Goal: Communication & Community: Answer question/provide support

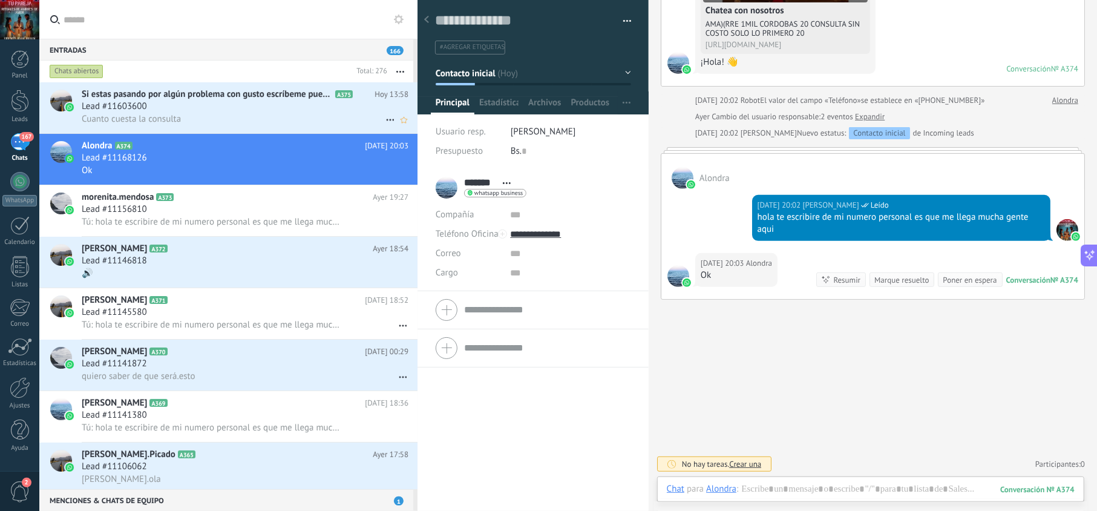
click at [212, 102] on div "Lead #11603600" at bounding box center [245, 106] width 327 height 12
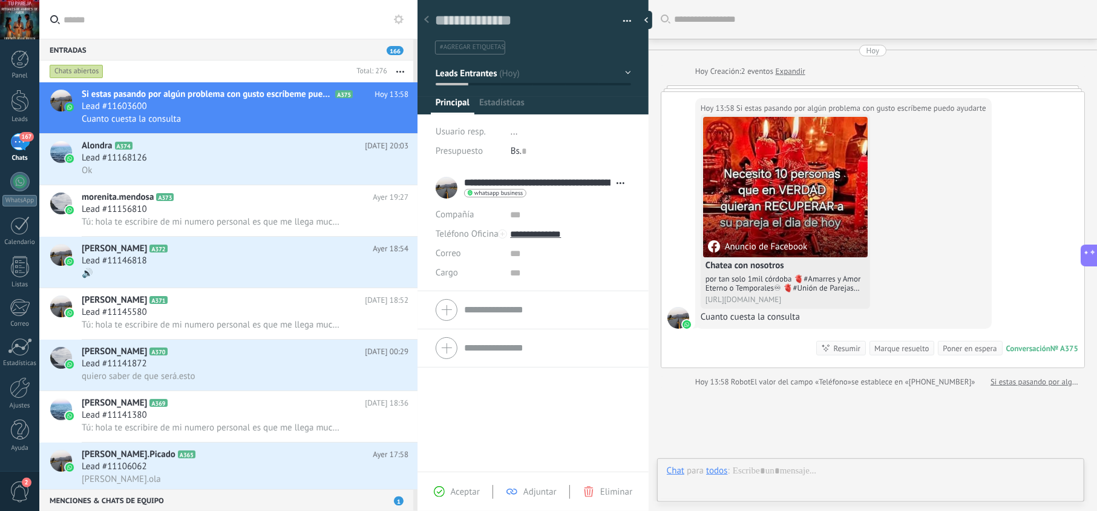
scroll to position [18, 0]
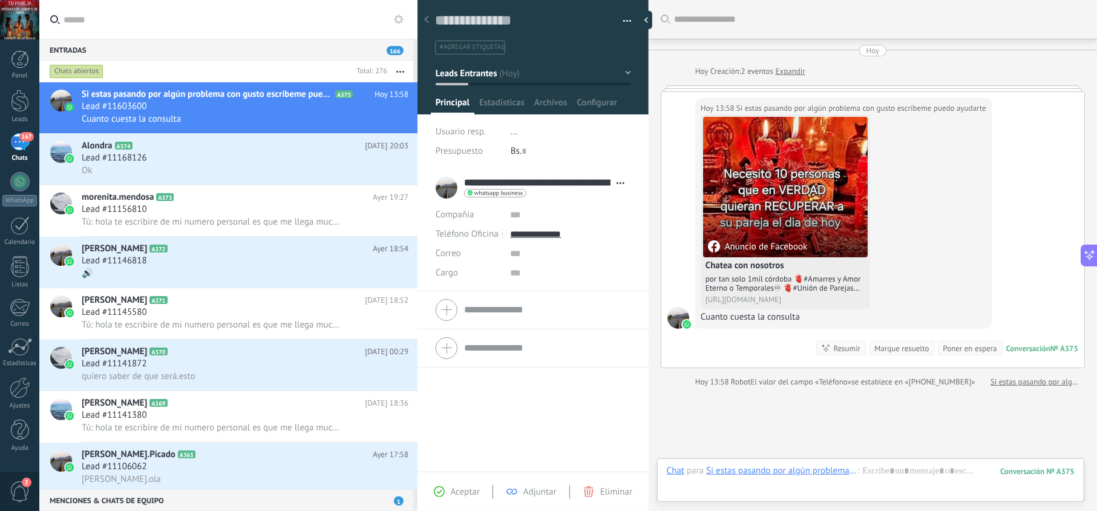
click at [458, 490] on span "Aceptar" at bounding box center [465, 491] width 29 height 11
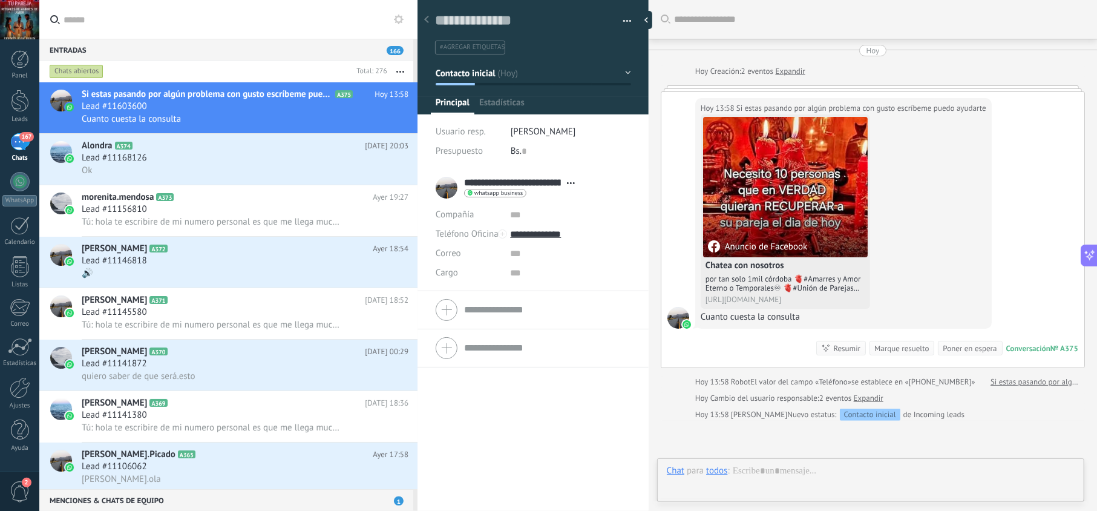
type textarea "**********"
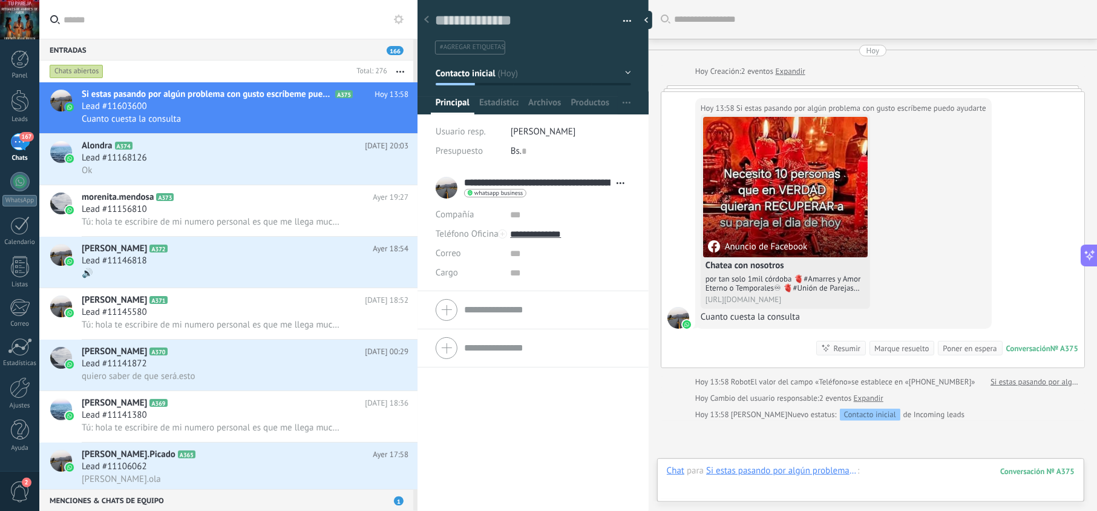
click at [873, 474] on div at bounding box center [871, 483] width 408 height 36
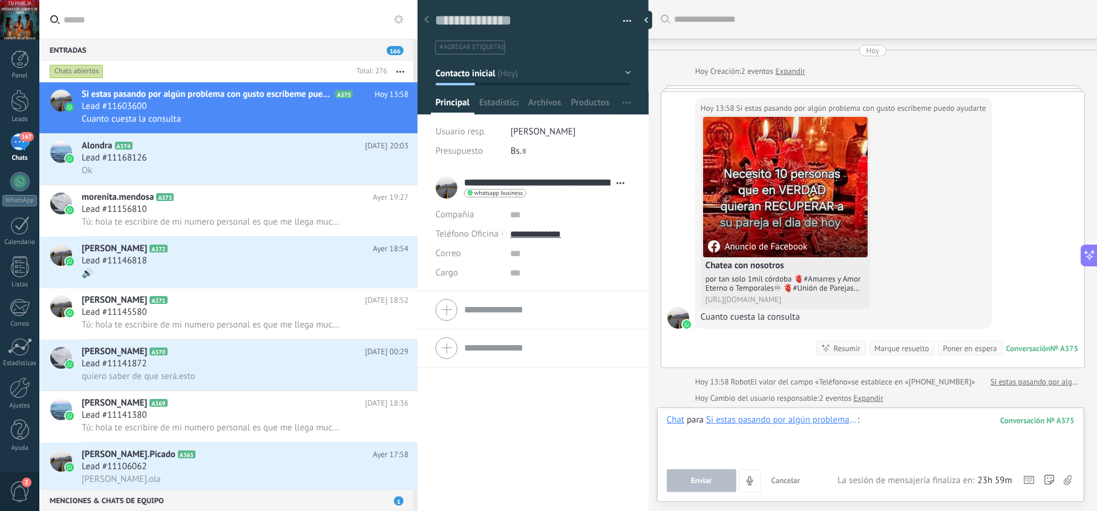
paste div
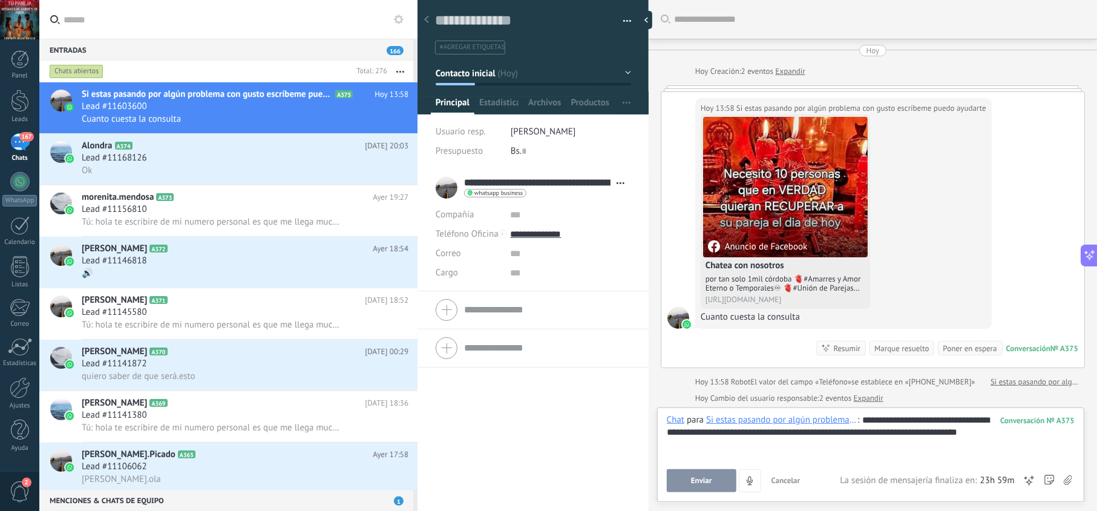
click at [714, 478] on button "Enviar" at bounding box center [702, 480] width 70 height 23
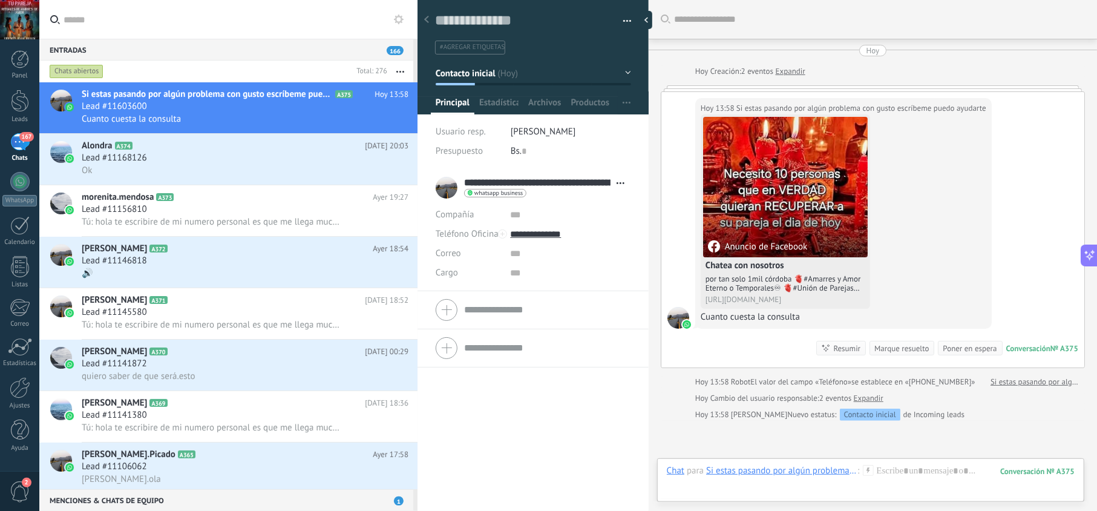
scroll to position [88, 0]
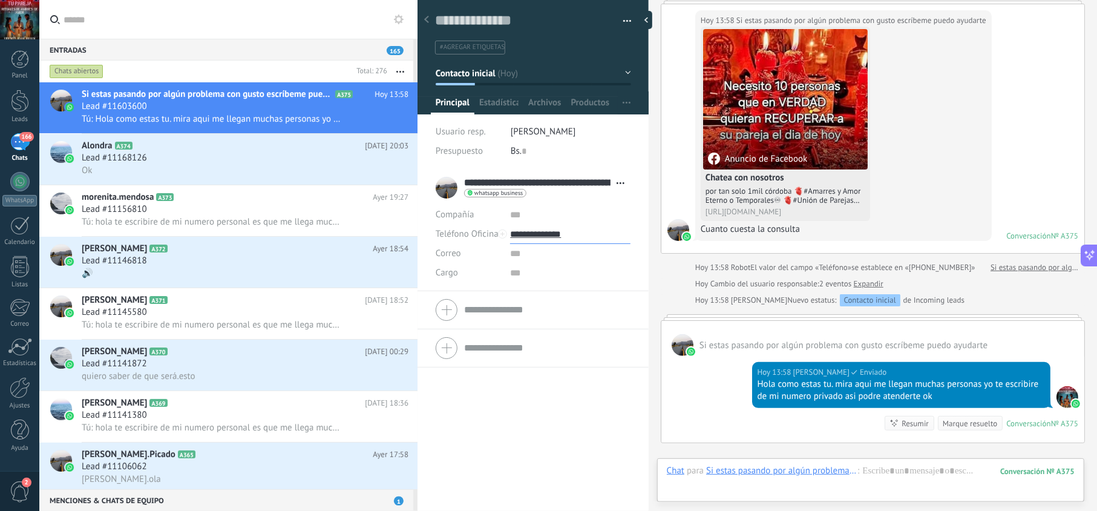
click at [553, 230] on input "**********" at bounding box center [570, 234] width 120 height 19
type input "**********"
click at [553, 294] on div "Copiar" at bounding box center [570, 296] width 119 height 21
click at [323, 109] on div "Lead #11603600" at bounding box center [245, 106] width 327 height 12
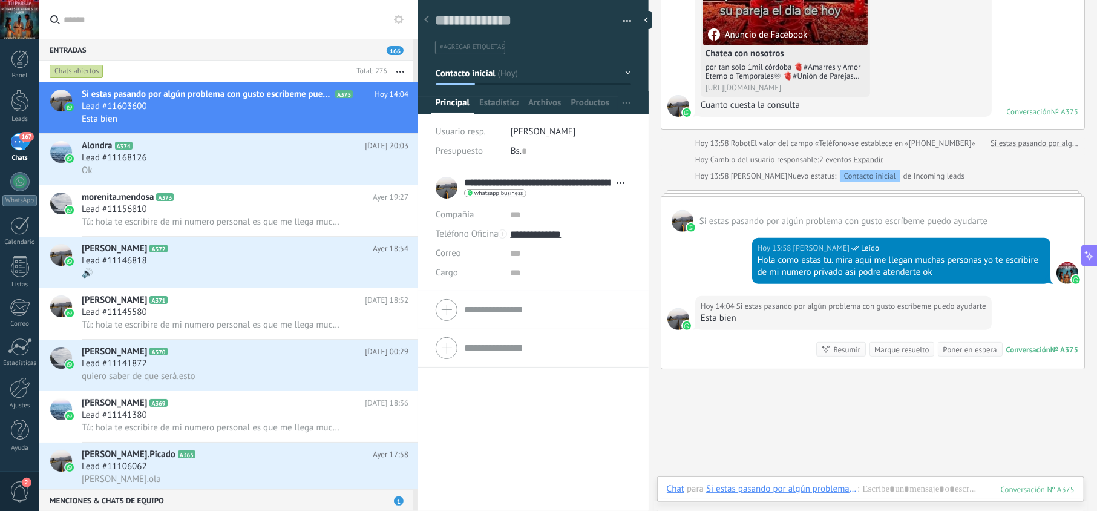
scroll to position [265, 0]
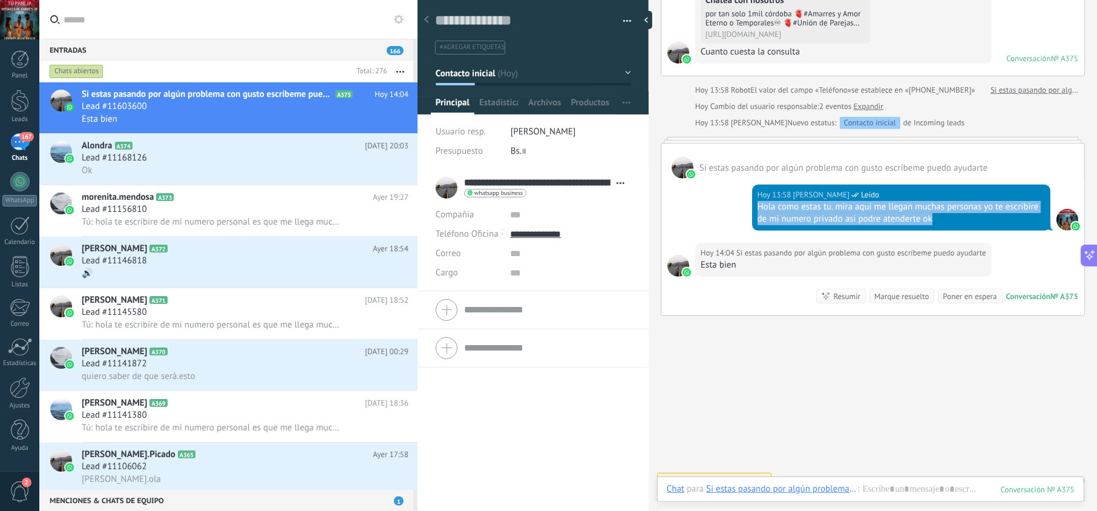
drag, startPoint x: 968, startPoint y: 221, endPoint x: 753, endPoint y: 213, distance: 215.0
click at [753, 213] on div "[DATE] 13:58 [PERSON_NAME] [PERSON_NAME] como estas tu. mira aqui me llegan muc…" at bounding box center [901, 208] width 298 height 46
copy div "Hola como estas tu. mira aqui me llegan muchas personas yo te escribire de mi n…"
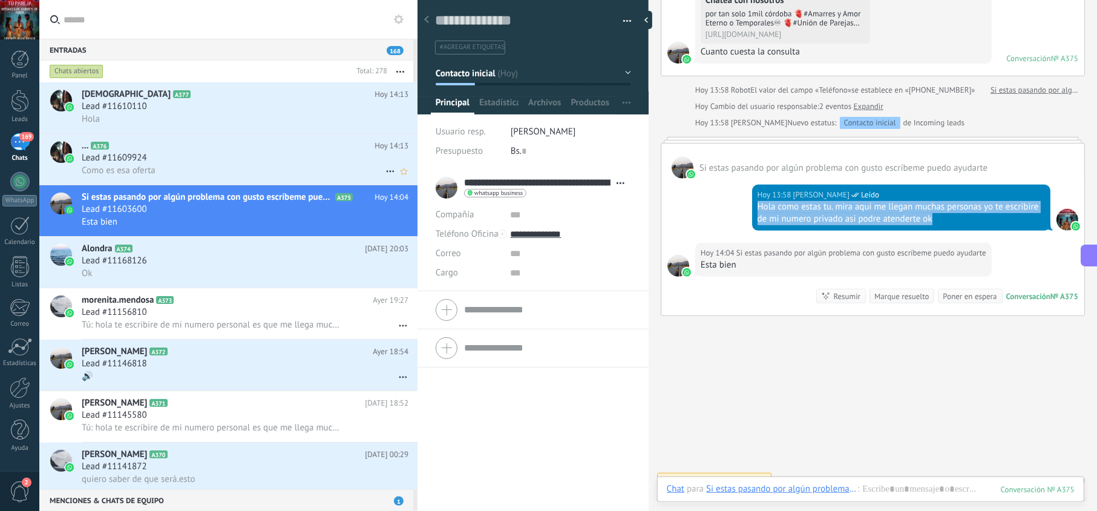
click at [270, 156] on div "Lead #11609924" at bounding box center [245, 158] width 327 height 12
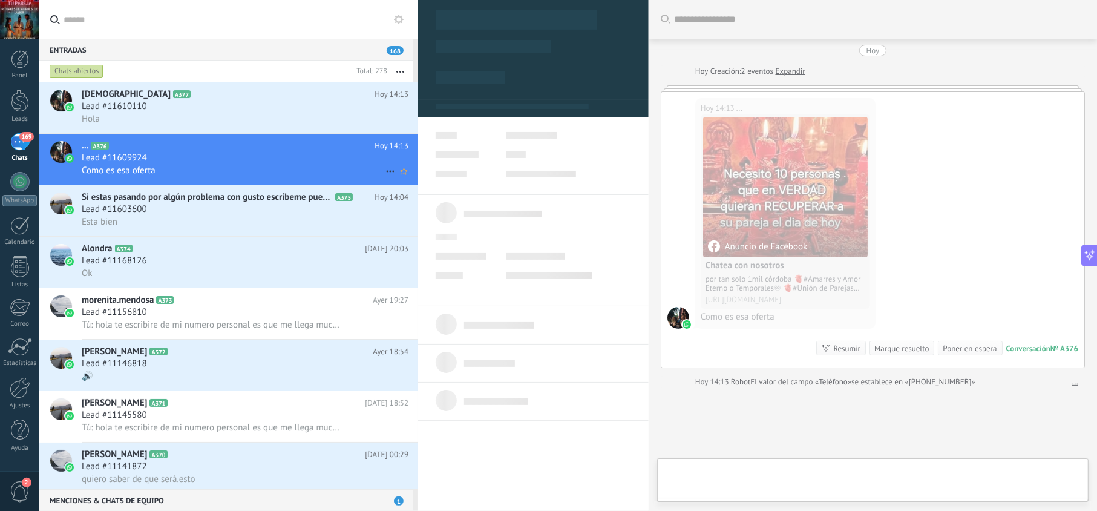
scroll to position [18, 0]
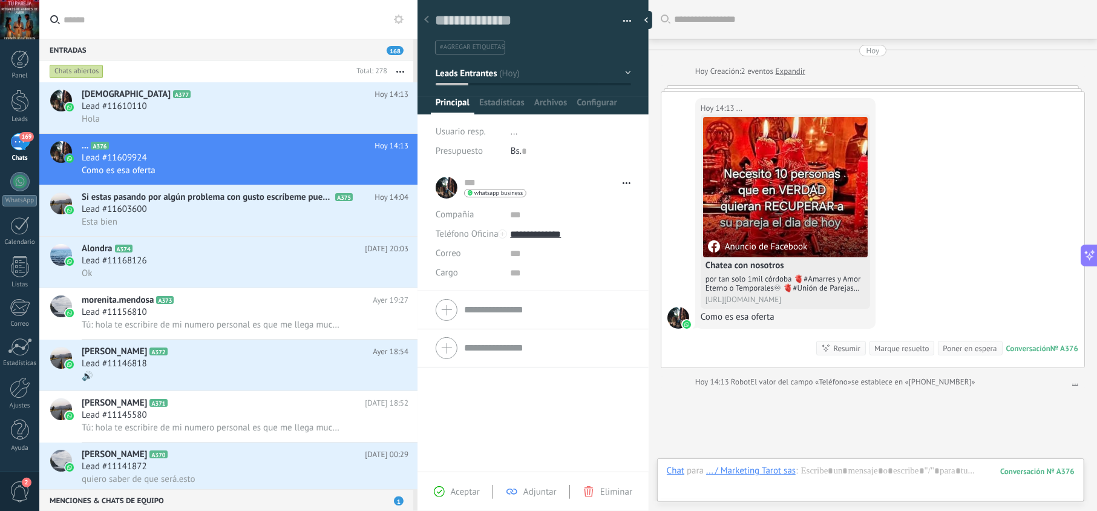
click at [466, 489] on span "Aceptar" at bounding box center [465, 491] width 29 height 11
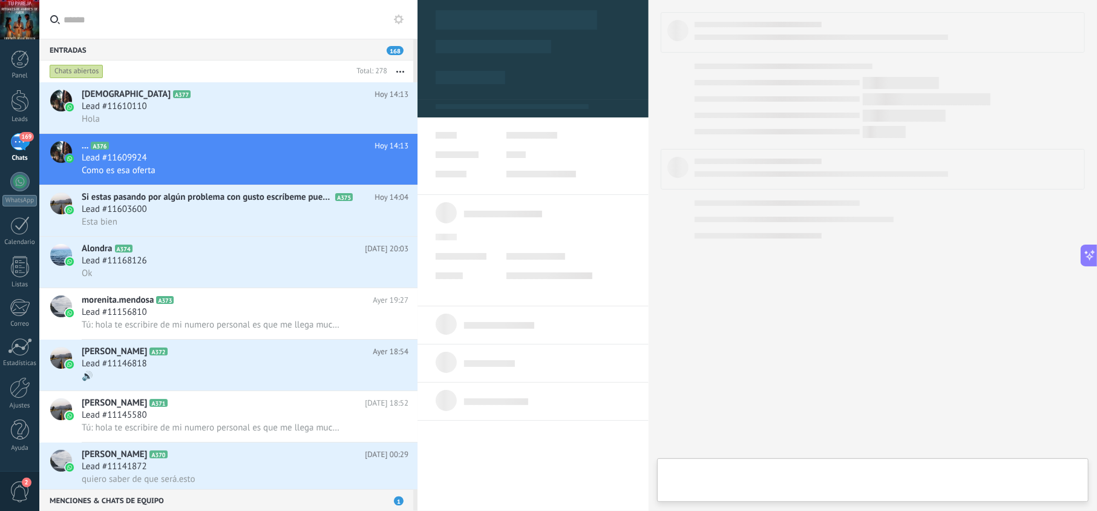
type textarea "**********"
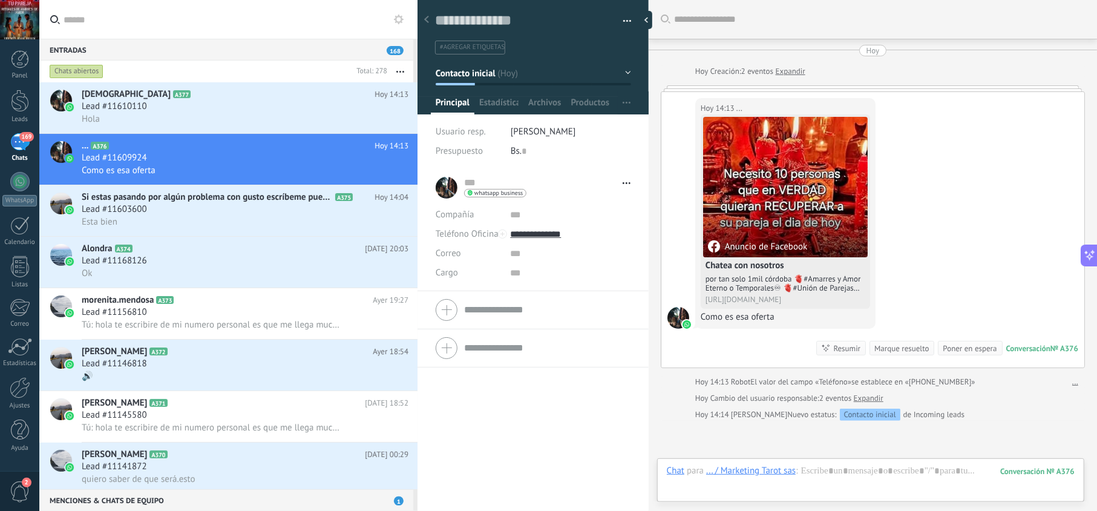
click at [801, 471] on div at bounding box center [871, 483] width 408 height 36
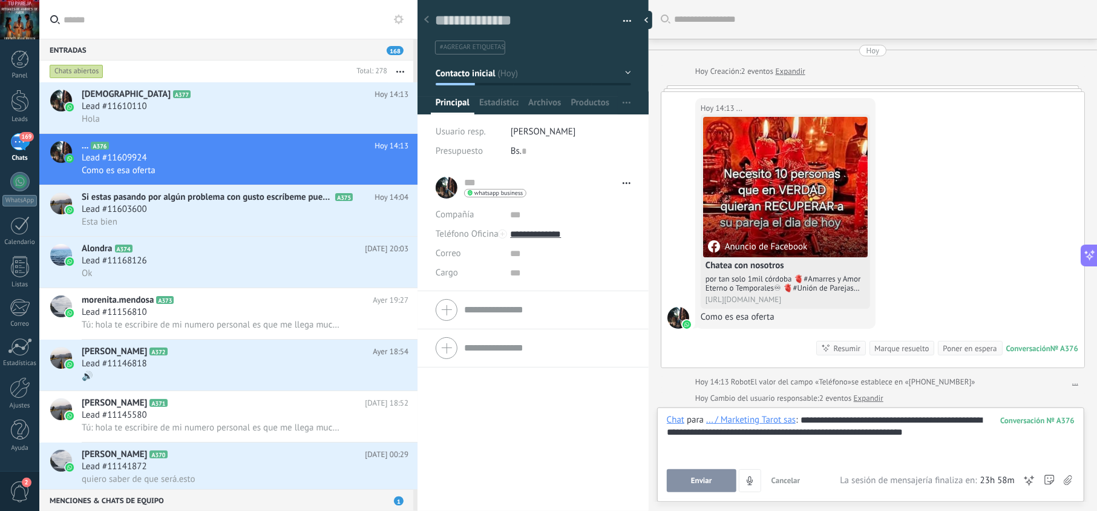
click at [710, 476] on span "Enviar" at bounding box center [701, 480] width 21 height 8
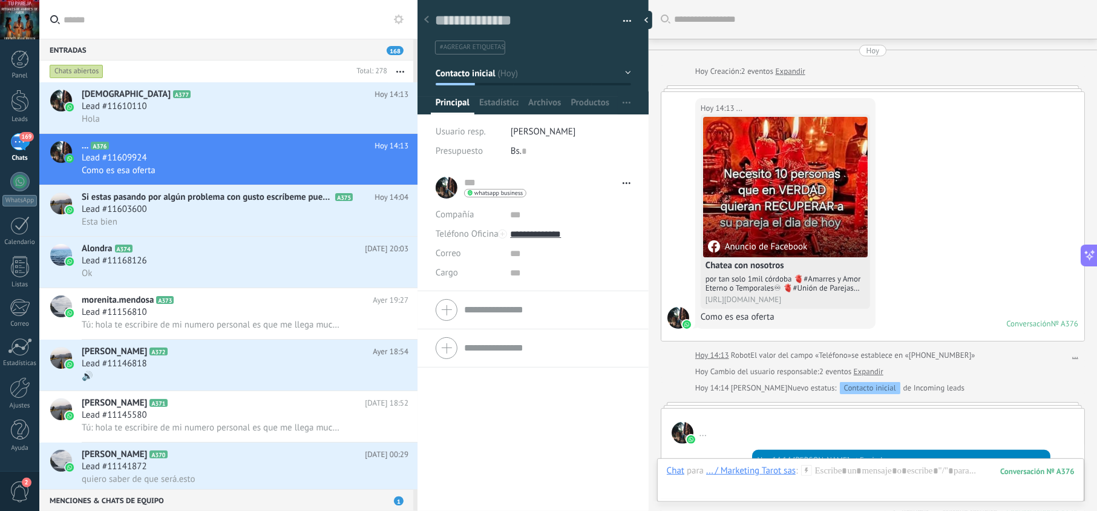
scroll to position [88, 0]
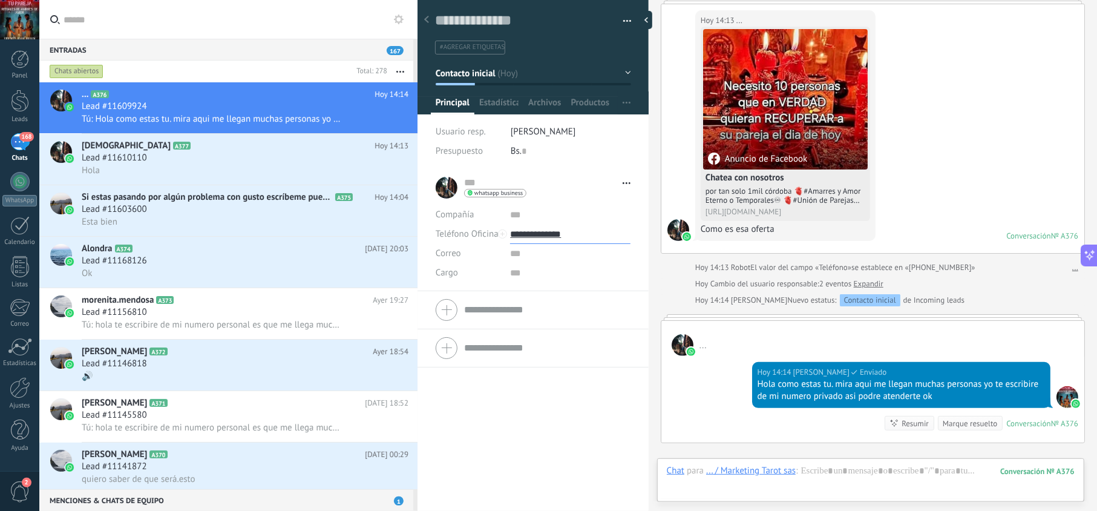
click at [535, 231] on input "**********" at bounding box center [570, 234] width 120 height 19
type input "**********"
click at [548, 292] on div "Copiar" at bounding box center [570, 296] width 119 height 21
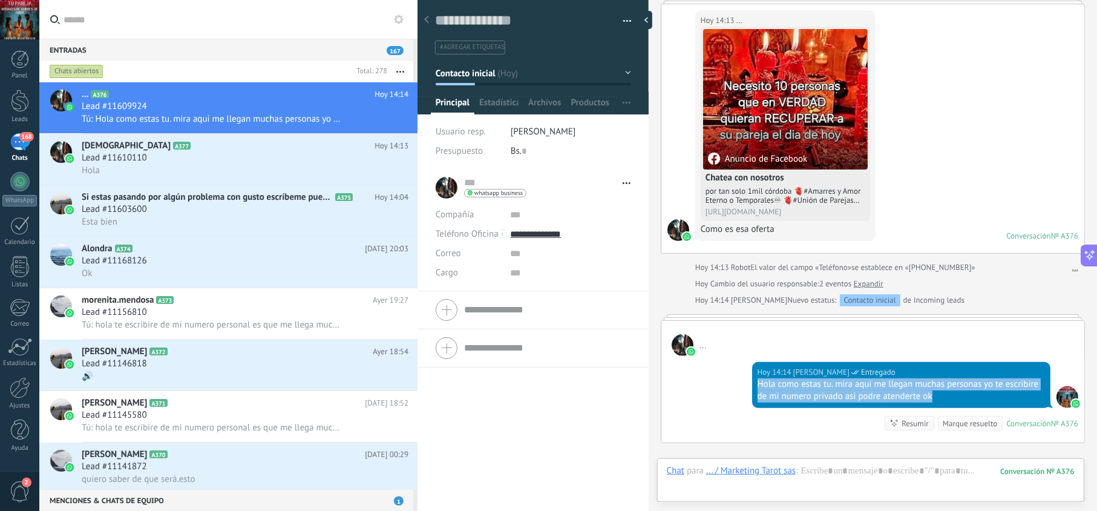
drag, startPoint x: 957, startPoint y: 395, endPoint x: 750, endPoint y: 383, distance: 206.7
click at [752, 383] on div "[DATE] 14:14 [PERSON_NAME] Entregado Hola como estas tu. mira aqui me llegan mu…" at bounding box center [901, 385] width 298 height 46
copy div "Hola como estas tu. mira aqui me llegan muchas personas yo te escribire de mi n…"
click at [234, 160] on div "Lead #11610110" at bounding box center [245, 158] width 327 height 12
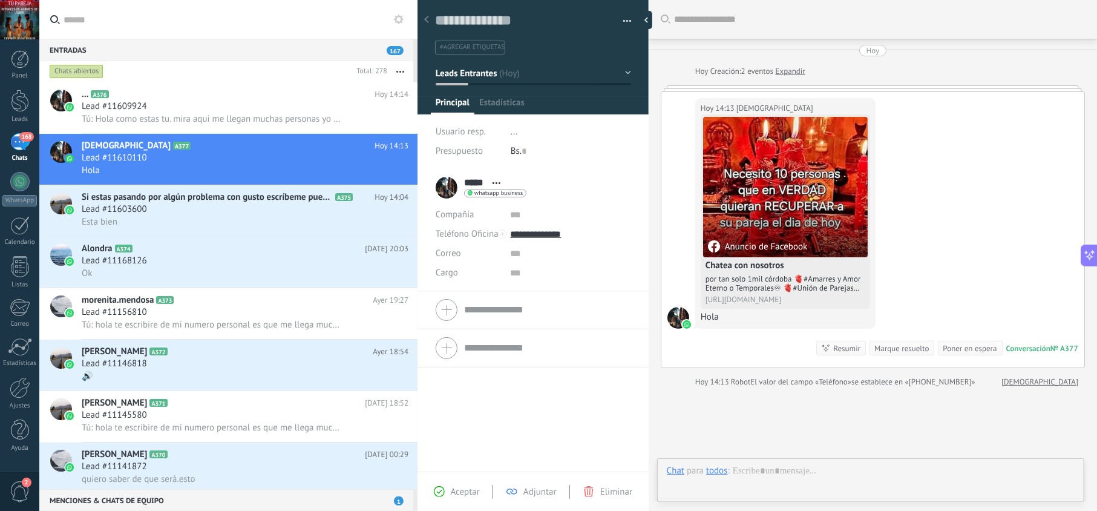
scroll to position [18, 0]
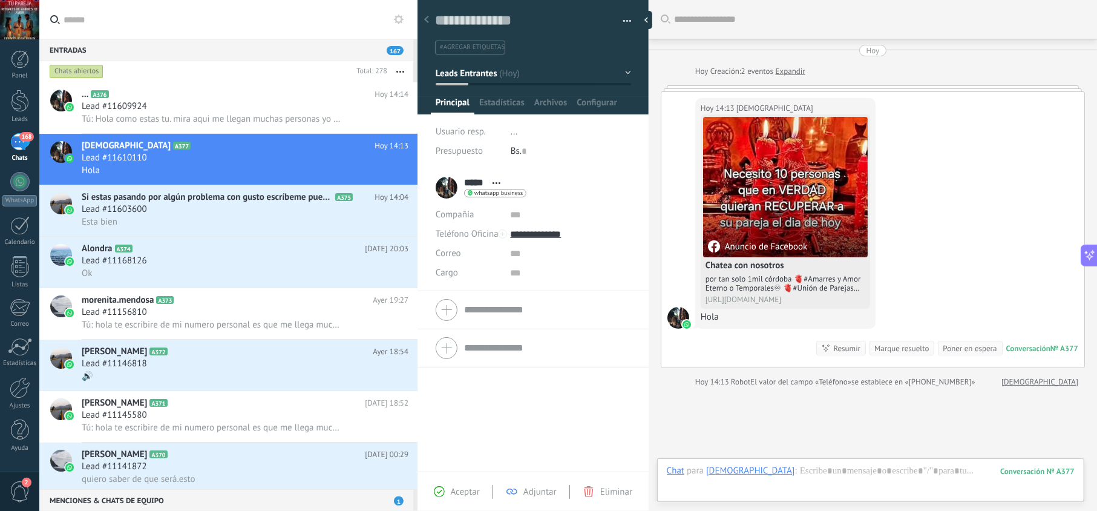
click at [456, 494] on span "Aceptar" at bounding box center [465, 491] width 29 height 11
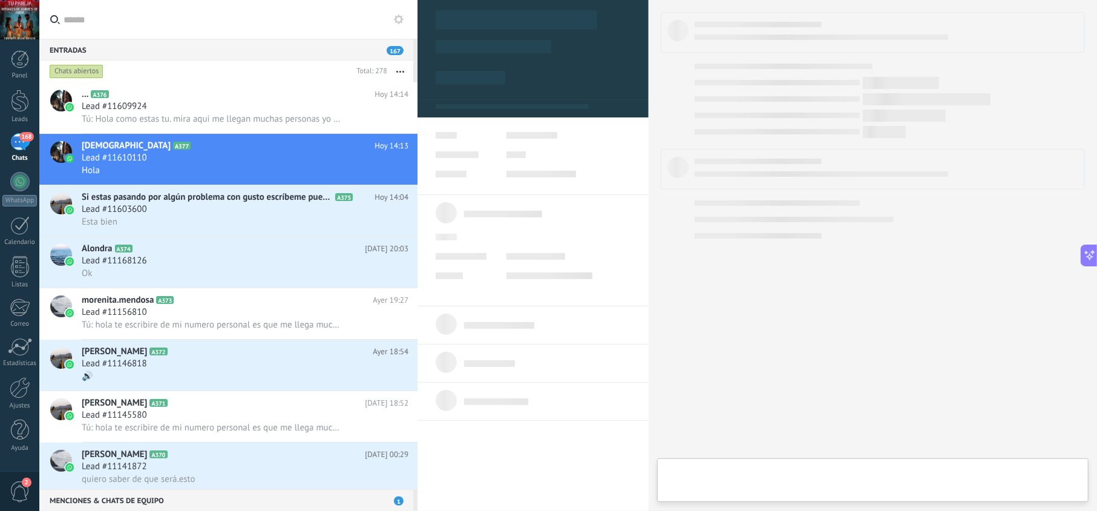
type textarea "**********"
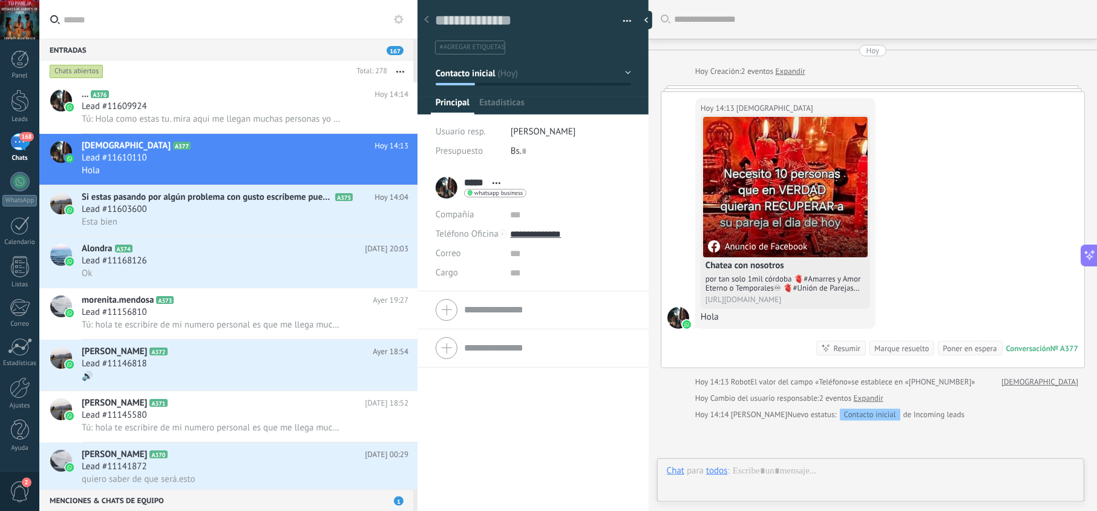
scroll to position [18, 0]
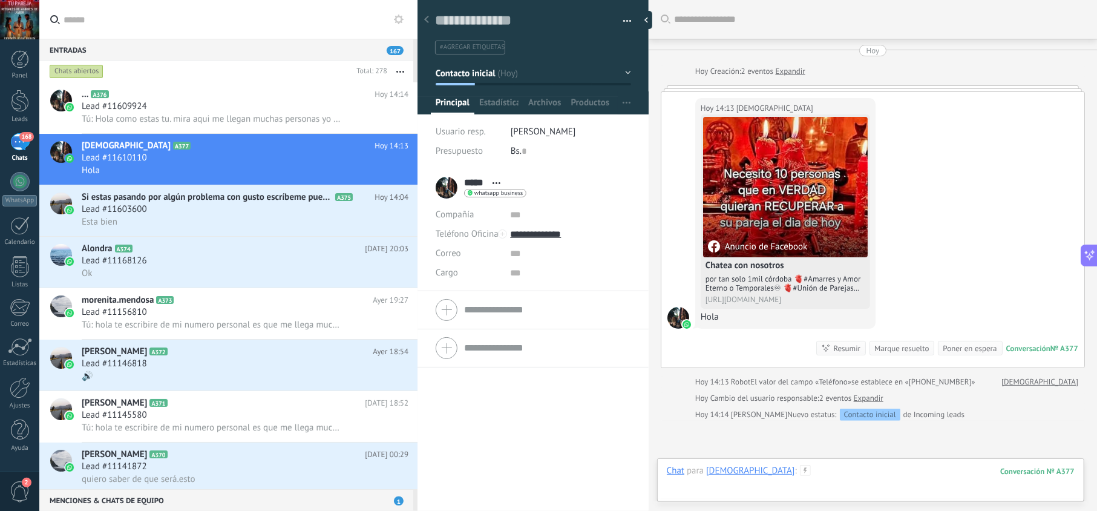
click at [773, 468] on div at bounding box center [871, 483] width 408 height 36
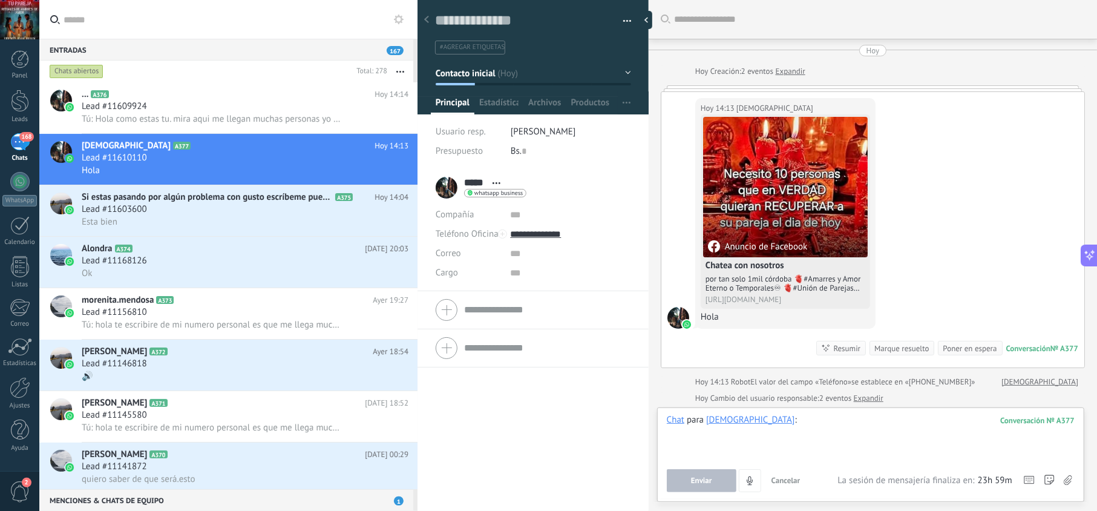
paste div
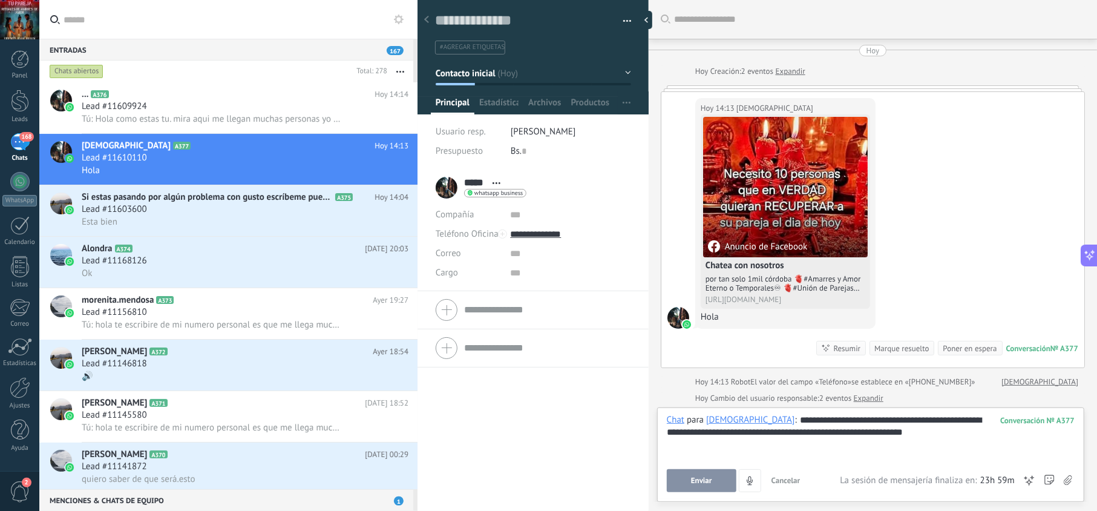
click at [713, 481] on button "Enviar" at bounding box center [702, 480] width 70 height 23
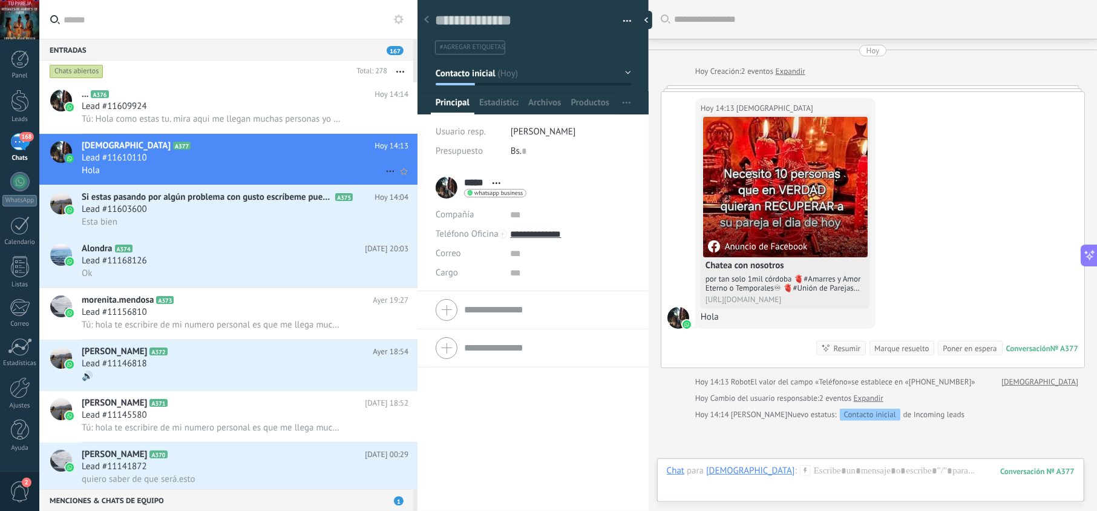
scroll to position [88, 0]
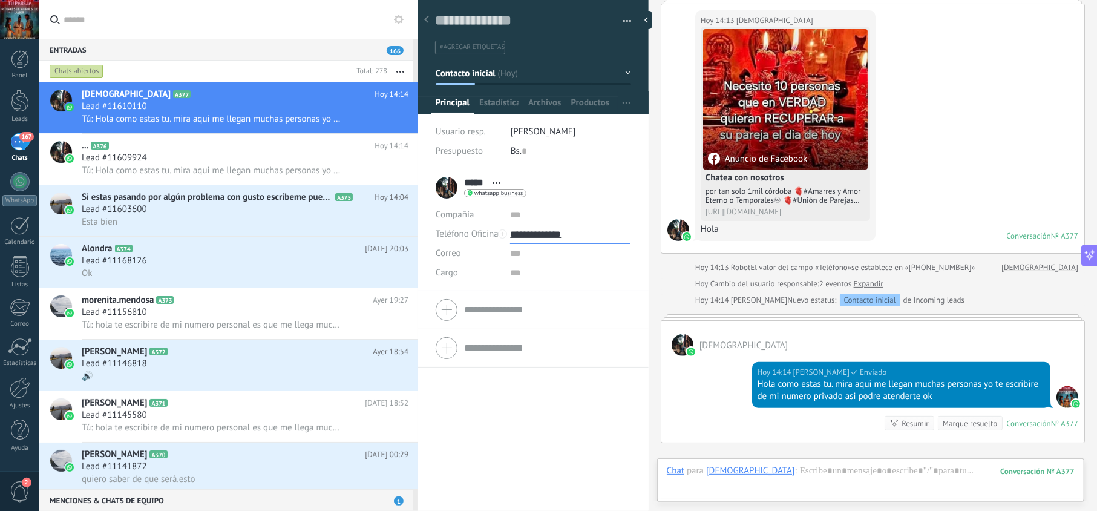
click at [545, 231] on input "**********" at bounding box center [570, 234] width 120 height 19
type input "**********"
click at [540, 296] on div "Copiar" at bounding box center [570, 296] width 119 height 21
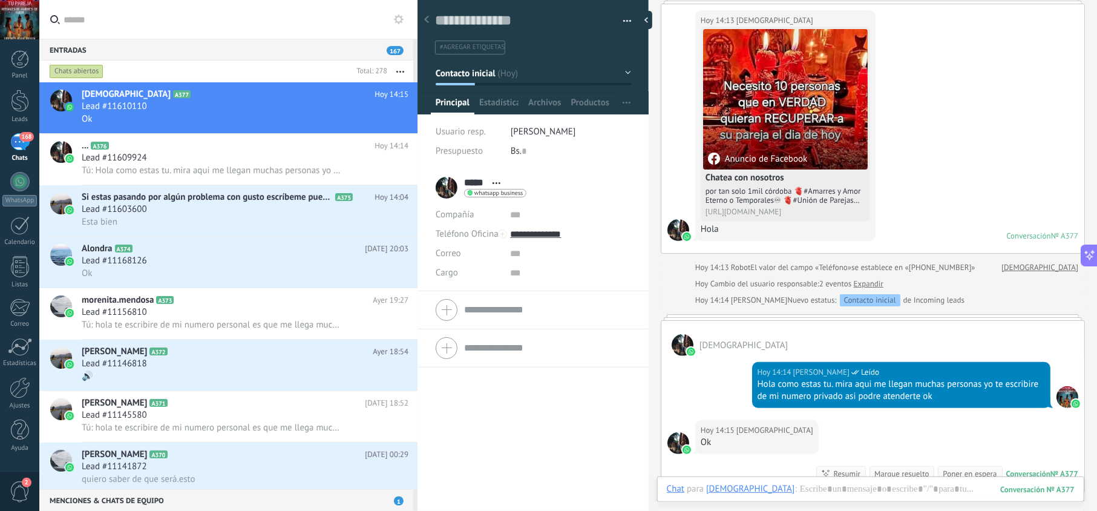
scroll to position [115, 0]
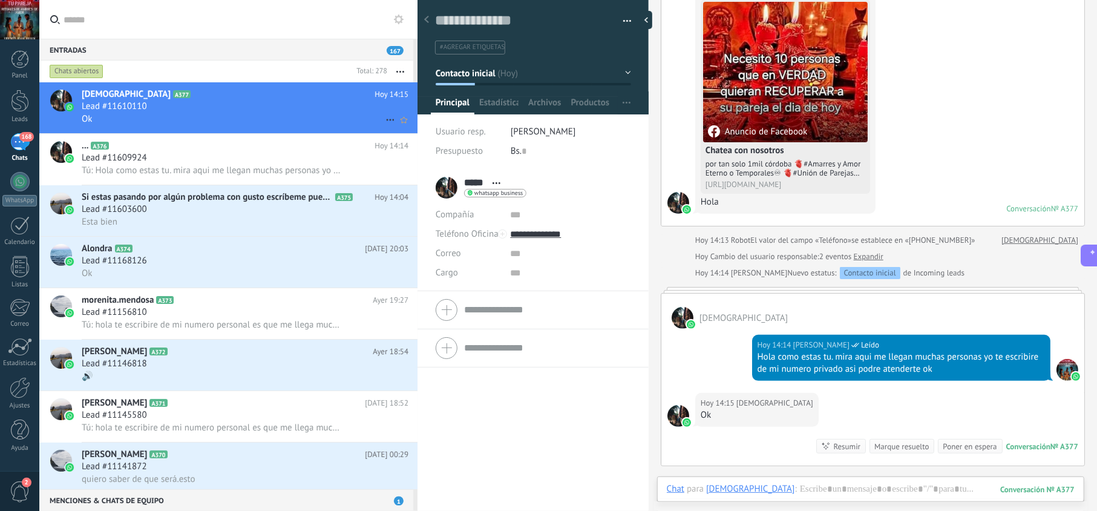
click at [267, 115] on div "Ok" at bounding box center [245, 119] width 327 height 13
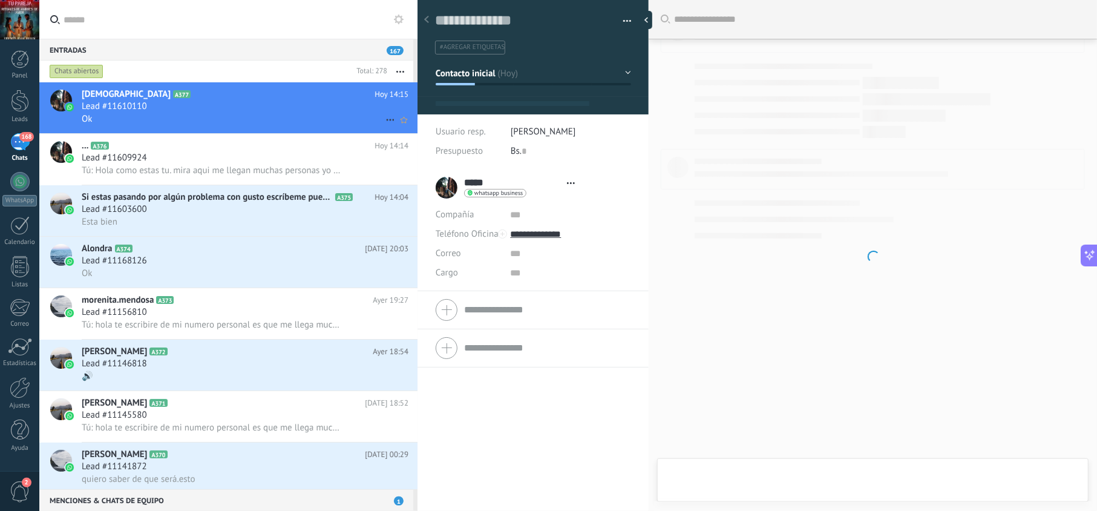
scroll to position [18, 0]
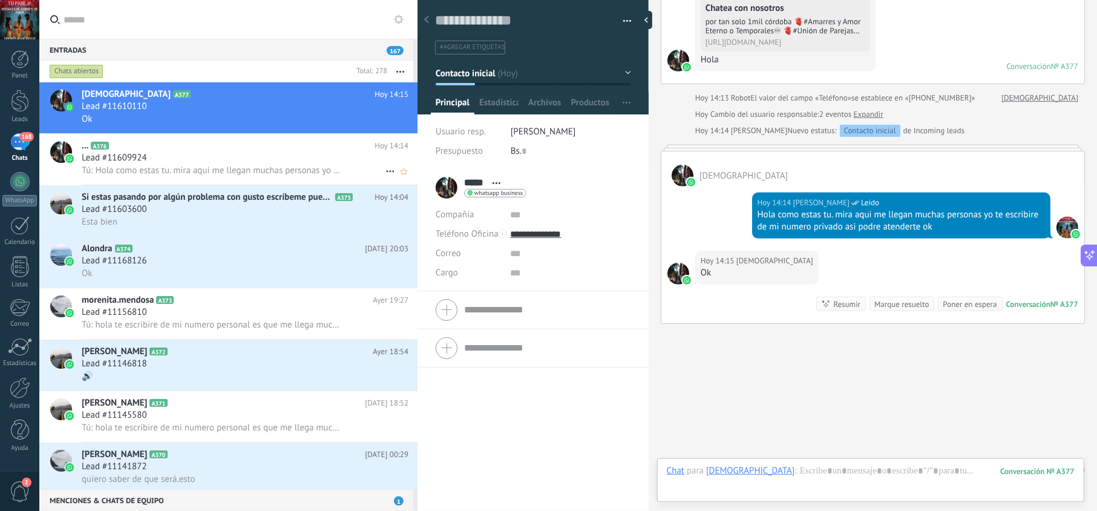
click at [272, 145] on h2 "... A376" at bounding box center [228, 146] width 293 height 12
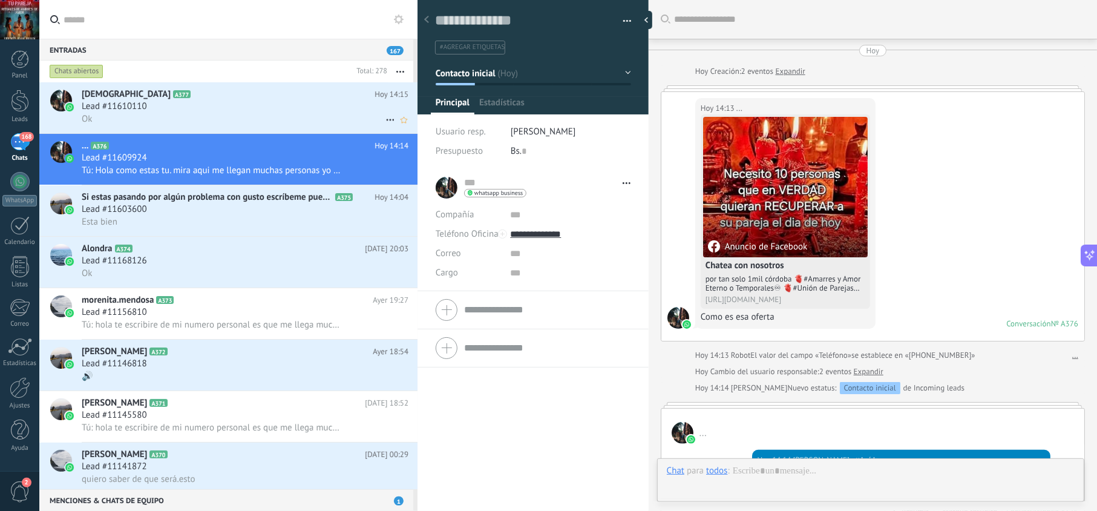
scroll to position [234, 0]
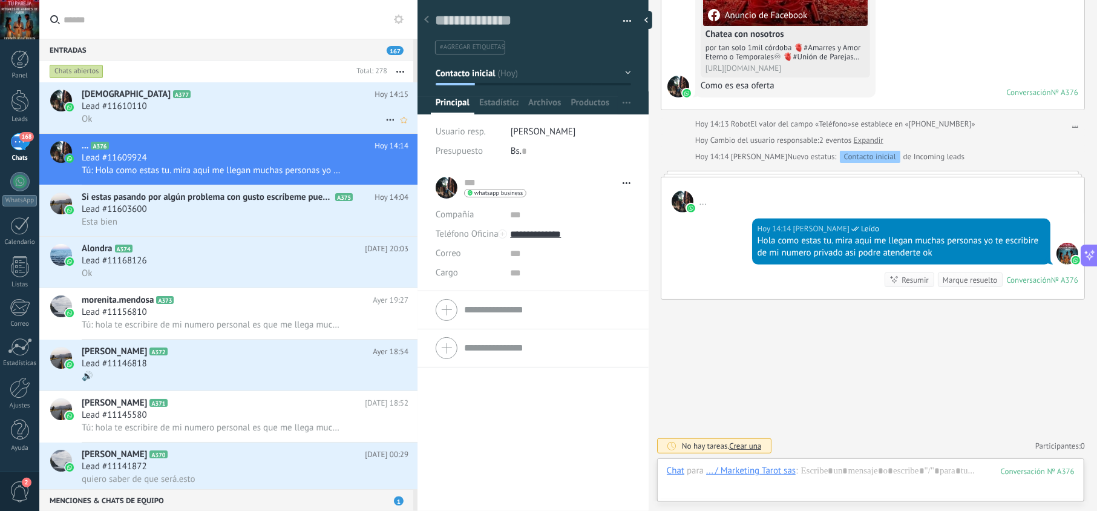
click at [270, 104] on div "Lead #11610110" at bounding box center [245, 106] width 327 height 12
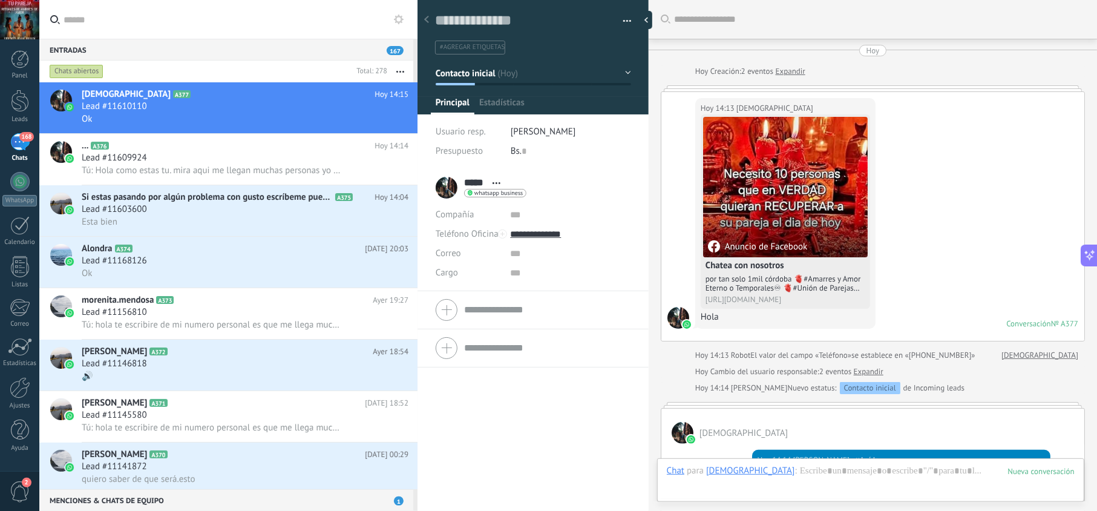
scroll to position [257, 0]
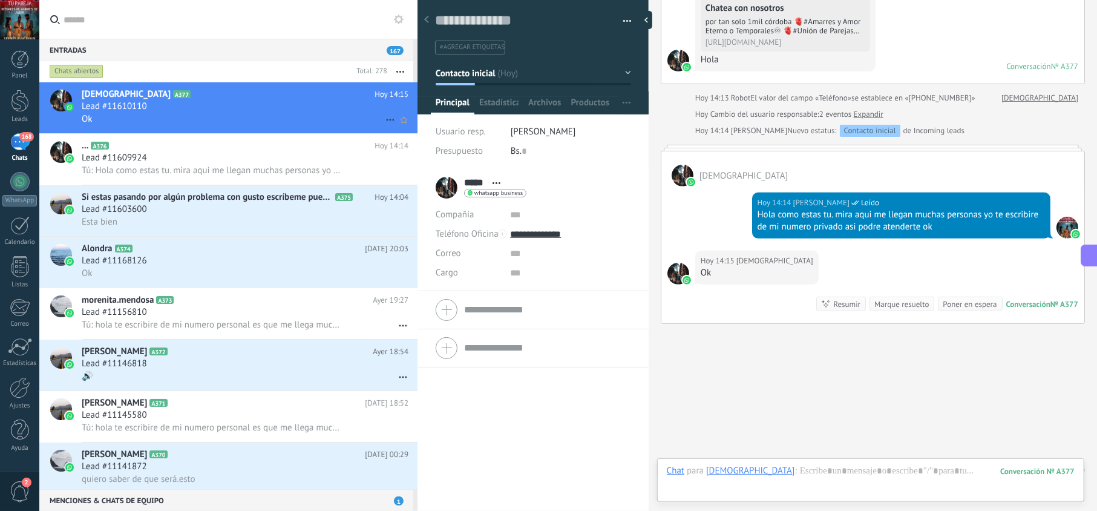
click at [277, 100] on div "Lead #11610110" at bounding box center [245, 106] width 327 height 12
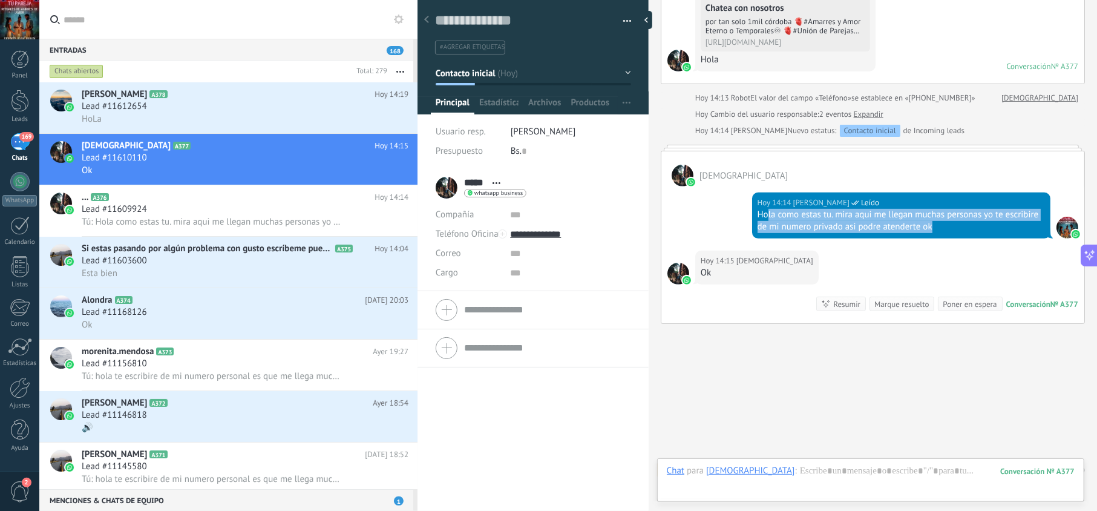
drag, startPoint x: 938, startPoint y: 228, endPoint x: 756, endPoint y: 214, distance: 182.0
click at [763, 213] on div "Hola como estas tu. mira aqui me llegan muchas personas yo te escribire de mi n…" at bounding box center [901, 221] width 287 height 24
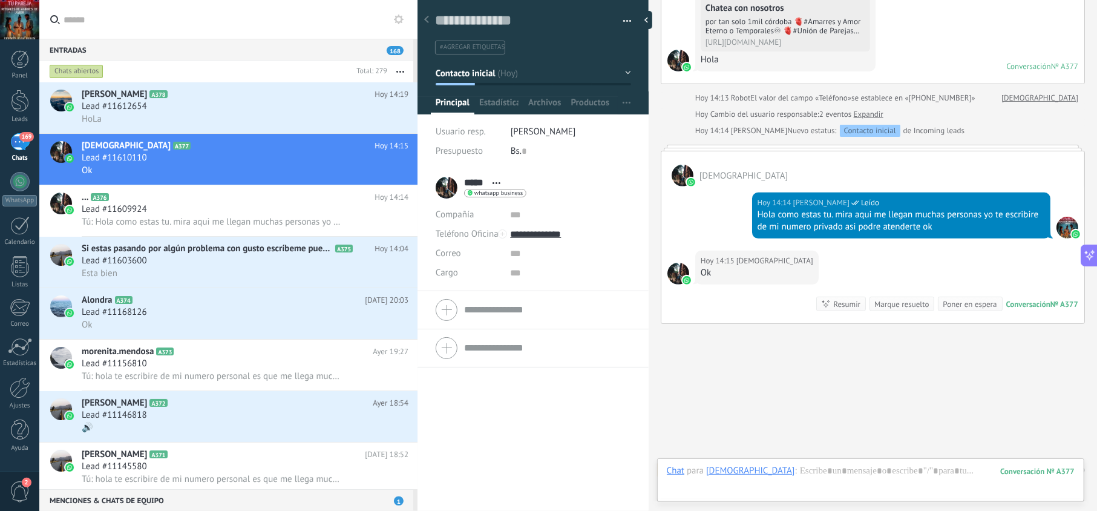
click at [752, 215] on div "[DATE] 14:14 [PERSON_NAME] Leído Hola como estas tu. mira aqui me llegan muchas…" at bounding box center [901, 215] width 298 height 46
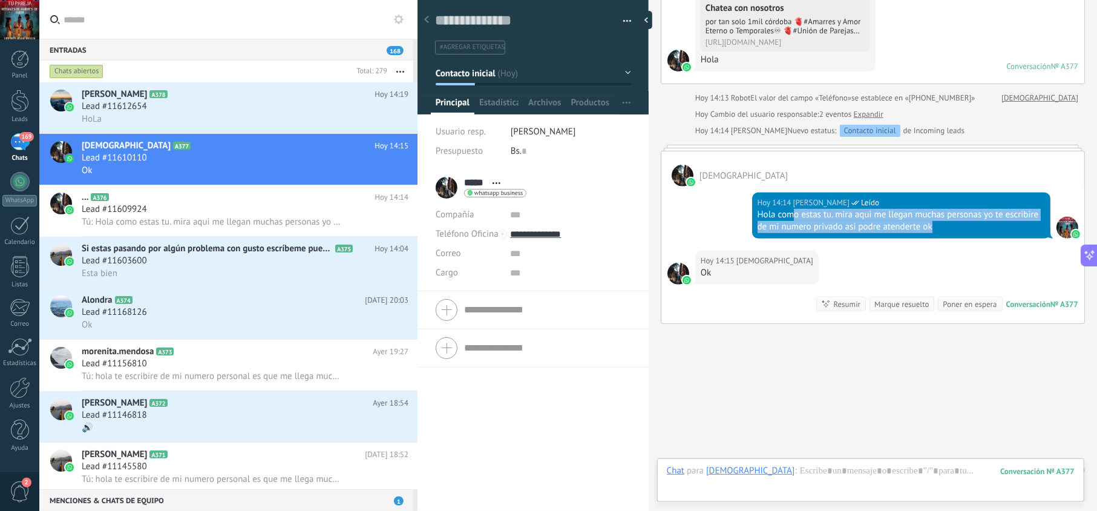
drag, startPoint x: 937, startPoint y: 228, endPoint x: 825, endPoint y: 221, distance: 112.1
click at [794, 215] on div "Hola como estas tu. mira aqui me llegan muchas personas yo te escribire de mi n…" at bounding box center [901, 221] width 287 height 24
click at [867, 236] on div "[DATE] 14:14 [PERSON_NAME] Leído Hola como estas tu. mira aqui me llegan muchas…" at bounding box center [901, 215] width 298 height 46
drag, startPoint x: 934, startPoint y: 223, endPoint x: 875, endPoint y: 223, distance: 59.3
click at [875, 223] on div "Hola como estas tu. mira aqui me llegan muchas personas yo te escribire de mi n…" at bounding box center [901, 221] width 287 height 24
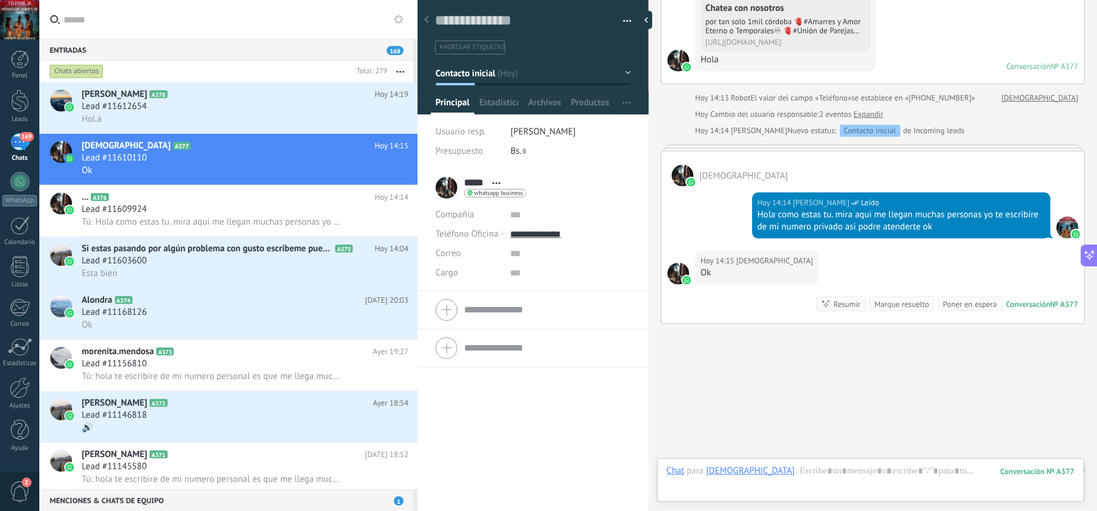
drag, startPoint x: 853, startPoint y: 223, endPoint x: 819, endPoint y: 226, distance: 34.0
click at [853, 223] on div "Hola como estas tu. mira aqui me llegan muchas personas yo te escribire de mi n…" at bounding box center [901, 221] width 287 height 24
click at [810, 226] on div "Hola como estas tu. mira aqui me llegan muchas personas yo te escribire de mi n…" at bounding box center [901, 221] width 287 height 24
click at [808, 226] on div "Hola como estas tu. mira aqui me llegan muchas personas yo te escribire de mi n…" at bounding box center [901, 221] width 287 height 24
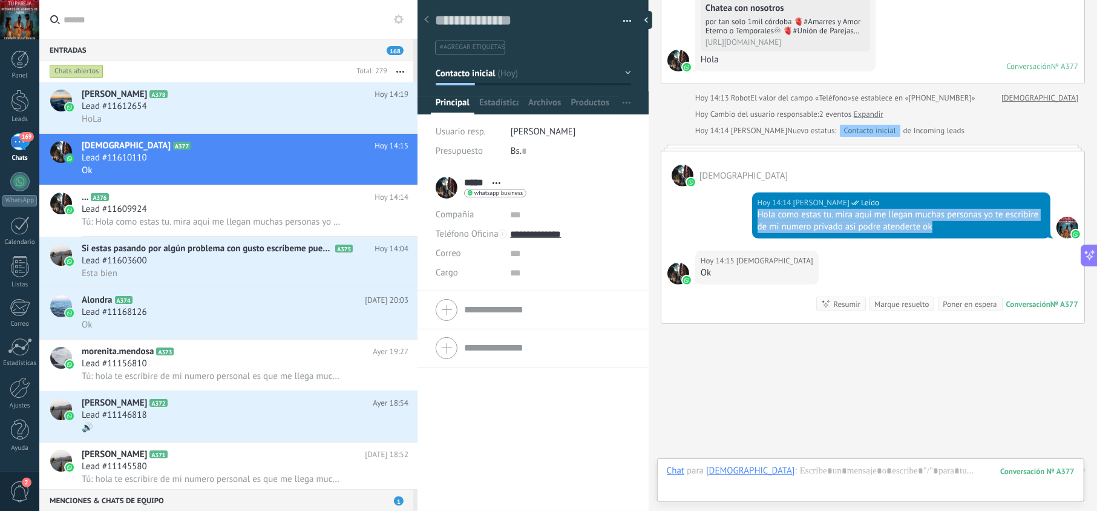
click at [808, 226] on div "Hola como estas tu. mira aqui me llegan muchas personas yo te escribire de mi n…" at bounding box center [901, 221] width 287 height 24
click at [770, 214] on div "Hola como estas tu. mira aqui me llegan muchas personas yo te escribire de mi n…" at bounding box center [901, 221] width 287 height 24
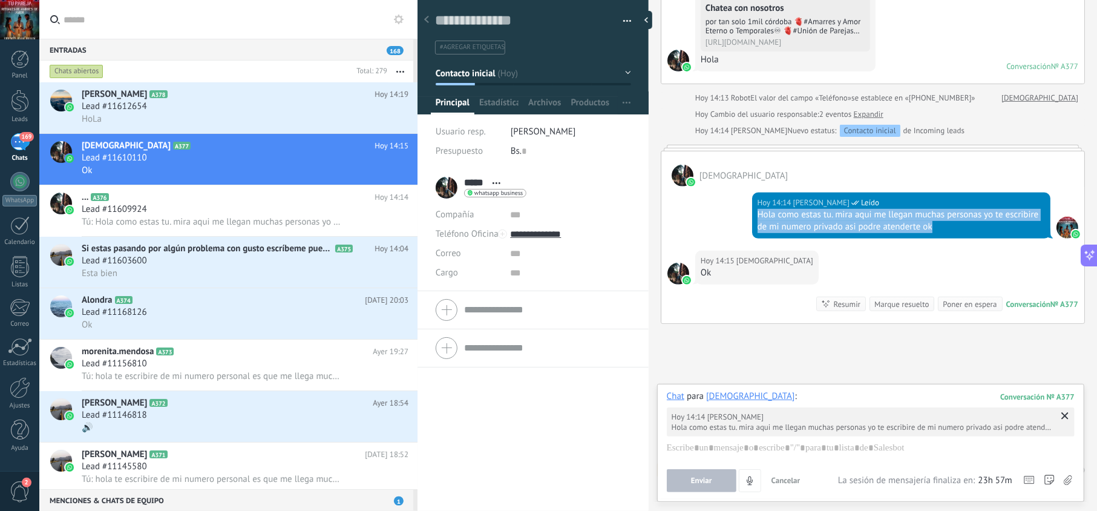
click at [770, 214] on div "Hola como estas tu. mira aqui me llegan muchas personas yo te escribire de mi n…" at bounding box center [901, 221] width 287 height 24
click at [865, 224] on div "Hola como estas tu. mira aqui me llegan muchas personas yo te escribire de mi n…" at bounding box center [901, 221] width 287 height 24
drag, startPoint x: 934, startPoint y: 228, endPoint x: 752, endPoint y: 218, distance: 183.0
click at [752, 218] on div "[DATE] 14:14 [PERSON_NAME] Leído Hola como estas tu. mira aqui me llegan muchas…" at bounding box center [901, 215] width 298 height 46
copy div "Hola como estas tu. mira aqui me llegan muchas personas yo te escribire de mi n…"
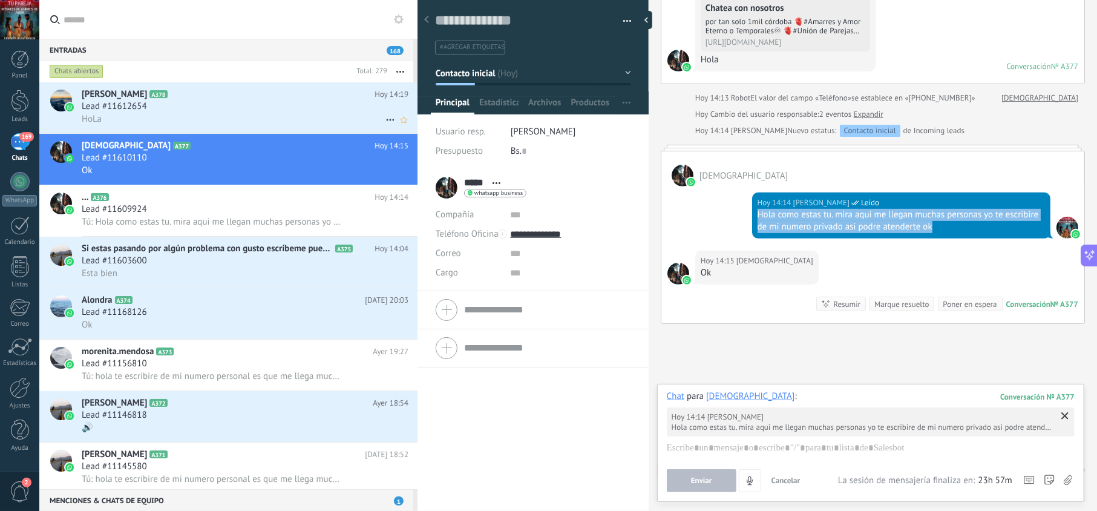
click at [269, 100] on div "Lead #11612654" at bounding box center [245, 106] width 327 height 12
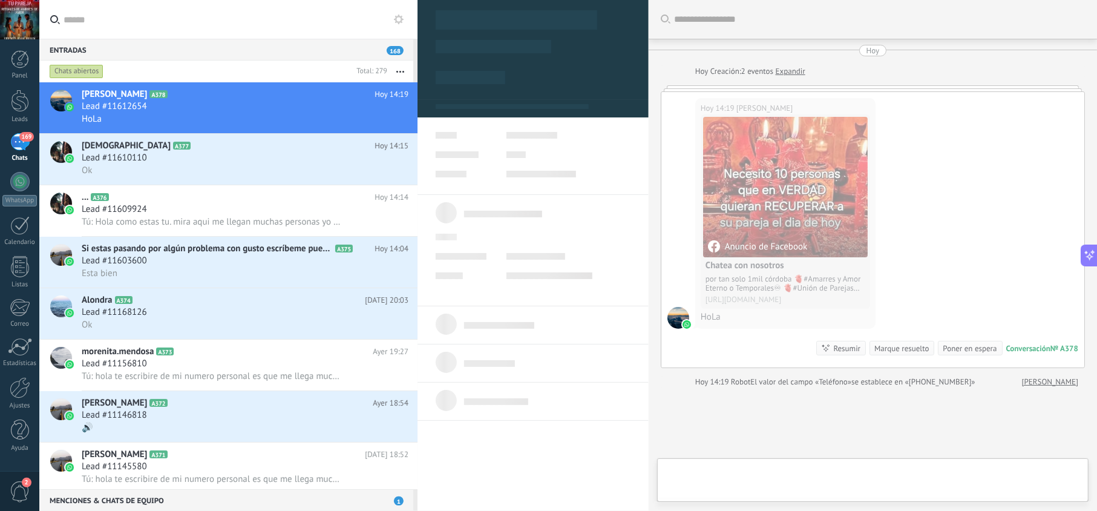
scroll to position [18, 0]
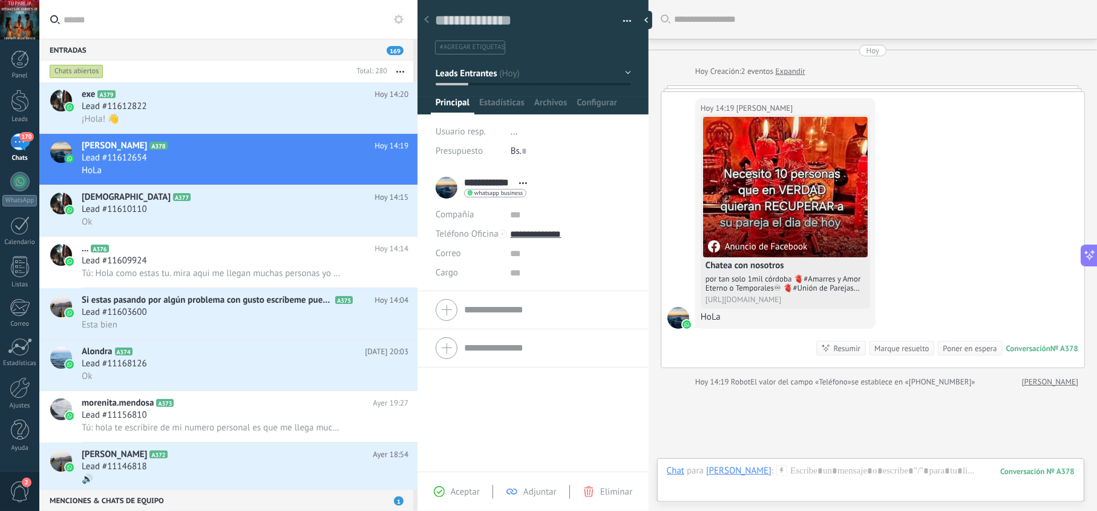
click at [465, 490] on span "Aceptar" at bounding box center [465, 491] width 29 height 11
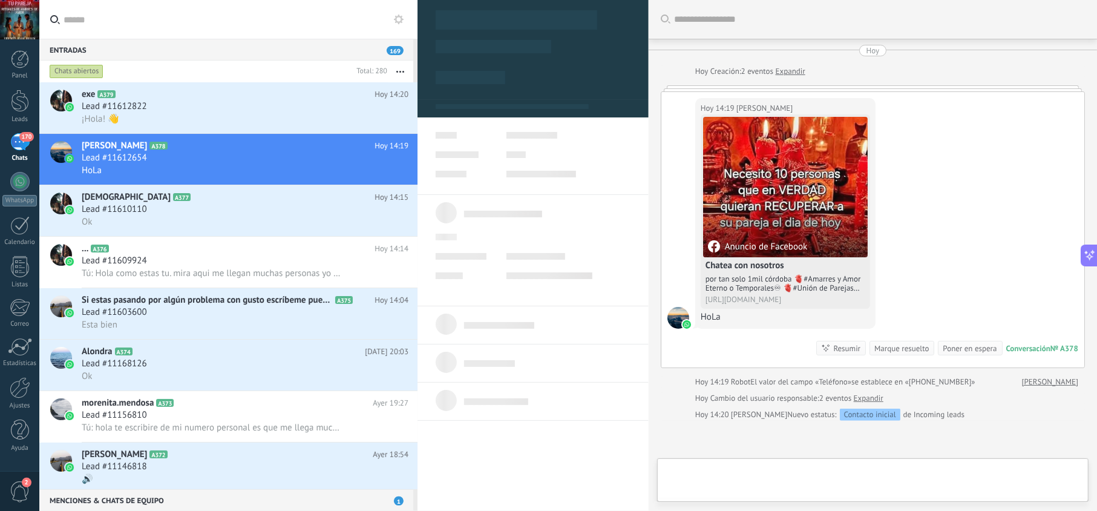
type textarea "**********"
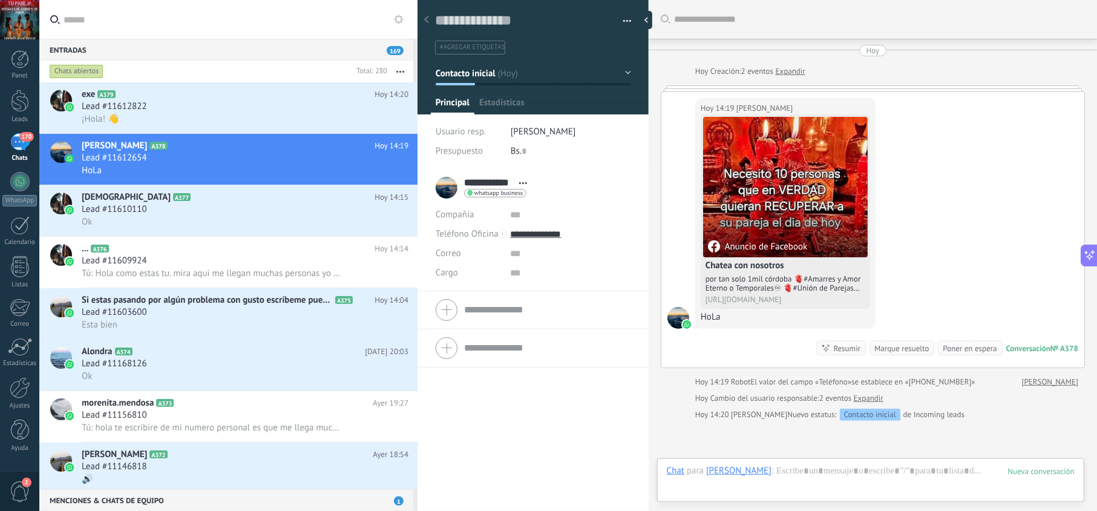
scroll to position [18, 0]
click at [806, 468] on div at bounding box center [871, 483] width 408 height 36
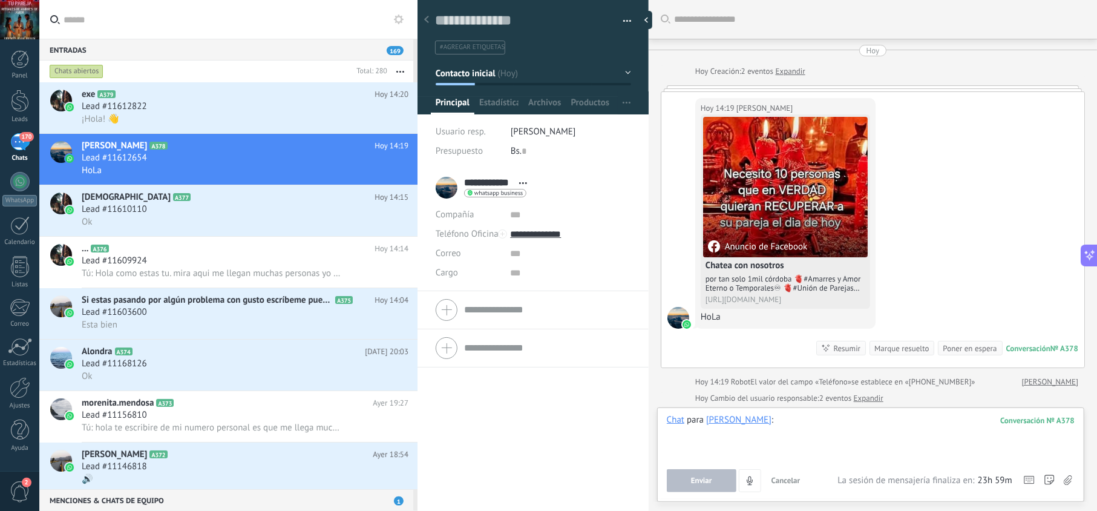
paste div
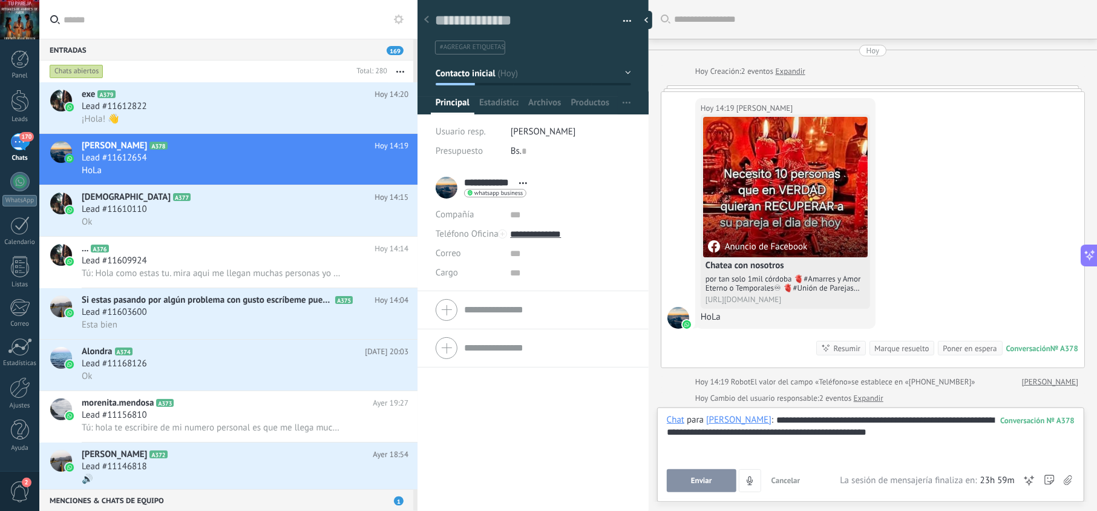
click at [696, 477] on span "Enviar" at bounding box center [701, 480] width 21 height 8
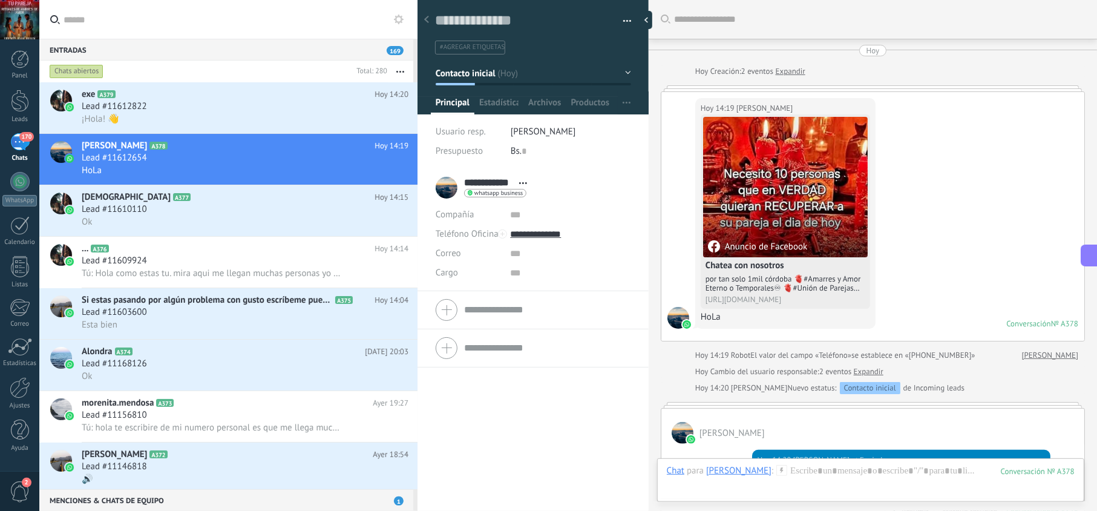
scroll to position [234, 0]
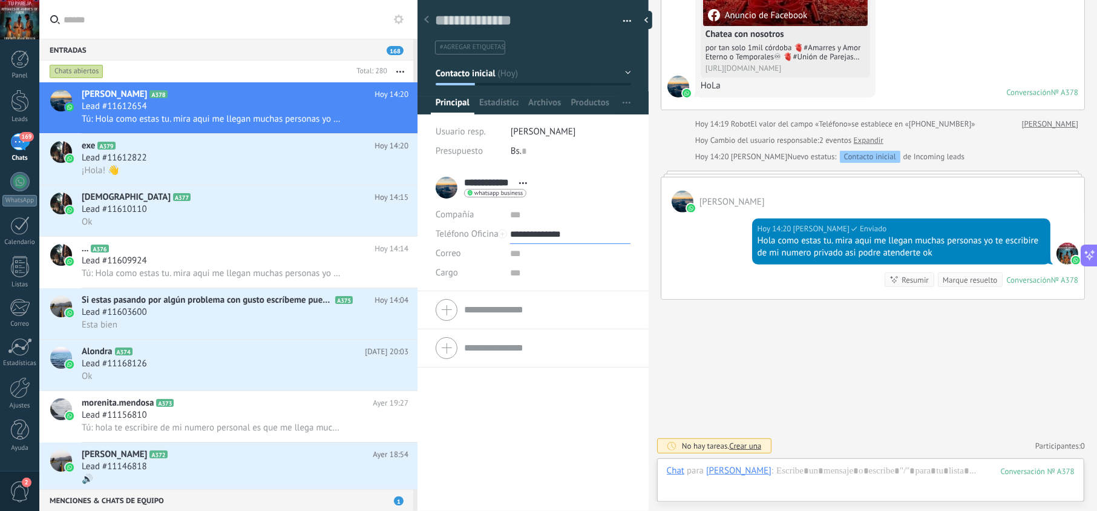
click at [541, 228] on input "**********" at bounding box center [570, 234] width 120 height 19
type input "**********"
click at [552, 295] on div "Copiar" at bounding box center [570, 296] width 119 height 21
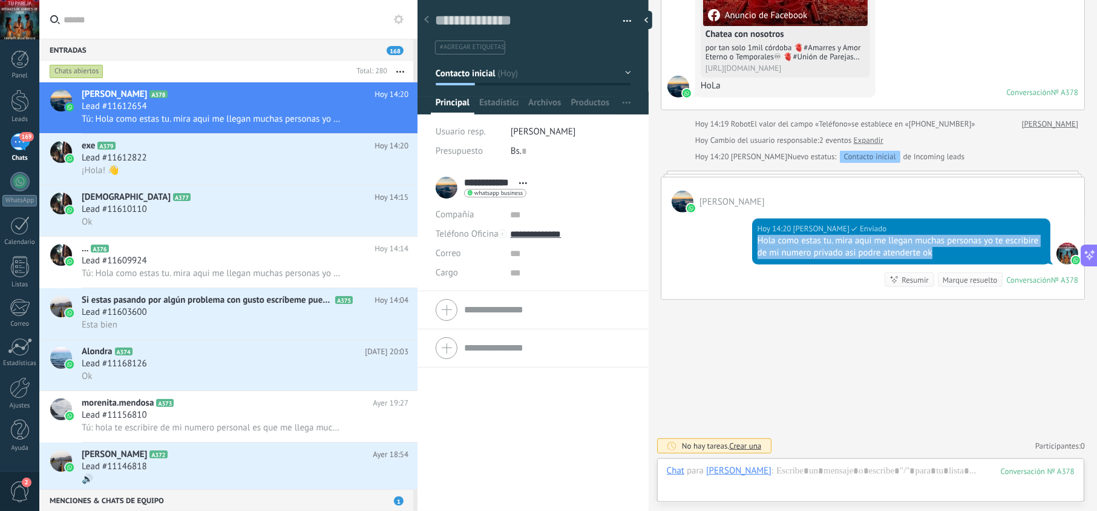
drag, startPoint x: 937, startPoint y: 247, endPoint x: 725, endPoint y: 240, distance: 212.5
click at [725, 240] on div "[DATE] 14:20 [PERSON_NAME] [PERSON_NAME] como estas tu. mira aqui me llegan muc…" at bounding box center [872, 255] width 423 height 87
copy div "Hola como estas tu. mira aqui me llegan muchas personas yo te escribire de mi n…"
click at [270, 169] on div "¡Hola! 👋" at bounding box center [245, 170] width 327 height 13
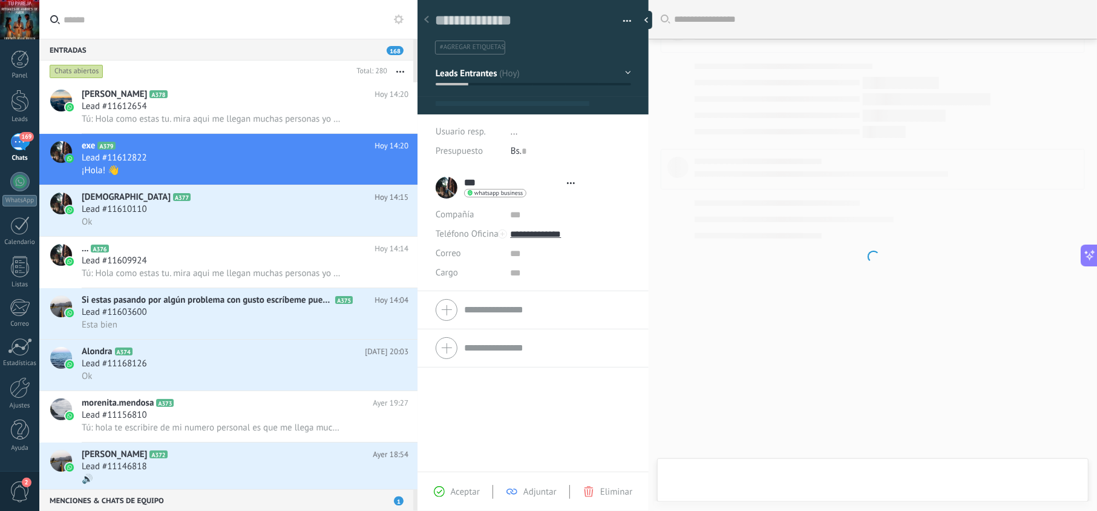
scroll to position [18, 0]
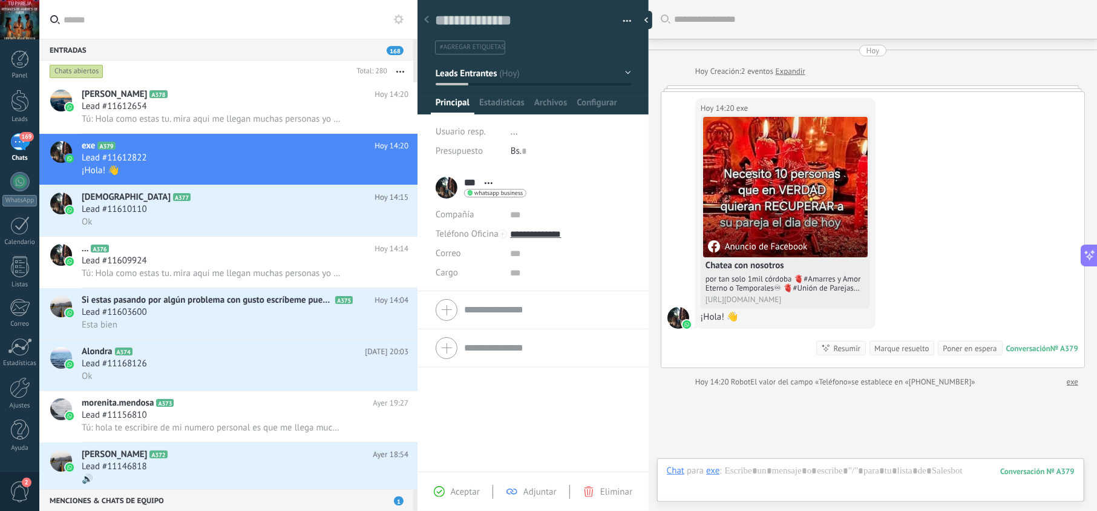
click at [467, 493] on span "Aceptar" at bounding box center [465, 491] width 29 height 11
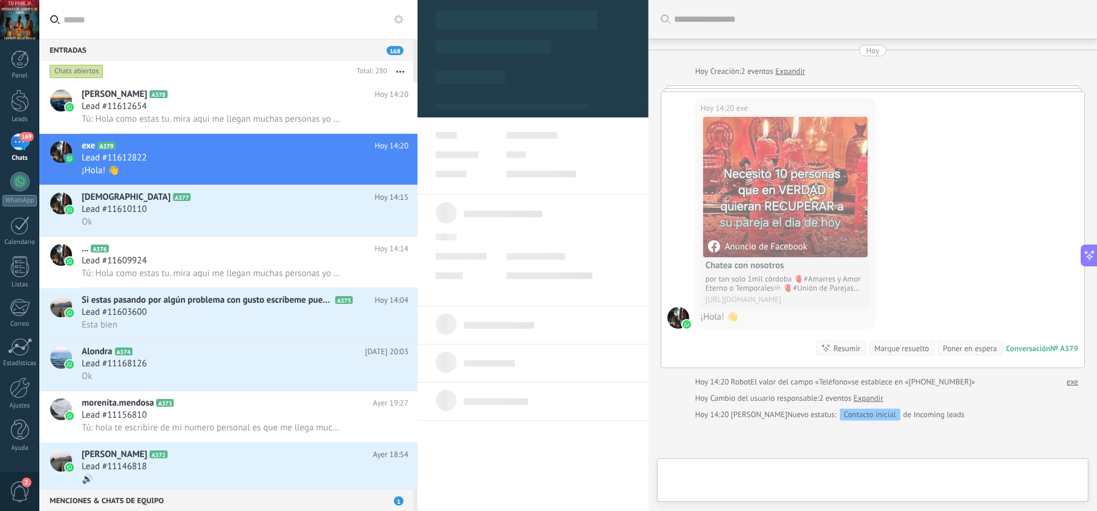
type textarea "**********"
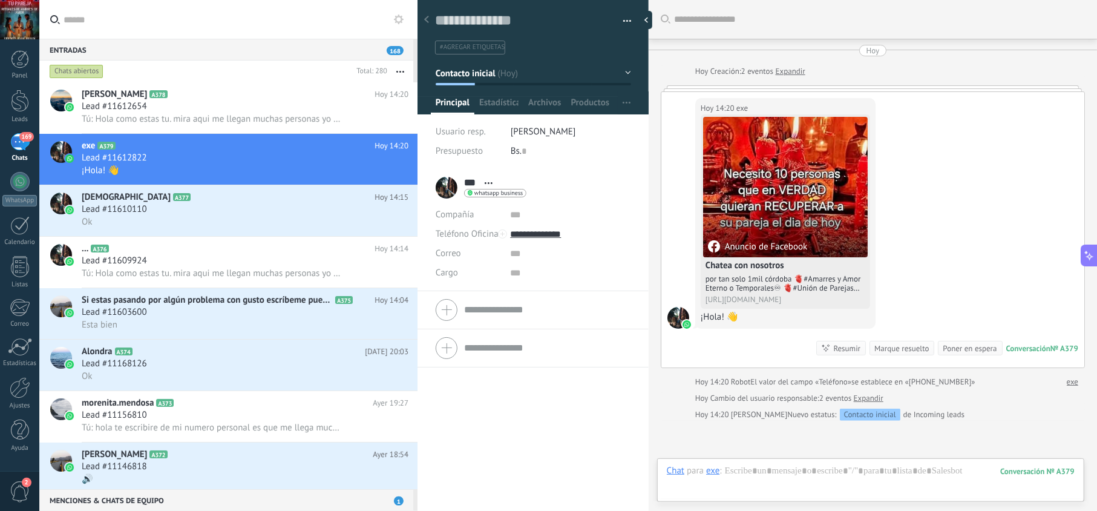
click at [804, 460] on div "Chat Correo Nota Tarea Chat para exe : 379 Enviar Cancelar Rastrear clics en li…" at bounding box center [870, 480] width 427 height 44
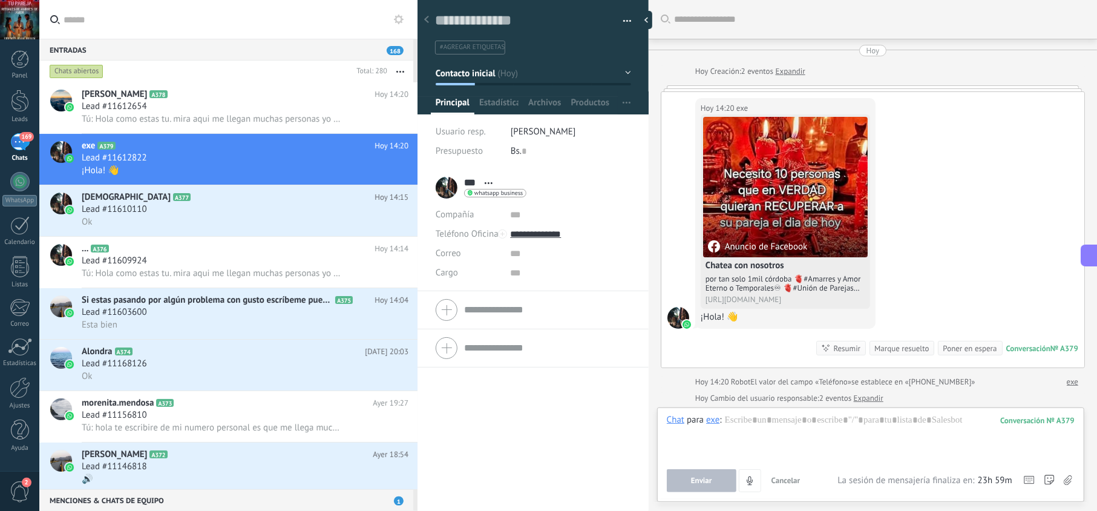
click at [802, 470] on button "Cancelar" at bounding box center [786, 480] width 39 height 23
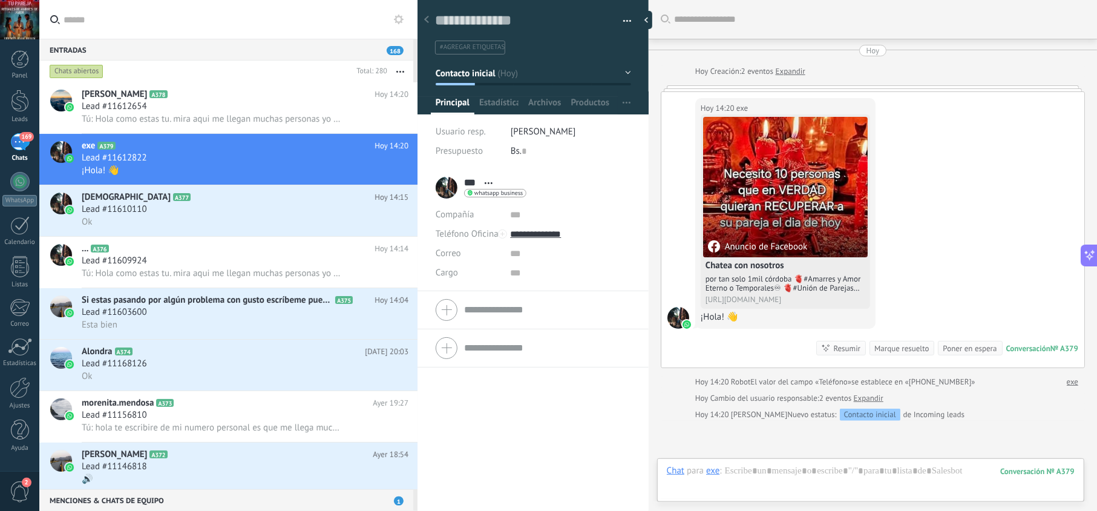
click at [802, 461] on div "Chat Correo Nota Tarea Chat para exe : 379 Enviar Cancelar Rastrear clics en li…" at bounding box center [870, 480] width 427 height 44
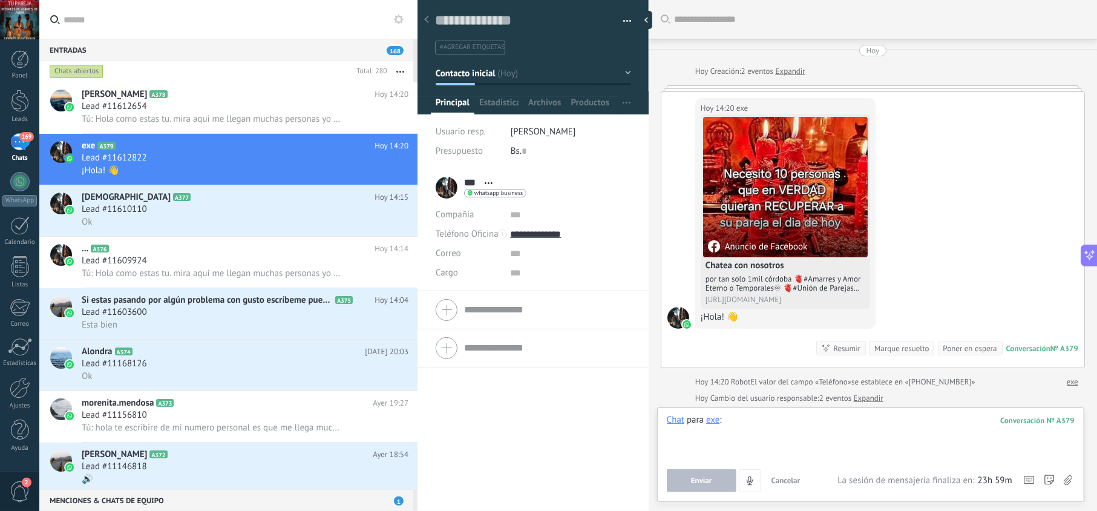
click at [804, 430] on div at bounding box center [871, 437] width 408 height 46
paste div
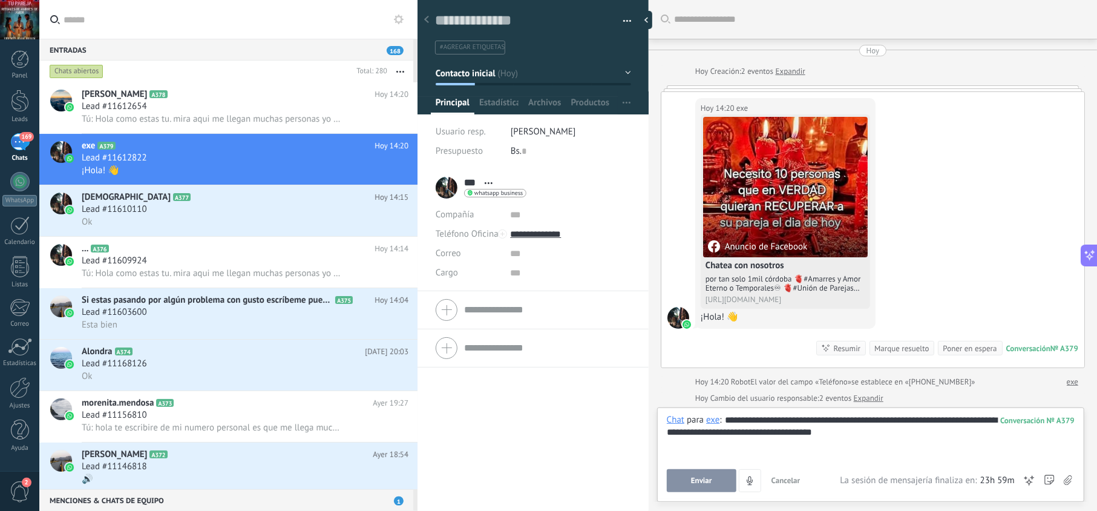
click at [695, 476] on span "Enviar" at bounding box center [701, 480] width 21 height 8
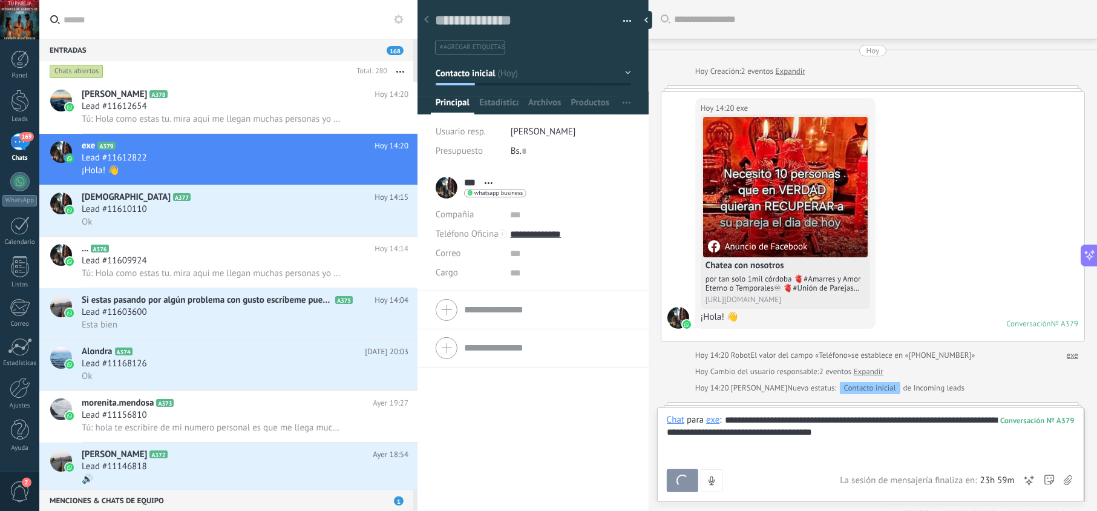
scroll to position [234, 0]
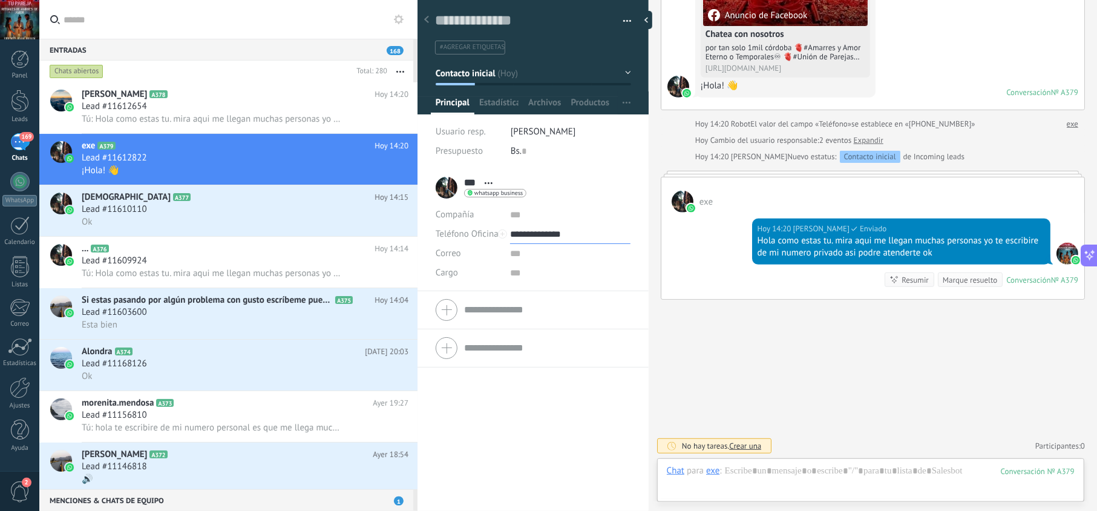
click at [545, 238] on input "**********" at bounding box center [570, 234] width 120 height 19
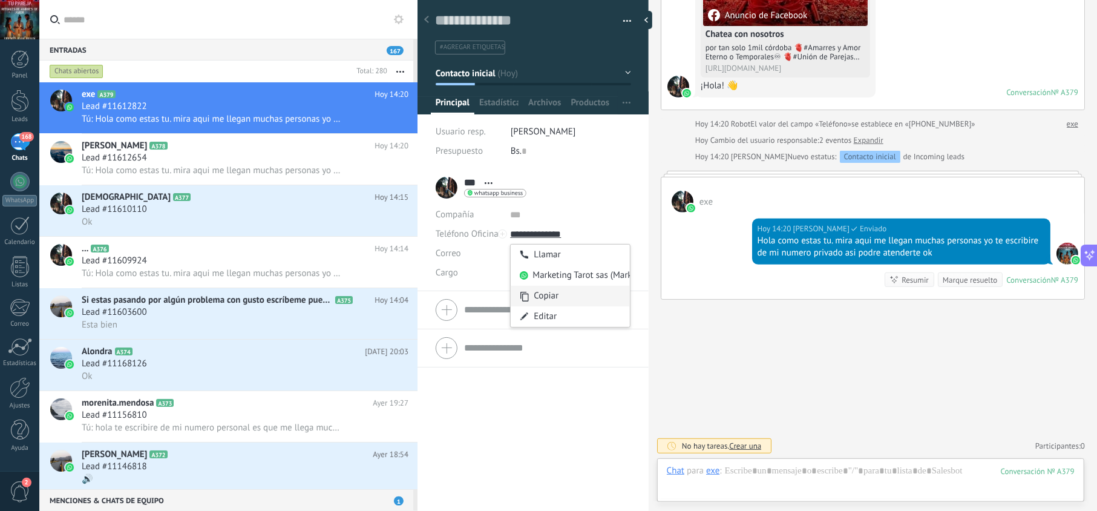
type input "**********"
click at [542, 295] on div "Copiar" at bounding box center [570, 296] width 119 height 21
drag, startPoint x: 281, startPoint y: 153, endPoint x: 281, endPoint y: 160, distance: 6.7
click at [281, 153] on div "Lead #11612654" at bounding box center [245, 158] width 327 height 12
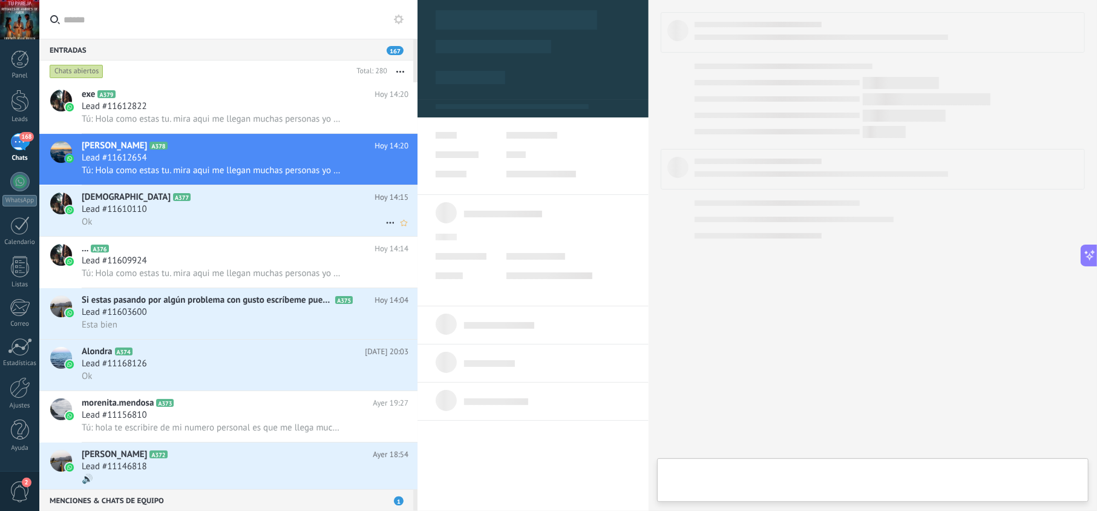
click at [278, 209] on div "Lead #11610110" at bounding box center [245, 209] width 327 height 12
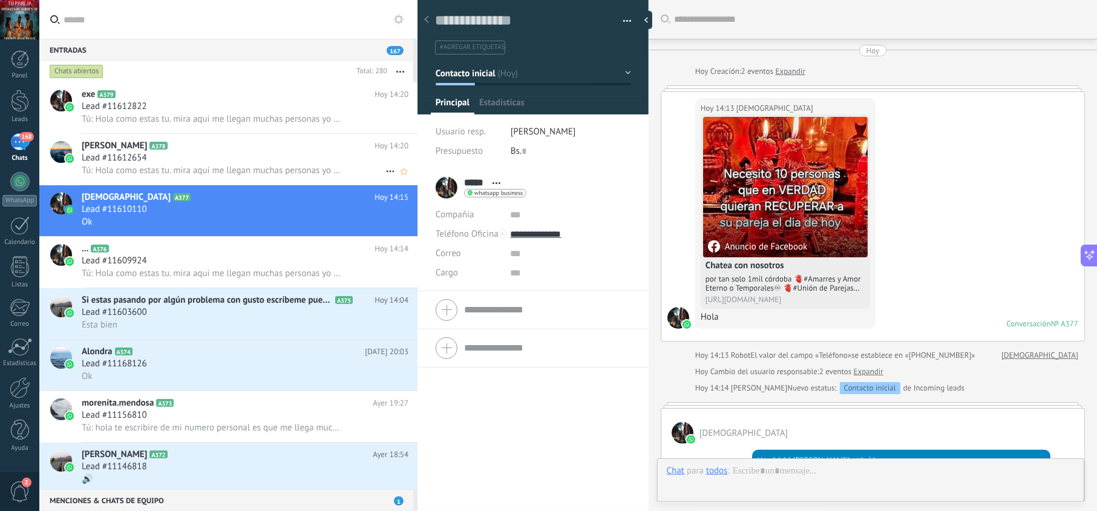
click at [280, 156] on div "Lead #11612654" at bounding box center [245, 158] width 327 height 12
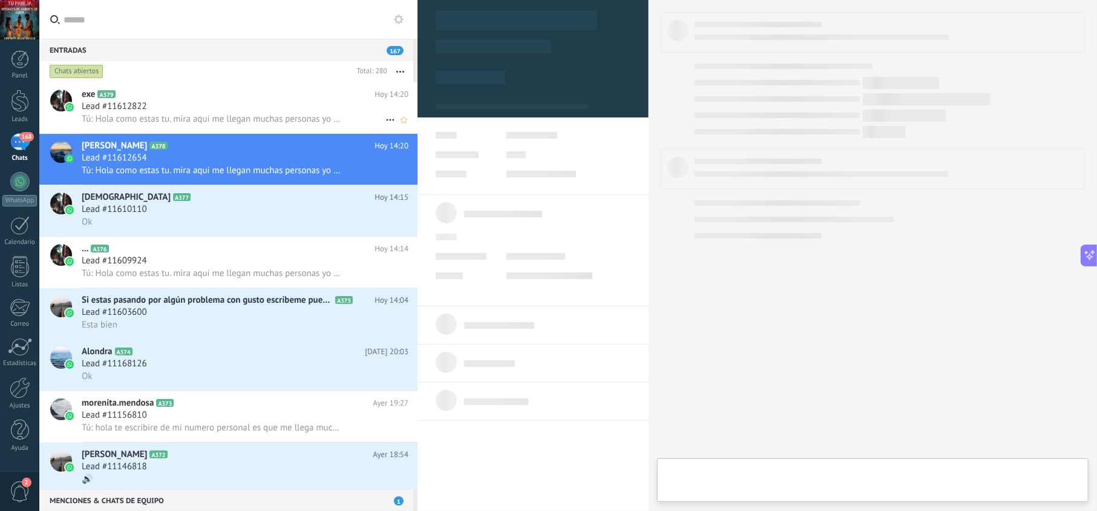
click at [280, 107] on div "Lead #11612822" at bounding box center [245, 106] width 327 height 12
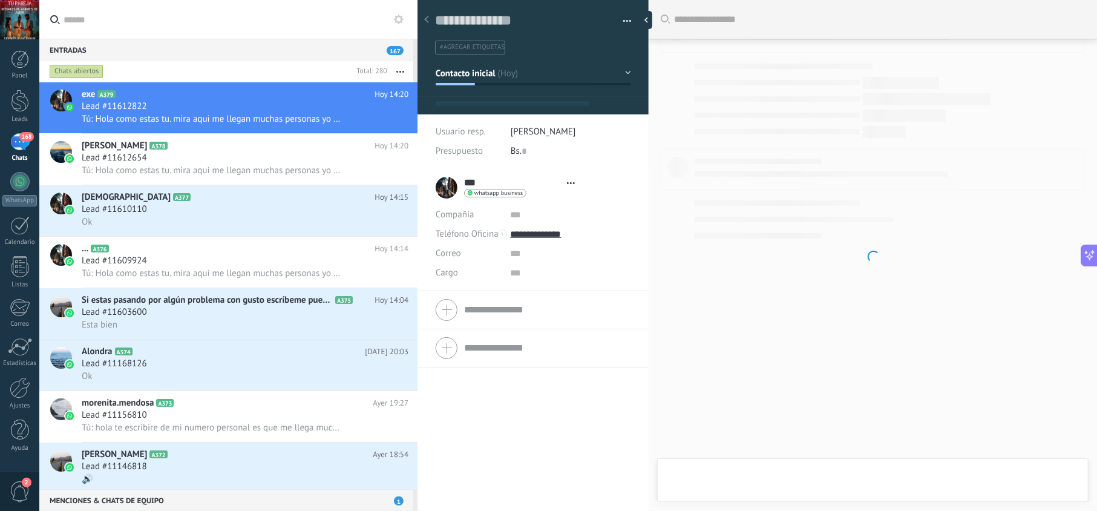
scroll to position [18, 0]
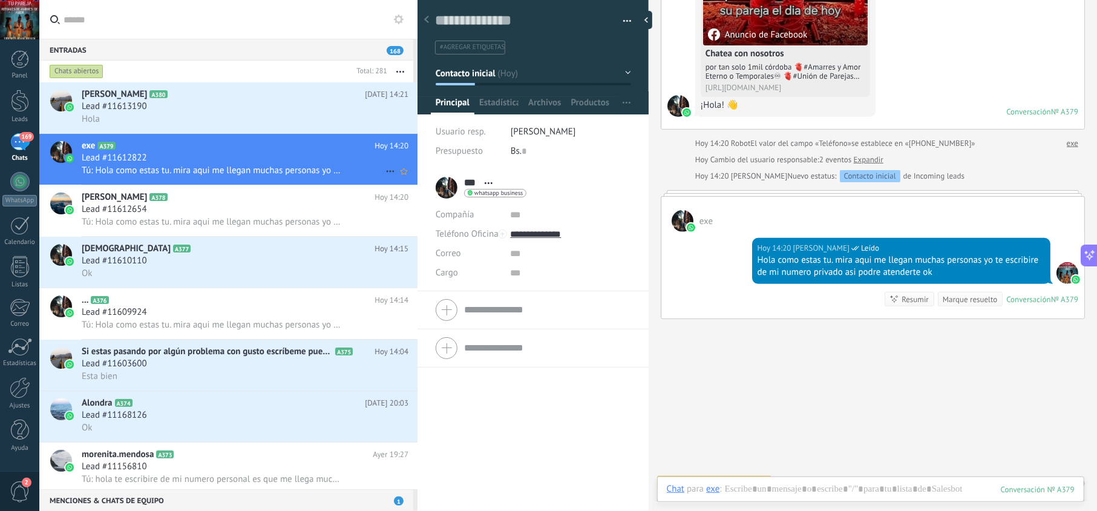
click at [321, 165] on span "Tú: Hola como estas tu. mira aqui me llegan muchas personas yo te escribire de …" at bounding box center [212, 170] width 260 height 11
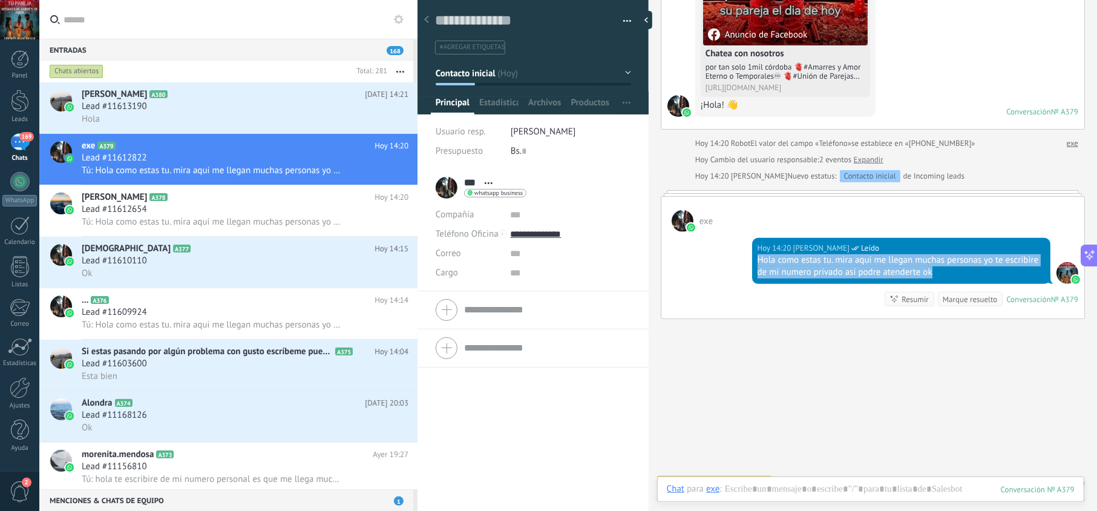
drag, startPoint x: 950, startPoint y: 277, endPoint x: 720, endPoint y: 261, distance: 229.9
click at [720, 261] on div "[DATE] 14:20 [PERSON_NAME] Leído Hola como estas tu. mira aqui me llegan muchas…" at bounding box center [872, 275] width 423 height 87
copy div "Hola como estas tu. mira aqui me llegan muchas personas yo te escribire de mi n…"
click at [194, 107] on div "Lead #11613190" at bounding box center [245, 106] width 327 height 12
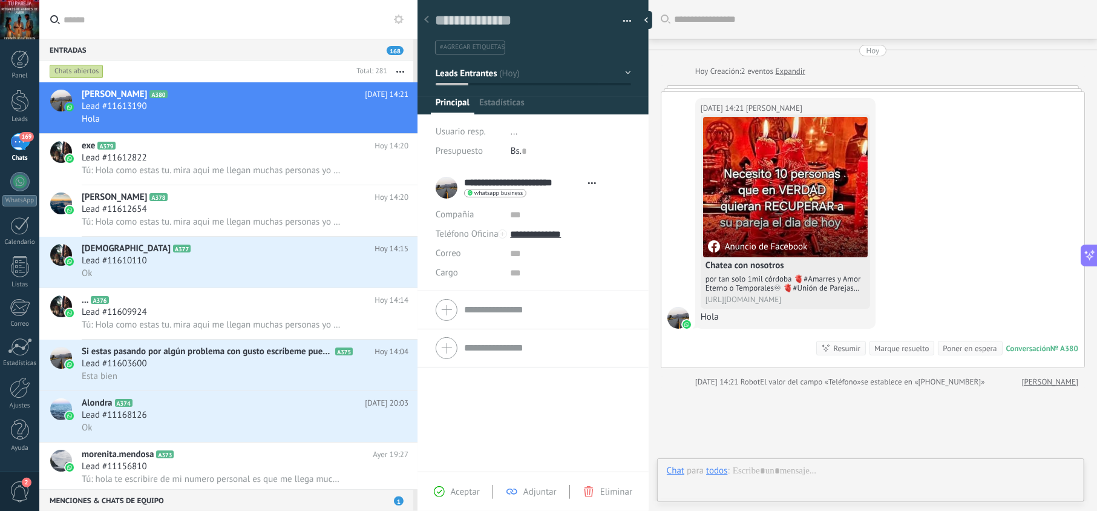
scroll to position [18, 0]
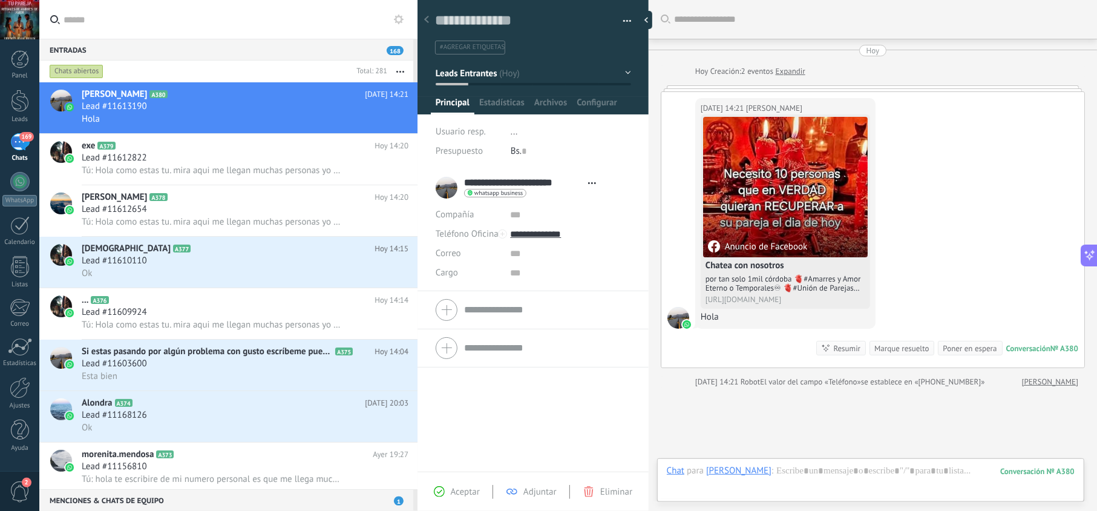
click at [461, 491] on span "Aceptar" at bounding box center [465, 491] width 29 height 11
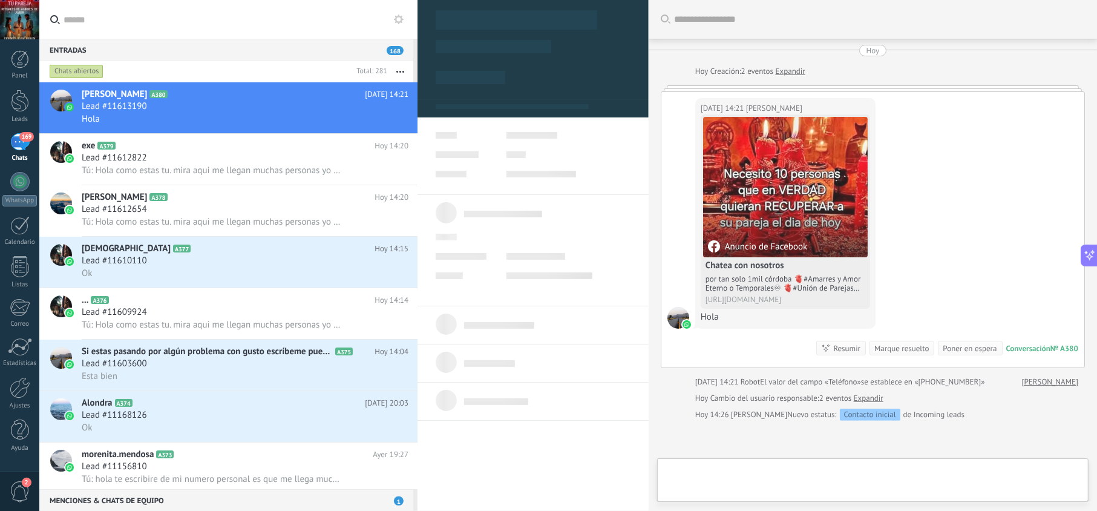
type textarea "**********"
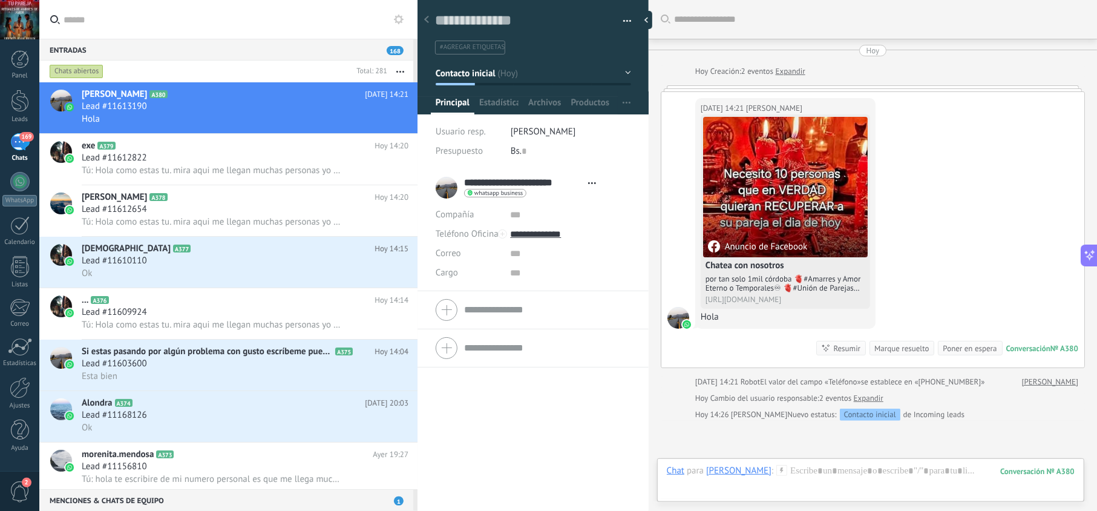
drag, startPoint x: 816, startPoint y: 470, endPoint x: 838, endPoint y: 470, distance: 21.8
click at [839, 470] on div at bounding box center [871, 483] width 408 height 36
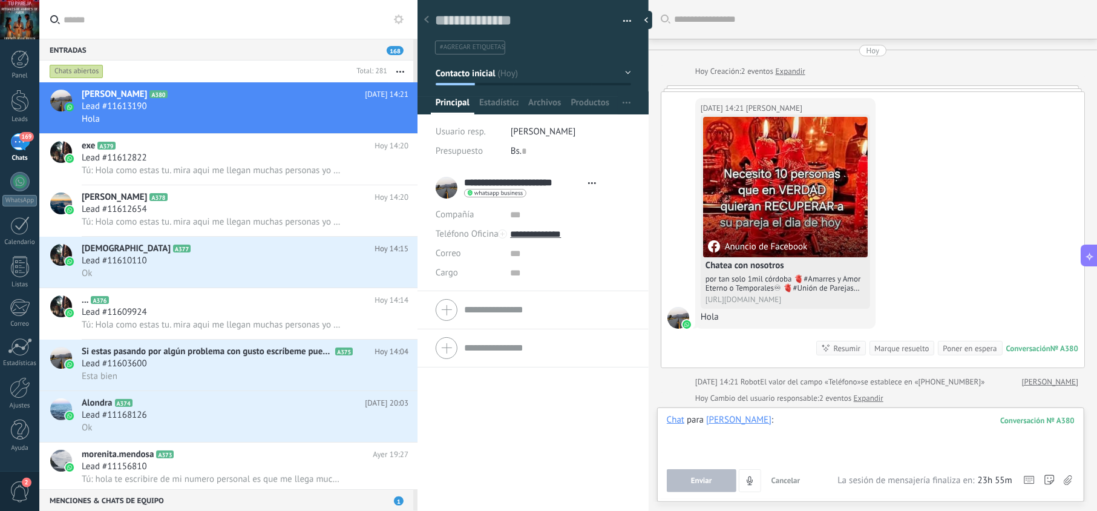
paste div
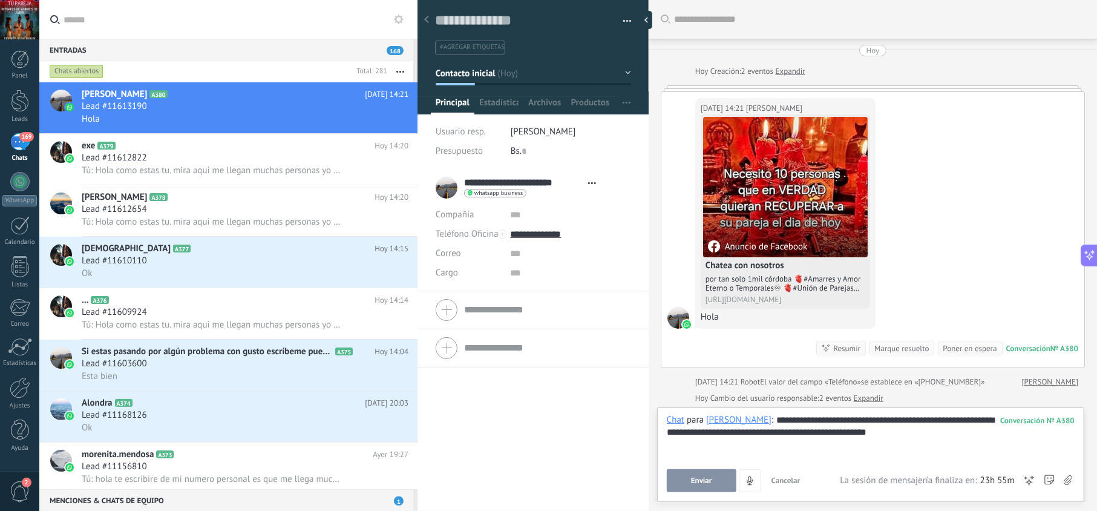
click at [705, 476] on span "Enviar" at bounding box center [701, 480] width 21 height 8
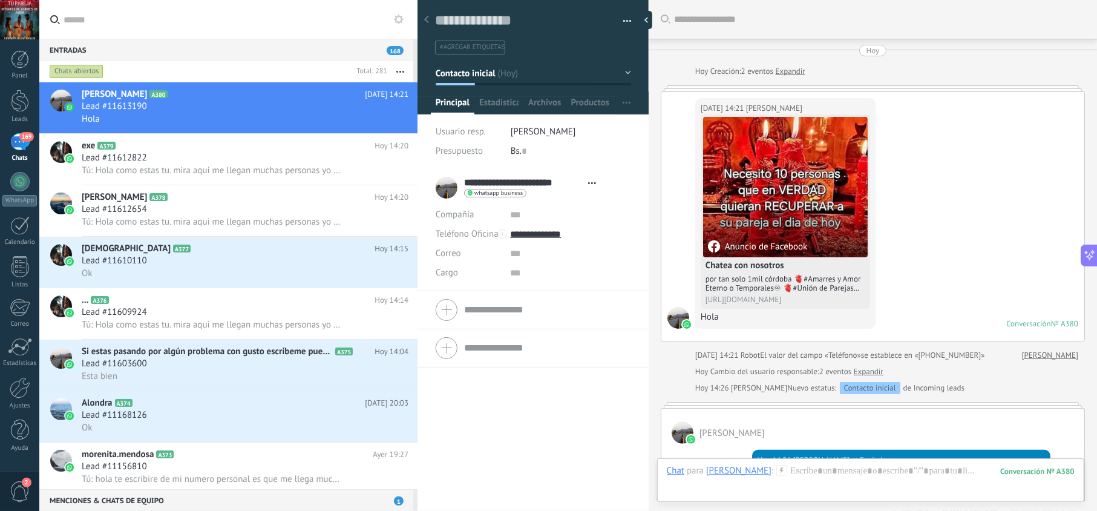
scroll to position [88, 0]
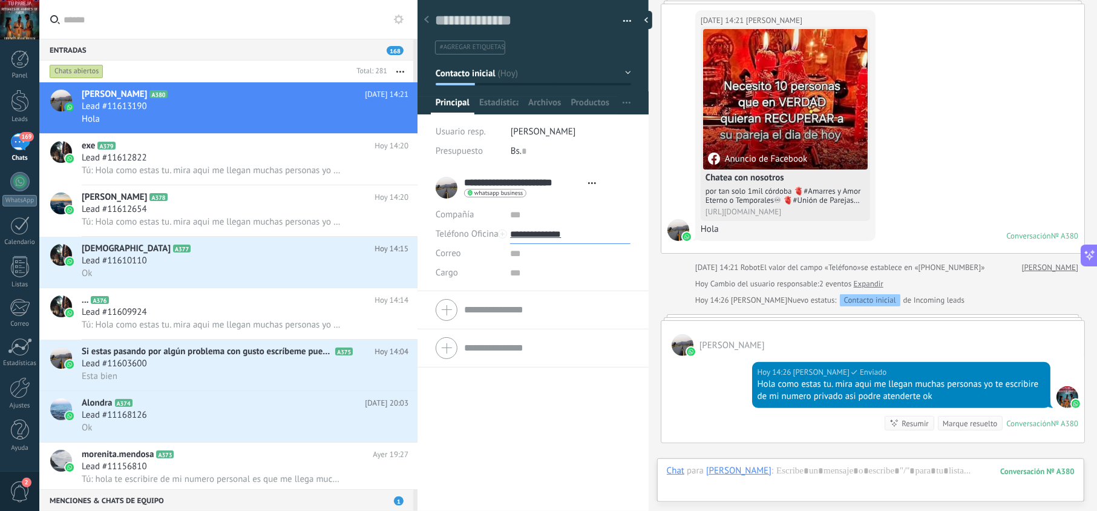
click at [546, 235] on input "**********" at bounding box center [570, 234] width 120 height 19
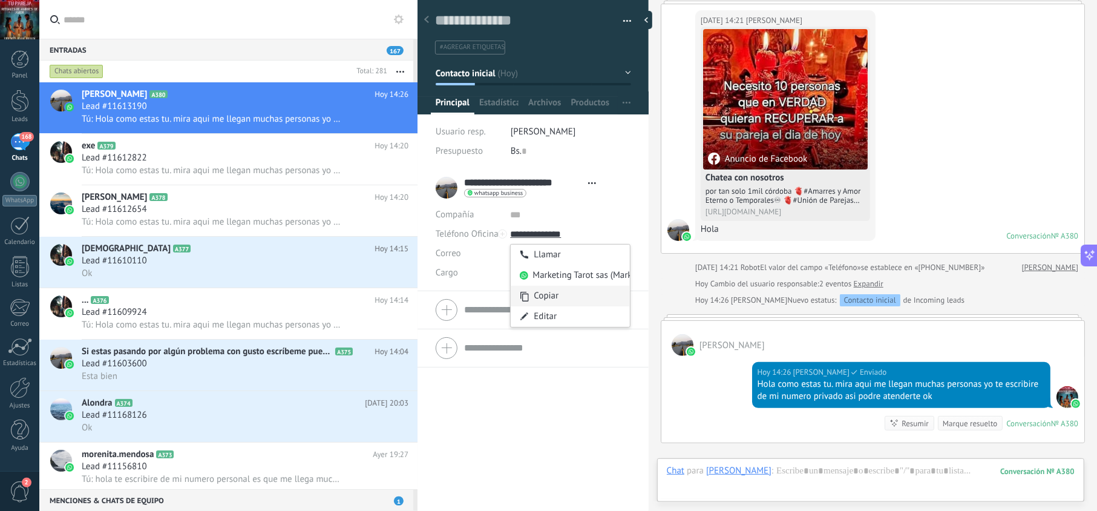
type input "**********"
click at [549, 298] on div "Copiar" at bounding box center [570, 296] width 119 height 21
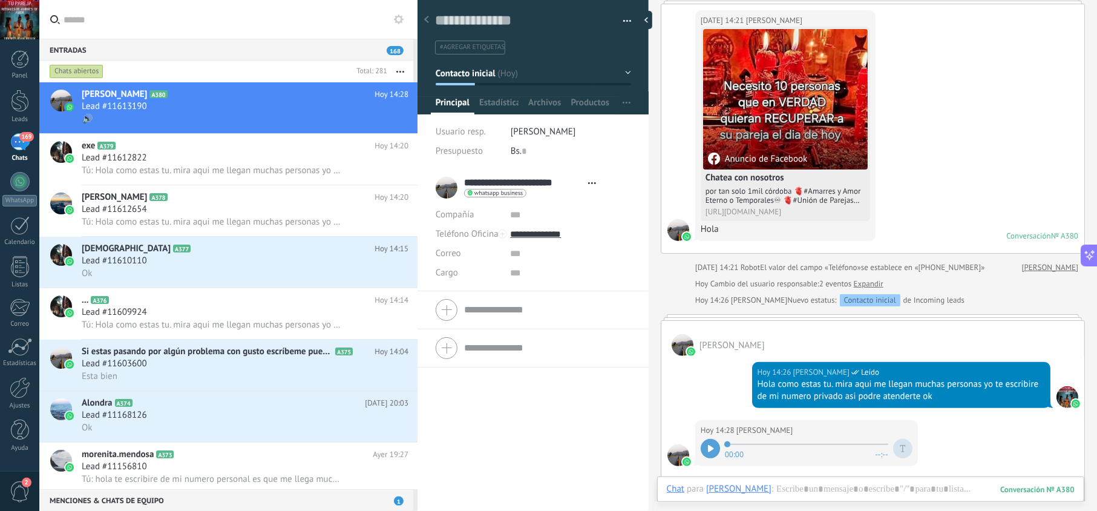
scroll to position [154, 0]
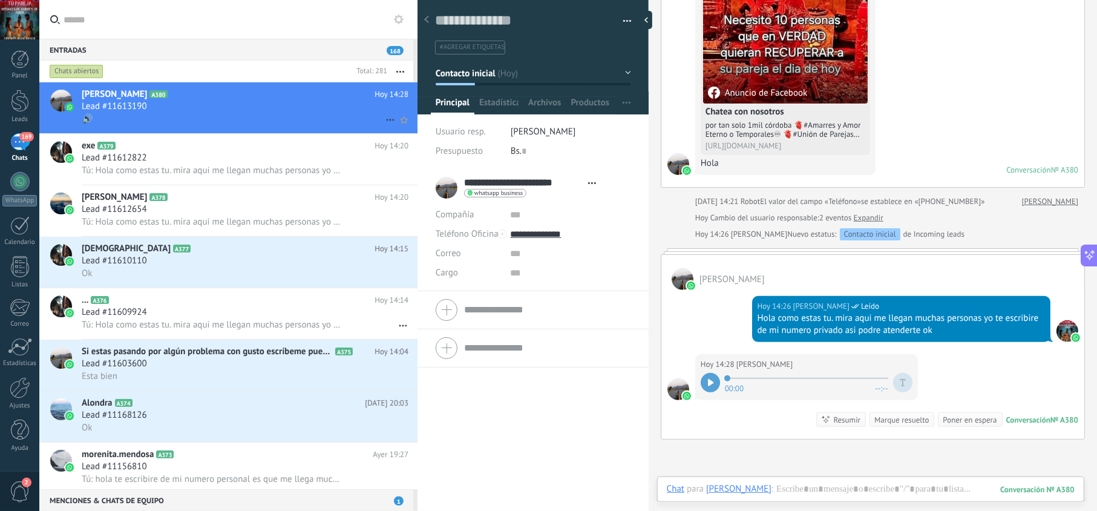
click at [249, 114] on div "🔊" at bounding box center [245, 119] width 327 height 13
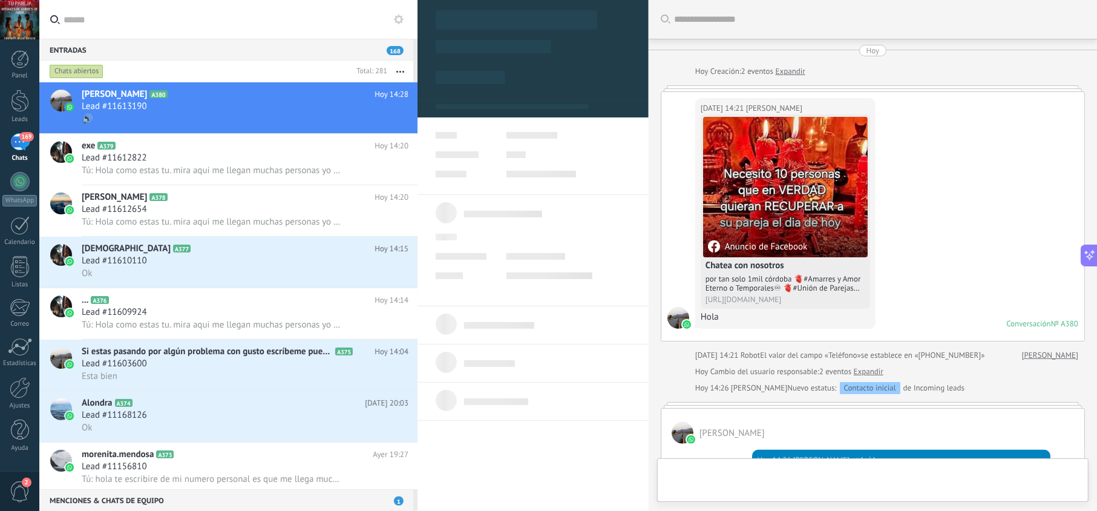
scroll to position [296, 0]
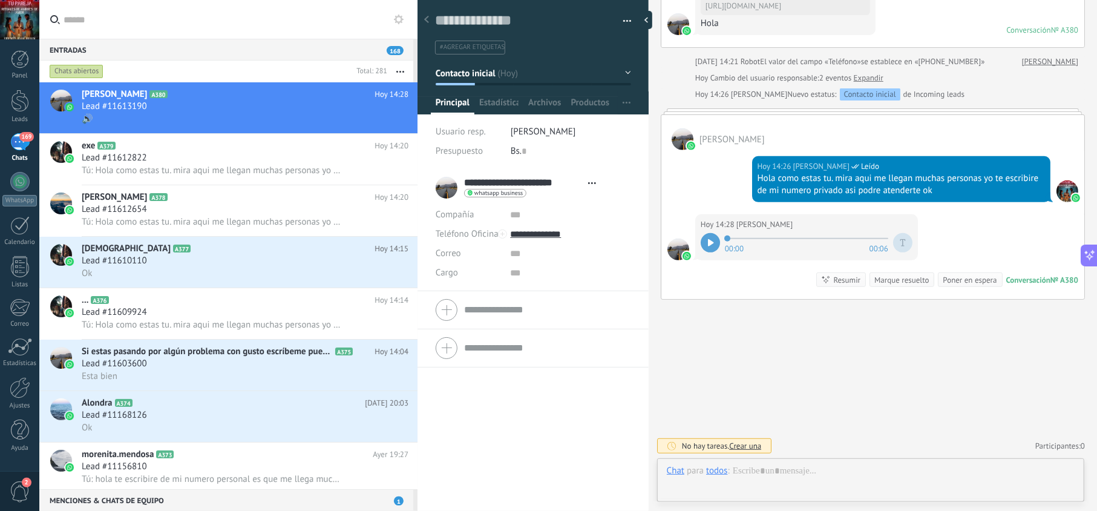
click at [710, 243] on icon at bounding box center [710, 242] width 5 height 7
click at [205, 167] on span "Tú: Hola como estas tu. mira aqui me llegan muchas personas yo te escribire de …" at bounding box center [212, 170] width 260 height 11
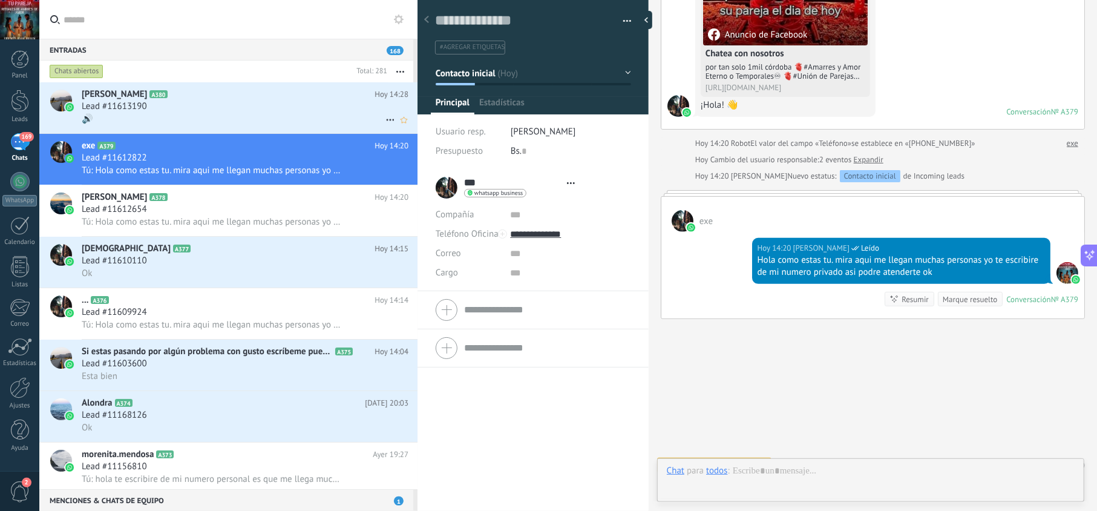
scroll to position [18, 0]
click at [221, 111] on div "Lead #11613190" at bounding box center [245, 106] width 327 height 12
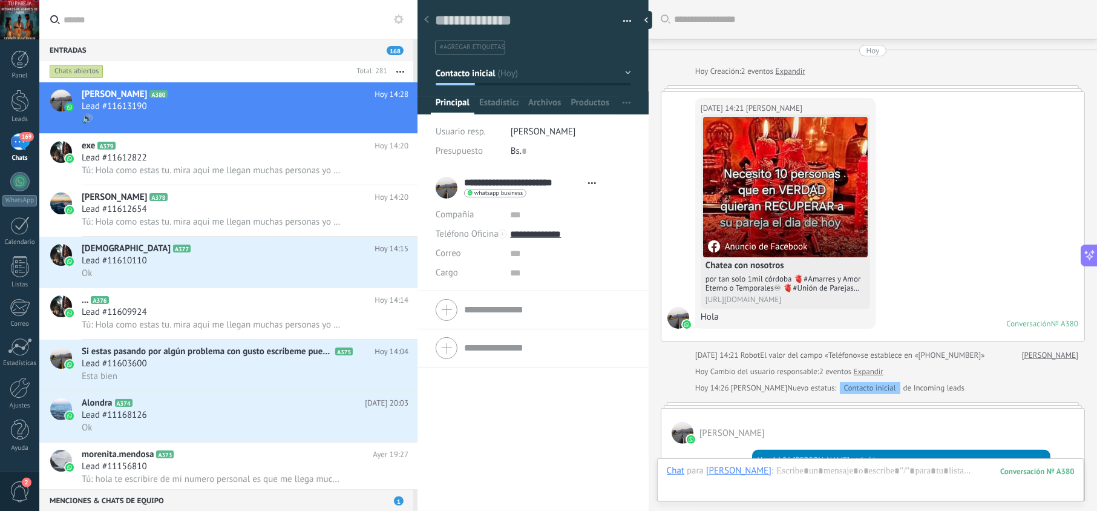
scroll to position [18, 0]
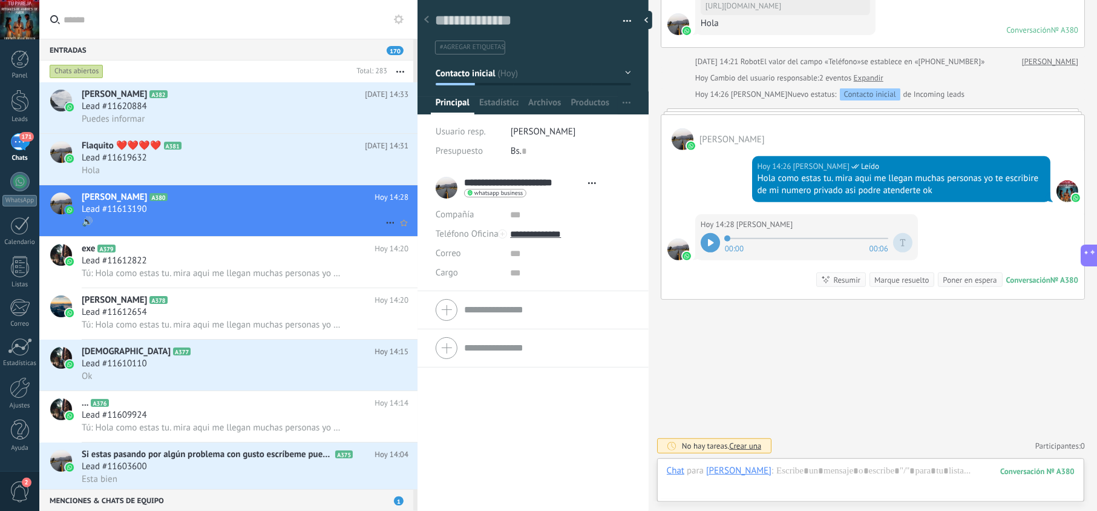
click at [294, 204] on div "Lead #11613190" at bounding box center [245, 209] width 327 height 12
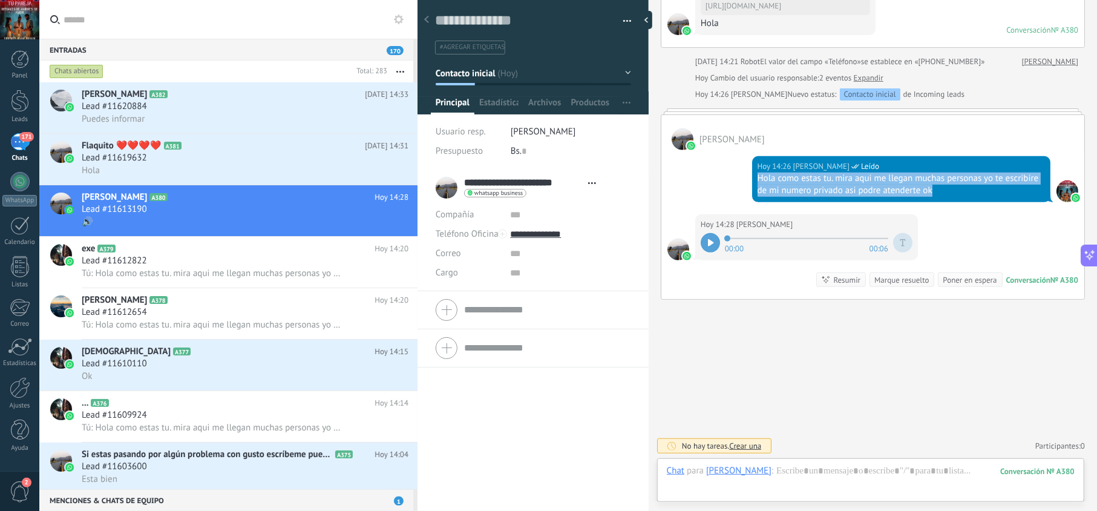
drag, startPoint x: 942, startPoint y: 188, endPoint x: 752, endPoint y: 174, distance: 190.5
click at [752, 174] on div "[DATE] 14:26 [PERSON_NAME] [PERSON_NAME] como estas tu. mira aqui me llegan muc…" at bounding box center [901, 179] width 298 height 46
copy div "Hola como estas tu. mira aqui me llegan muchas personas yo te escribire de mi n…"
click at [163, 160] on div "Lead #11619632" at bounding box center [245, 158] width 327 height 12
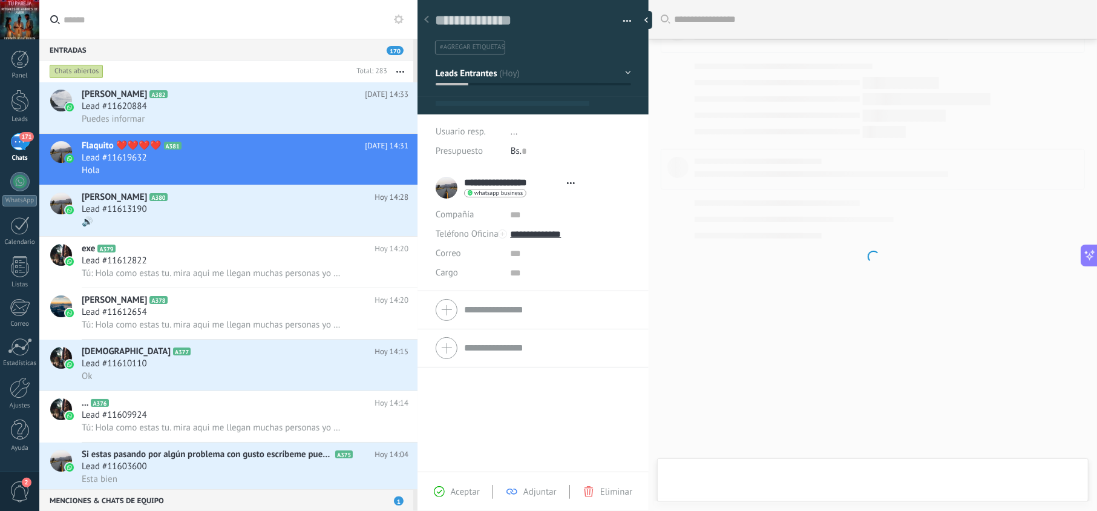
scroll to position [18, 0]
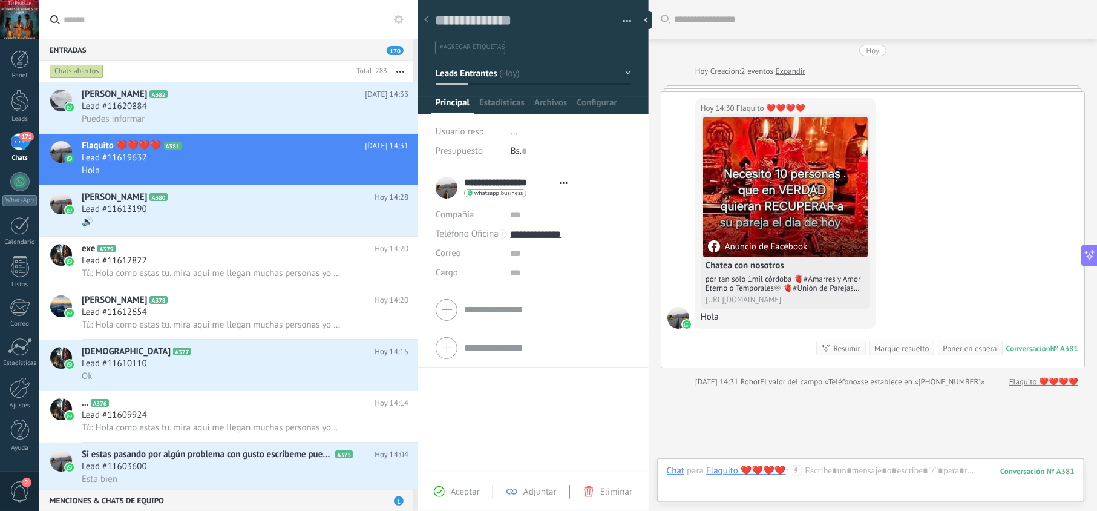
click at [467, 489] on span "Aceptar" at bounding box center [465, 491] width 29 height 11
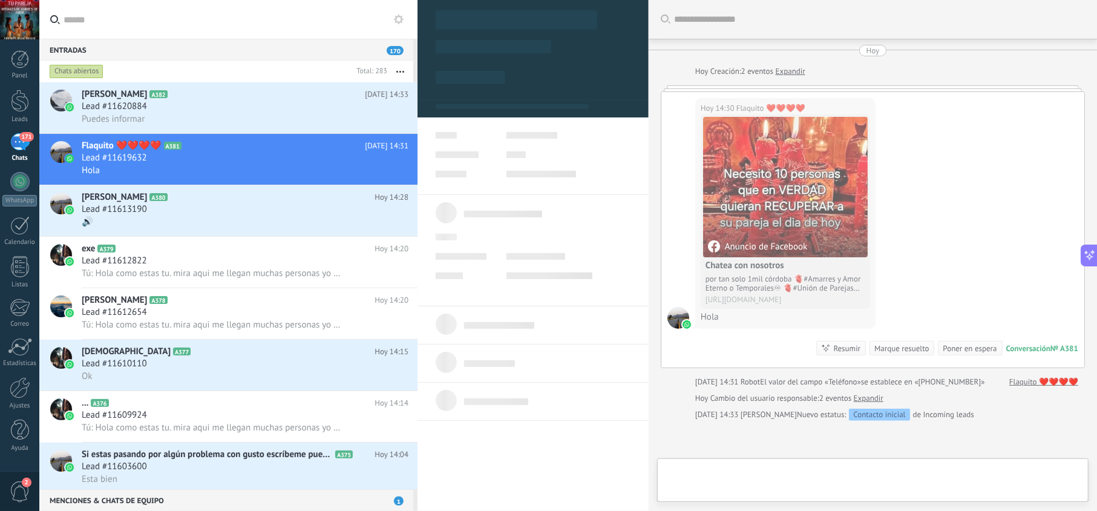
type textarea "**********"
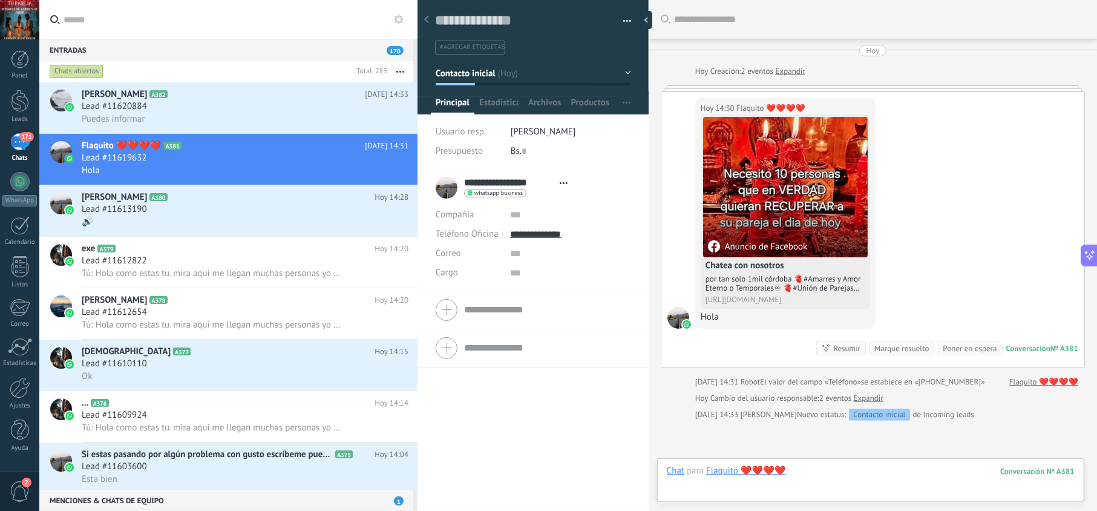
click at [844, 470] on div at bounding box center [871, 483] width 408 height 36
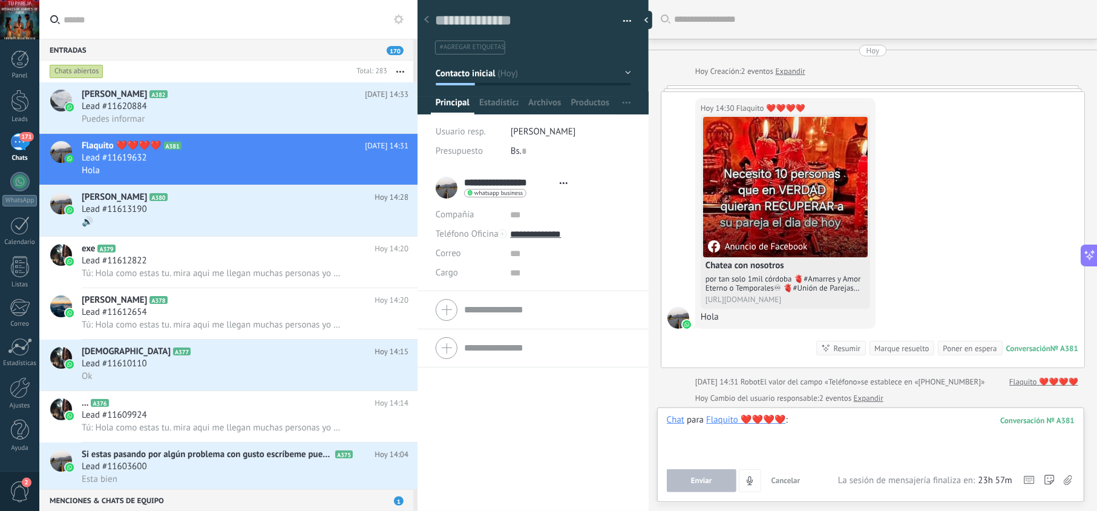
paste div
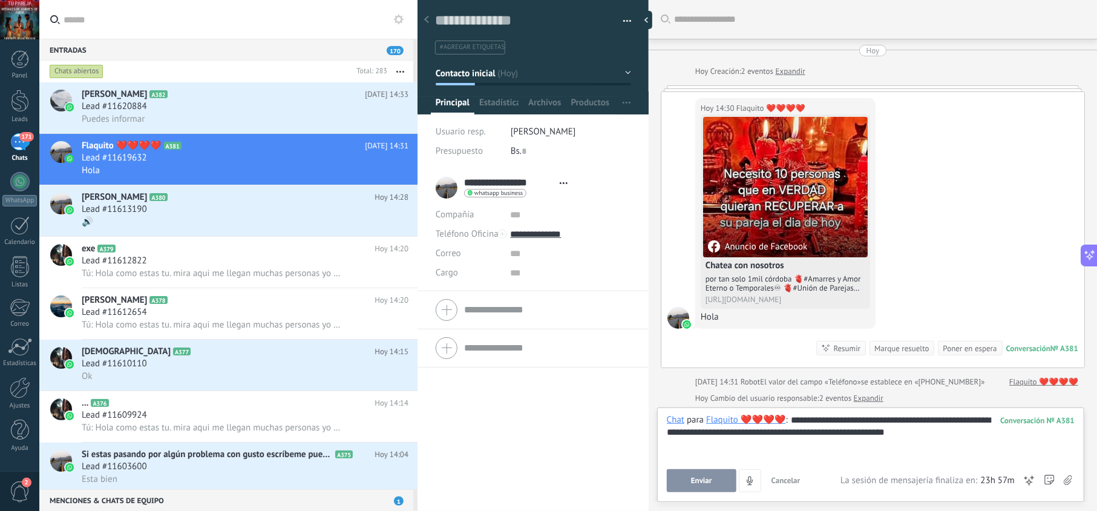
click at [712, 474] on button "Enviar" at bounding box center [702, 480] width 70 height 23
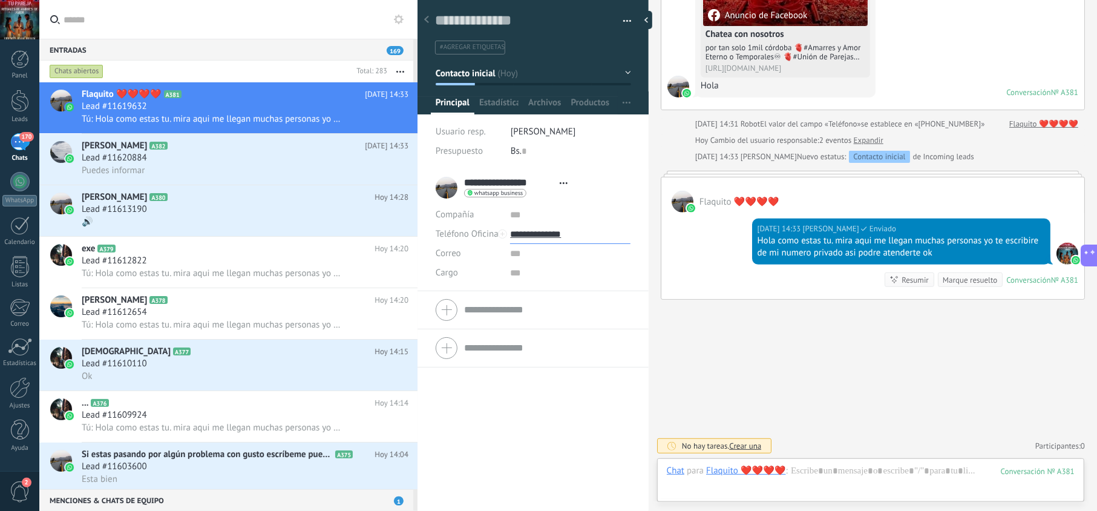
click at [550, 235] on input "**********" at bounding box center [570, 234] width 120 height 19
type input "**********"
click at [555, 297] on div "Copiar" at bounding box center [570, 296] width 119 height 21
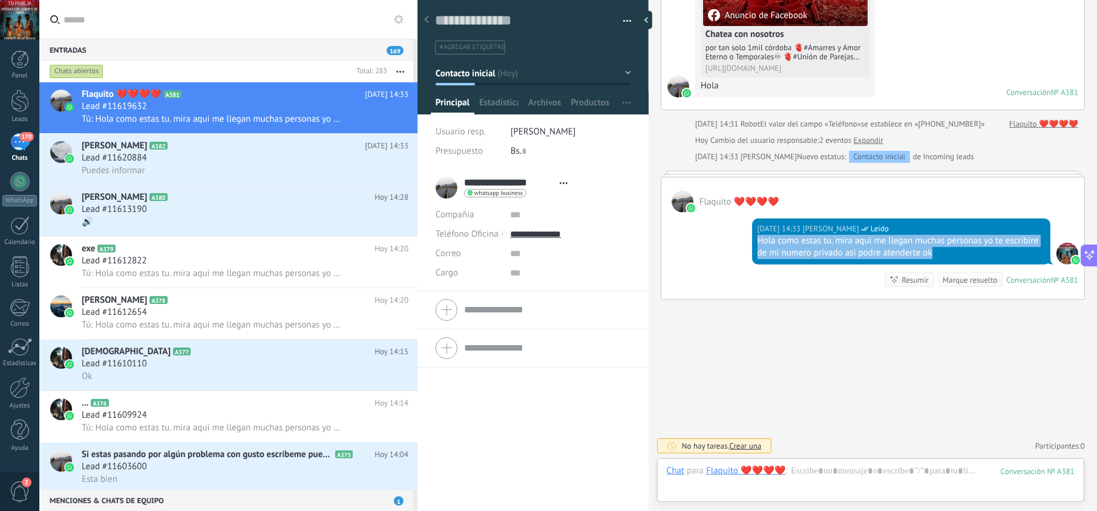
drag, startPoint x: 933, startPoint y: 255, endPoint x: 736, endPoint y: 238, distance: 198.1
click at [736, 238] on div "[DATE] 14:33 [PERSON_NAME] Leído Hola como estas tu. mira aqui me llegan muchas…" at bounding box center [872, 255] width 423 height 87
click at [223, 169] on div "Puedes informar" at bounding box center [245, 170] width 327 height 13
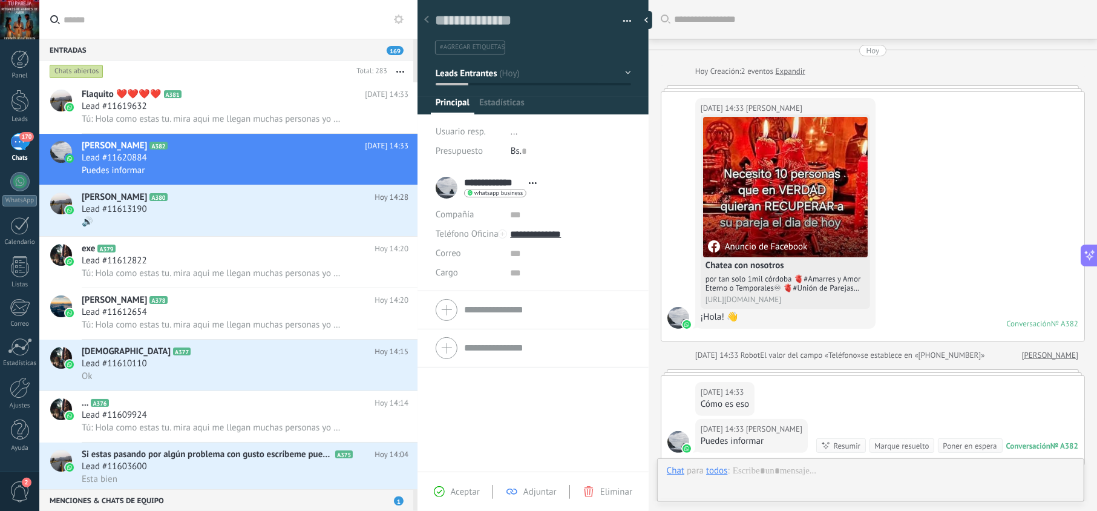
scroll to position [168, 0]
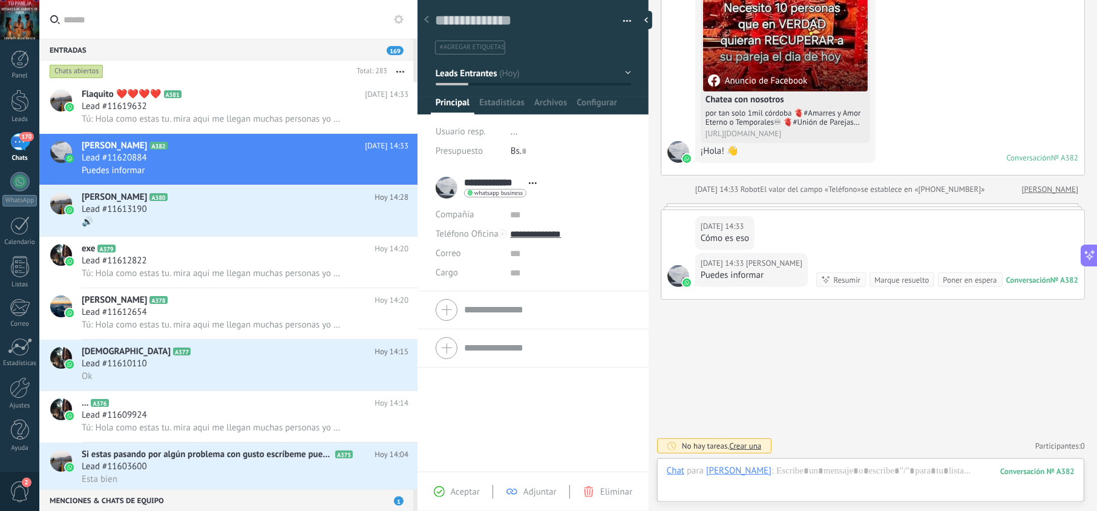
click at [468, 495] on span "Aceptar" at bounding box center [465, 491] width 29 height 11
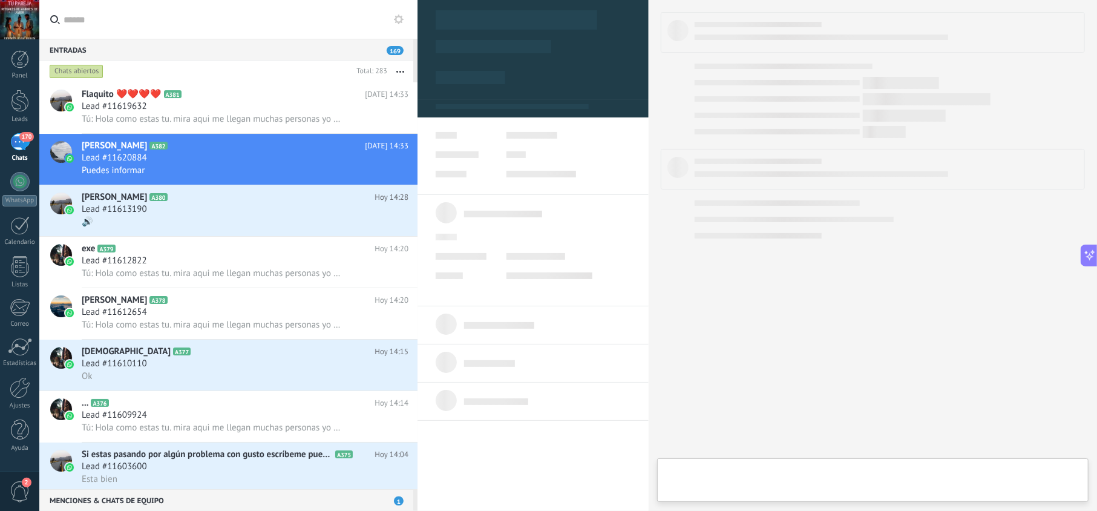
type textarea "**********"
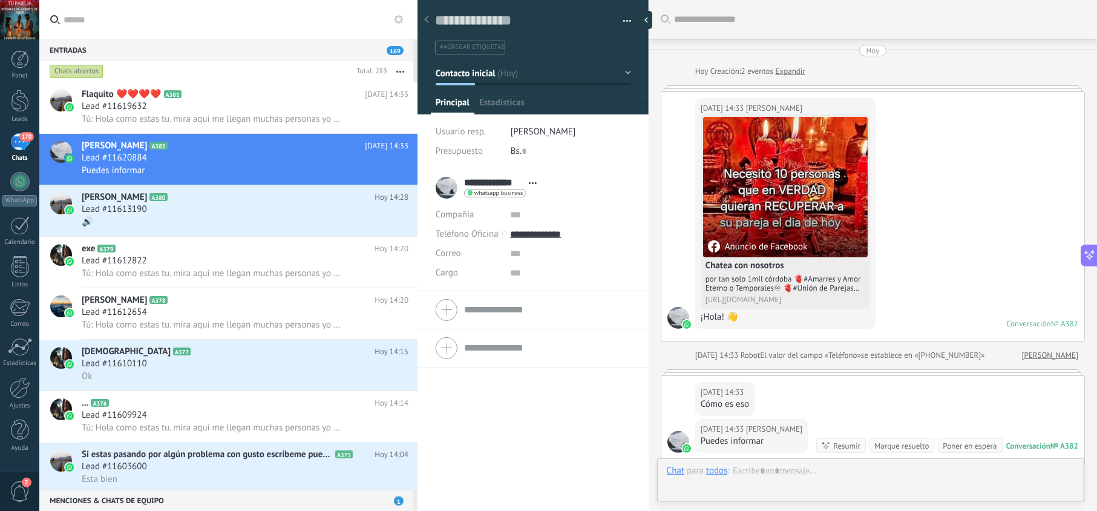
scroll to position [205, 0]
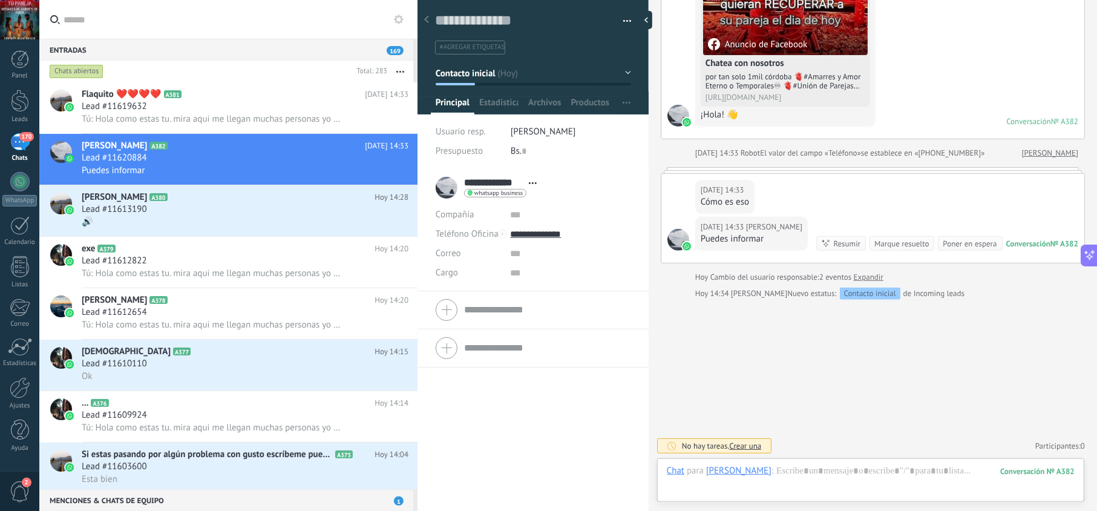
click at [787, 463] on div "Chat Correo Nota Tarea Chat para [PERSON_NAME] : 382 Enviar Cancelar Rastrear c…" at bounding box center [870, 480] width 427 height 44
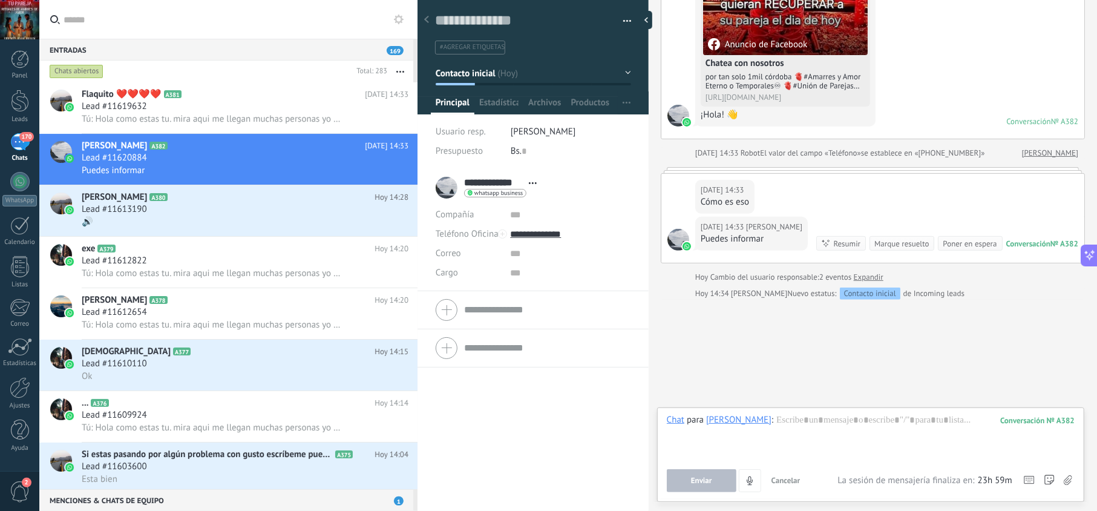
click at [787, 465] on div "Chat para [PERSON_NAME] : 382 Enviar Cancelar Rastrear clics en links ? Reducir…" at bounding box center [871, 453] width 408 height 78
click at [802, 425] on div at bounding box center [871, 437] width 408 height 46
paste div
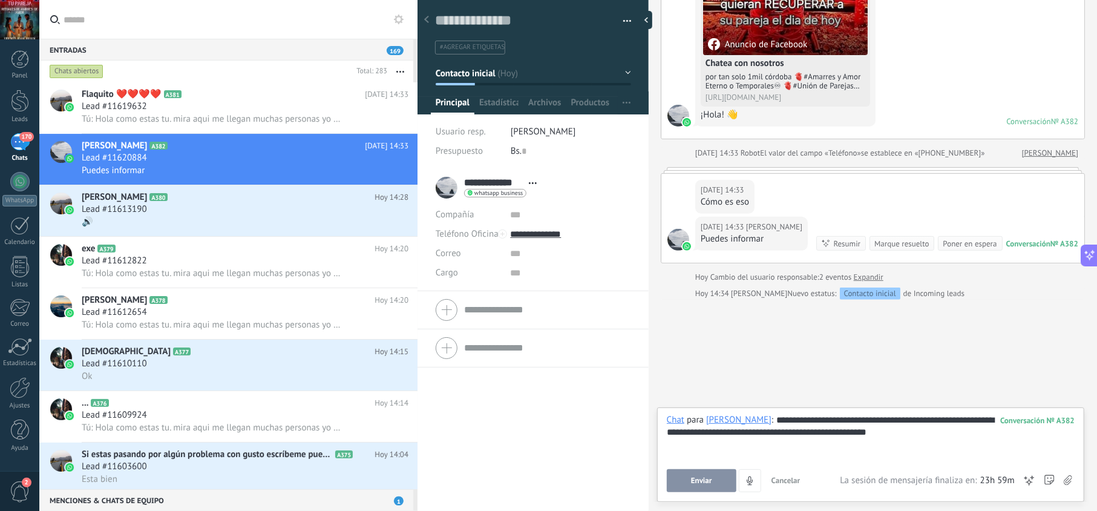
click at [713, 477] on button "Enviar" at bounding box center [702, 480] width 70 height 23
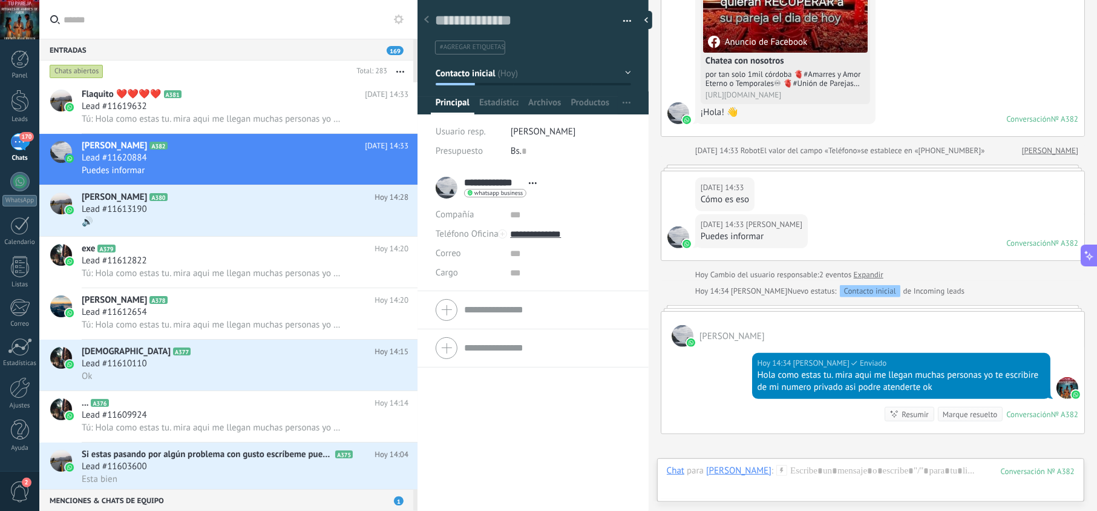
scroll to position [342, 0]
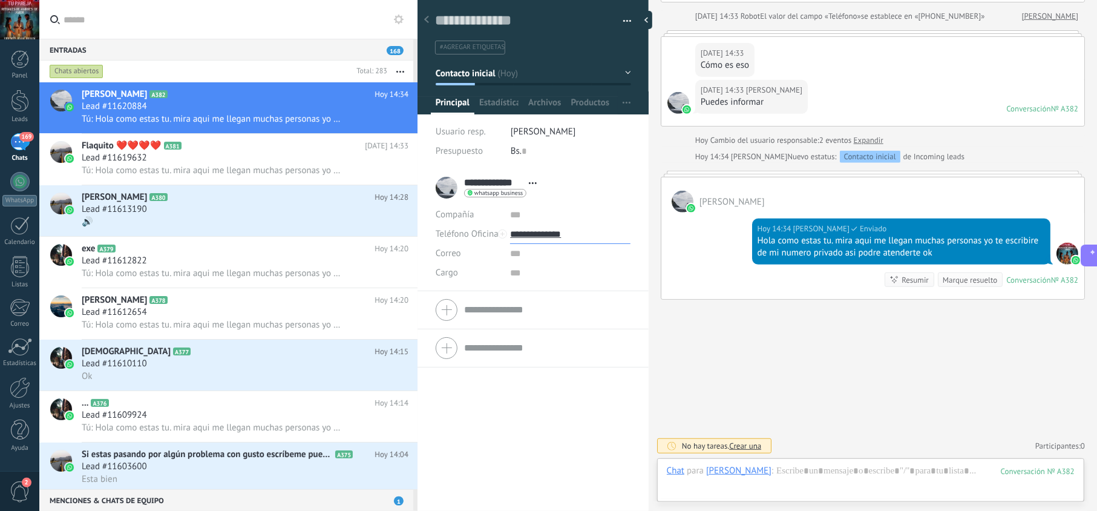
click at [546, 238] on input "**********" at bounding box center [570, 234] width 120 height 19
type input "**********"
click at [554, 298] on div "Copiar" at bounding box center [570, 296] width 119 height 21
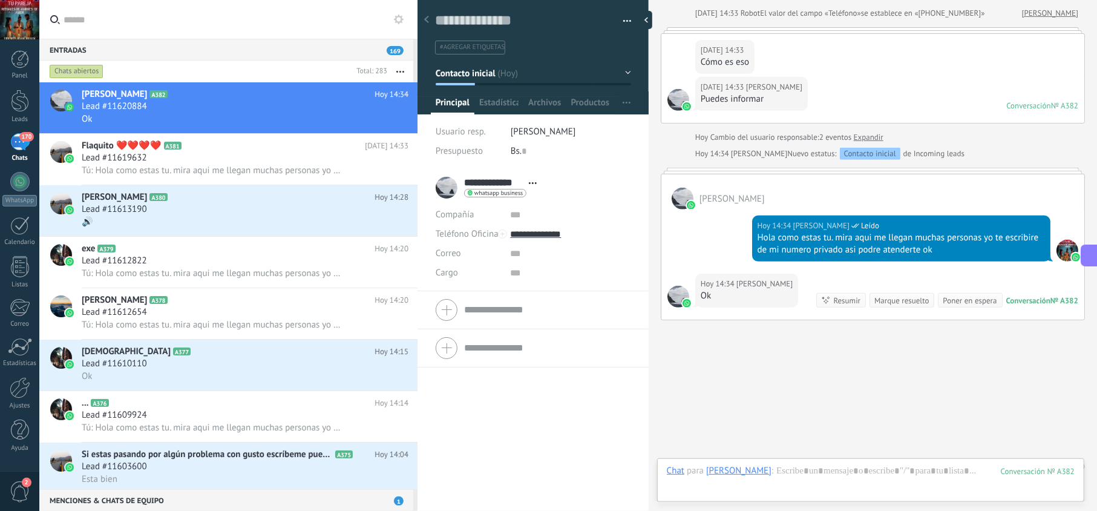
scroll to position [366, 0]
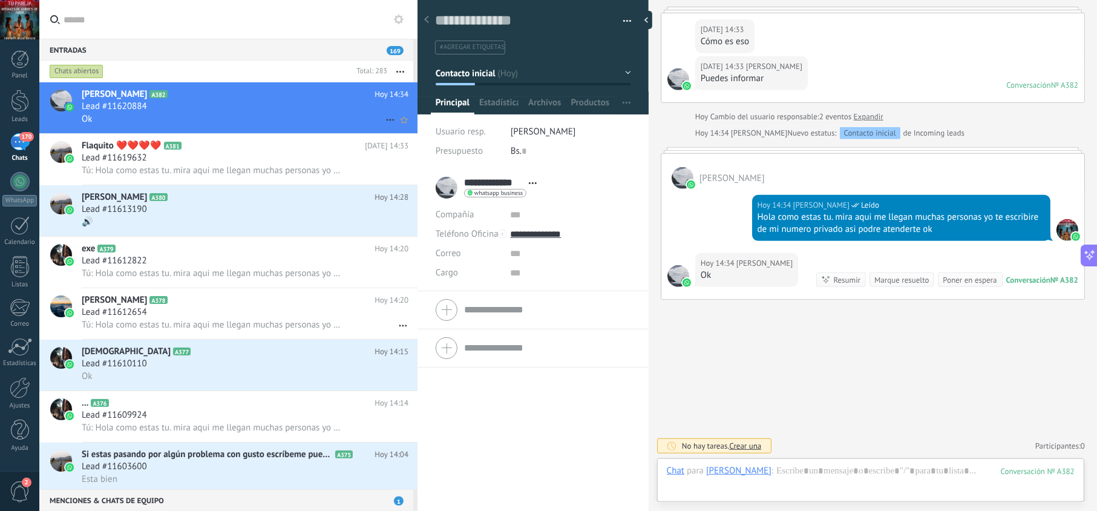
click at [301, 91] on h2 "[PERSON_NAME] A382" at bounding box center [228, 94] width 293 height 12
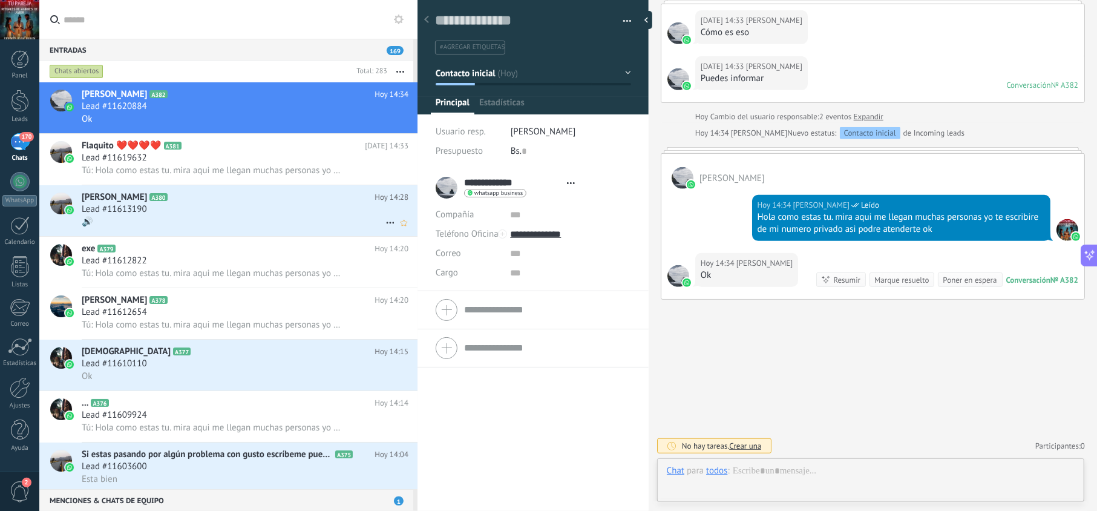
scroll to position [18, 0]
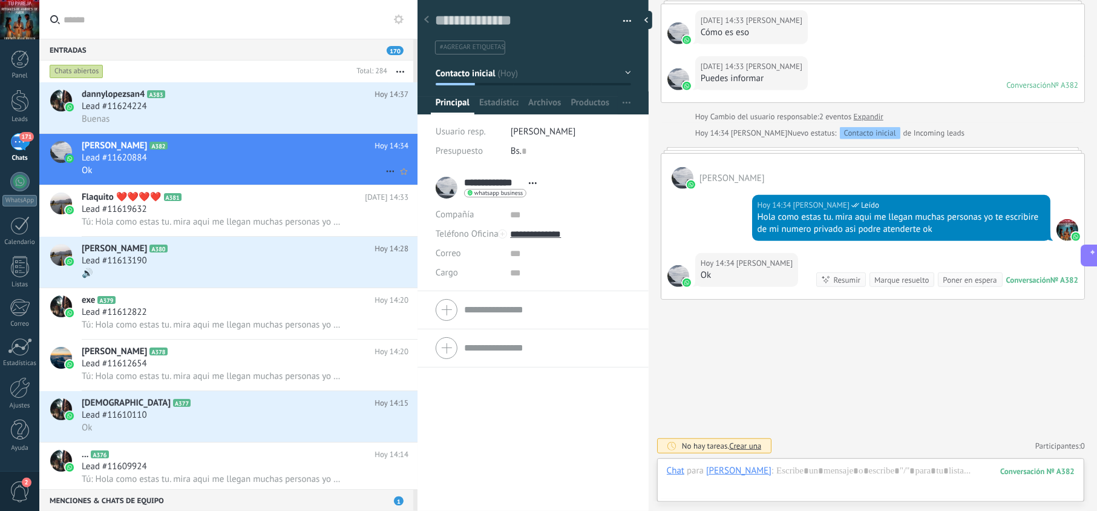
click at [262, 168] on div "Ok" at bounding box center [245, 170] width 327 height 13
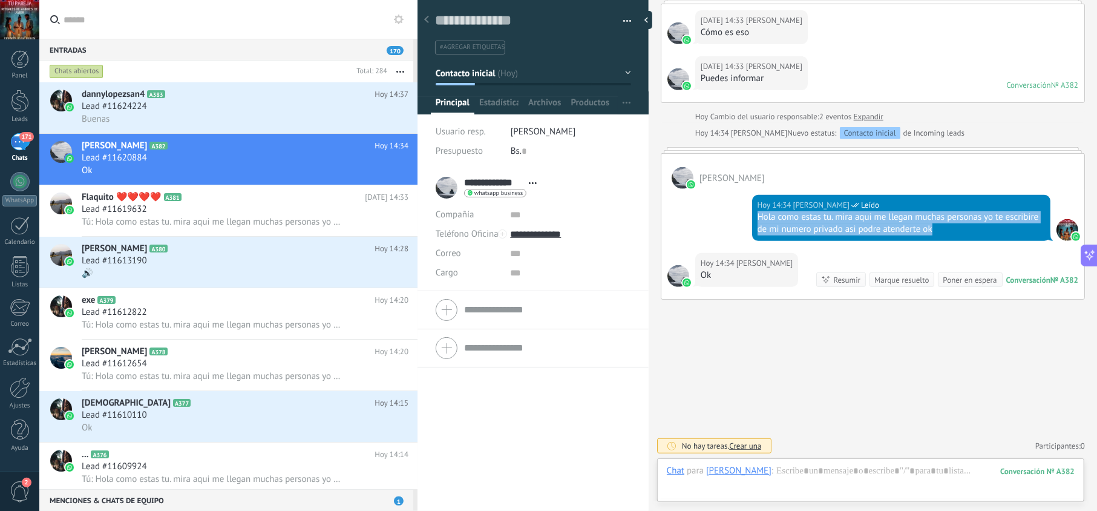
drag, startPoint x: 940, startPoint y: 228, endPoint x: 749, endPoint y: 219, distance: 192.1
click at [749, 219] on div "[DATE] 14:34 [PERSON_NAME] Leído Hola como estas tu. mira aqui me llegan muchas…" at bounding box center [872, 221] width 423 height 64
copy div "Hola como estas tu. mira aqui me llegan muchas personas yo te escribire de mi n…"
click at [228, 103] on div "Lead #11624224" at bounding box center [245, 106] width 327 height 12
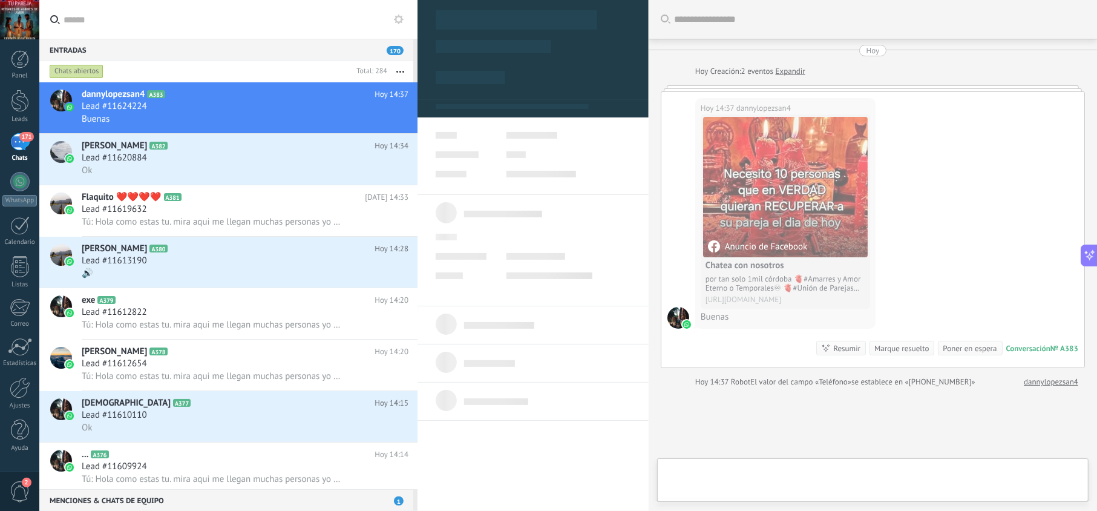
scroll to position [18, 0]
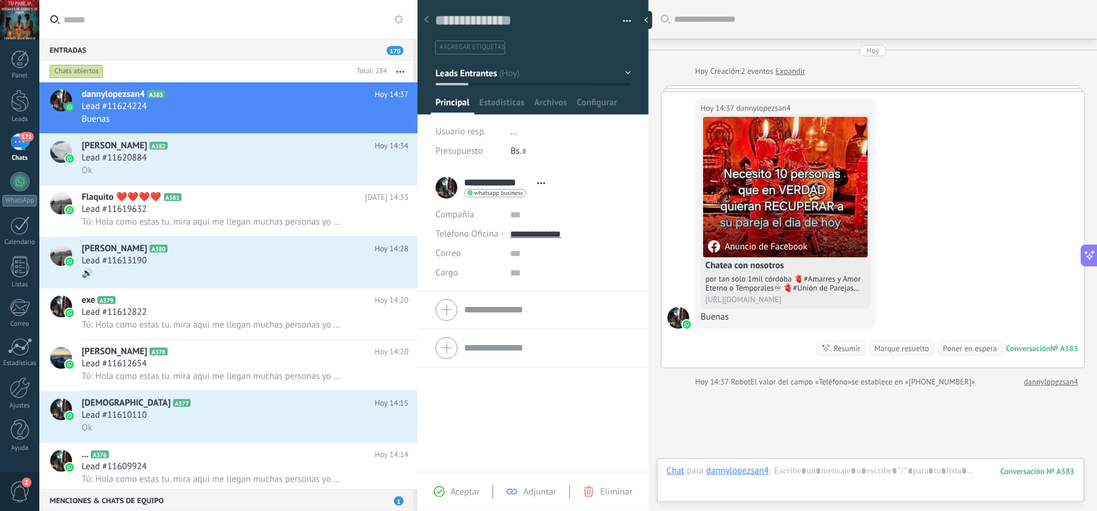
click at [461, 490] on span "Aceptar" at bounding box center [465, 491] width 29 height 11
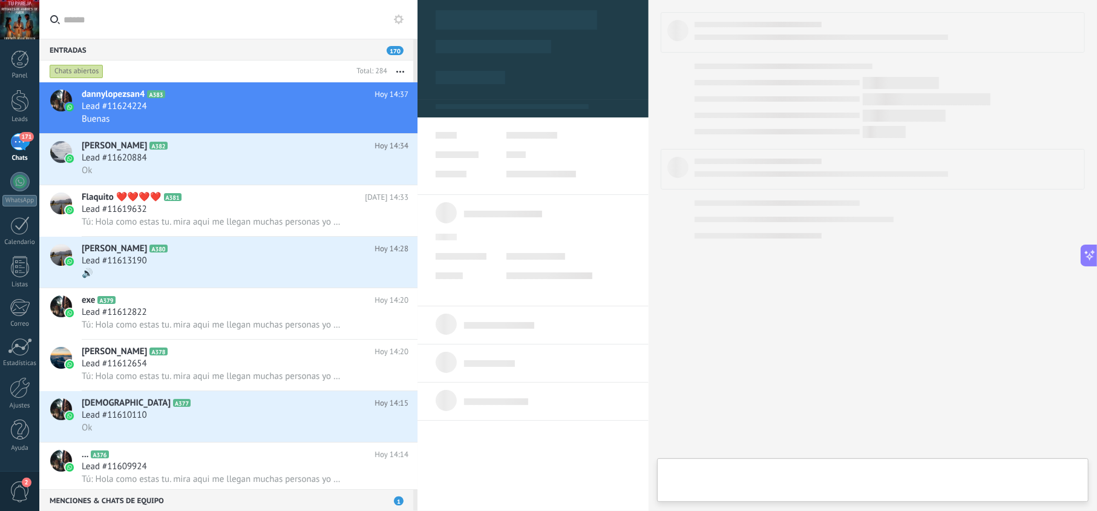
type textarea "**********"
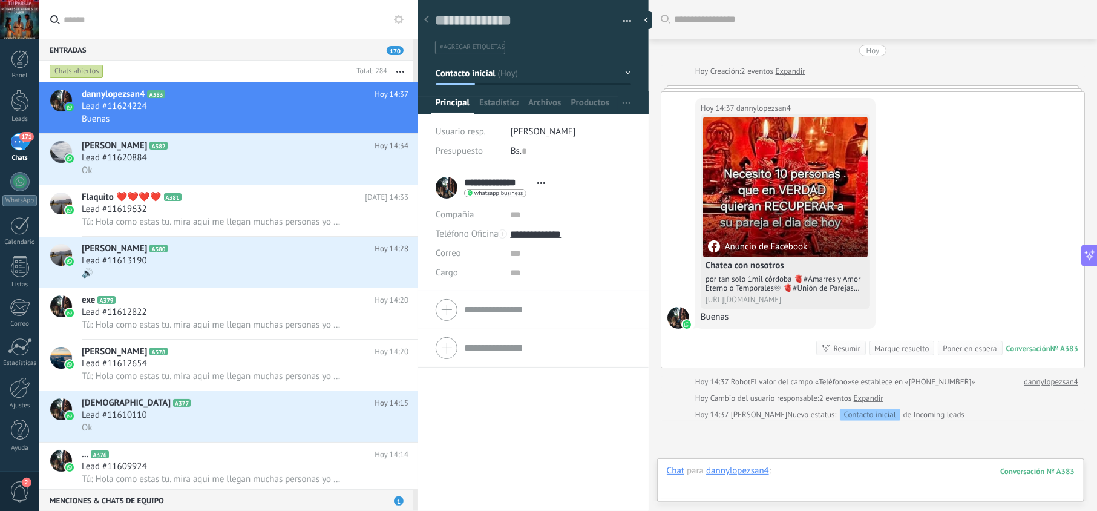
click at [829, 472] on div at bounding box center [871, 483] width 408 height 36
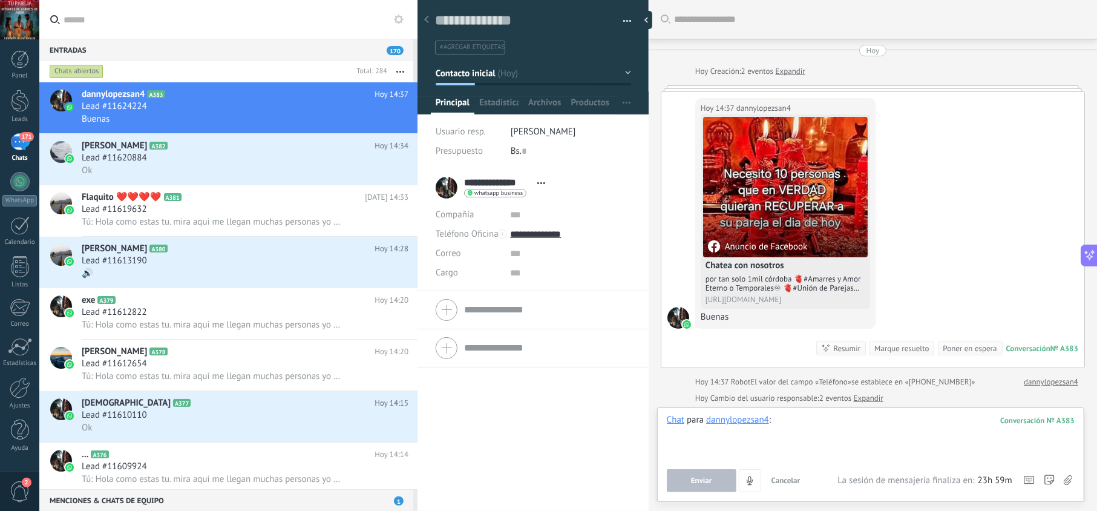
paste div
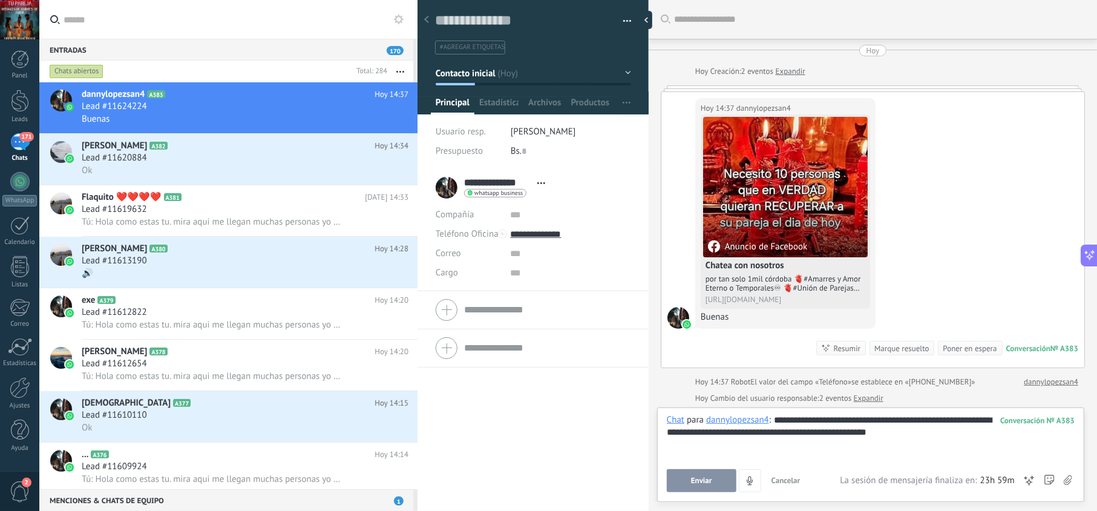
click at [720, 479] on button "Enviar" at bounding box center [702, 480] width 70 height 23
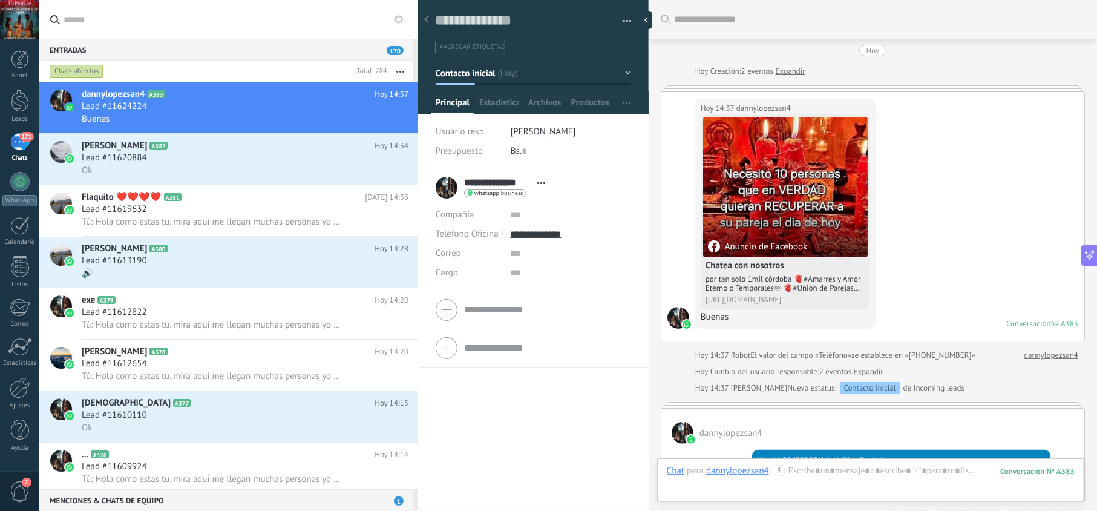
scroll to position [88, 0]
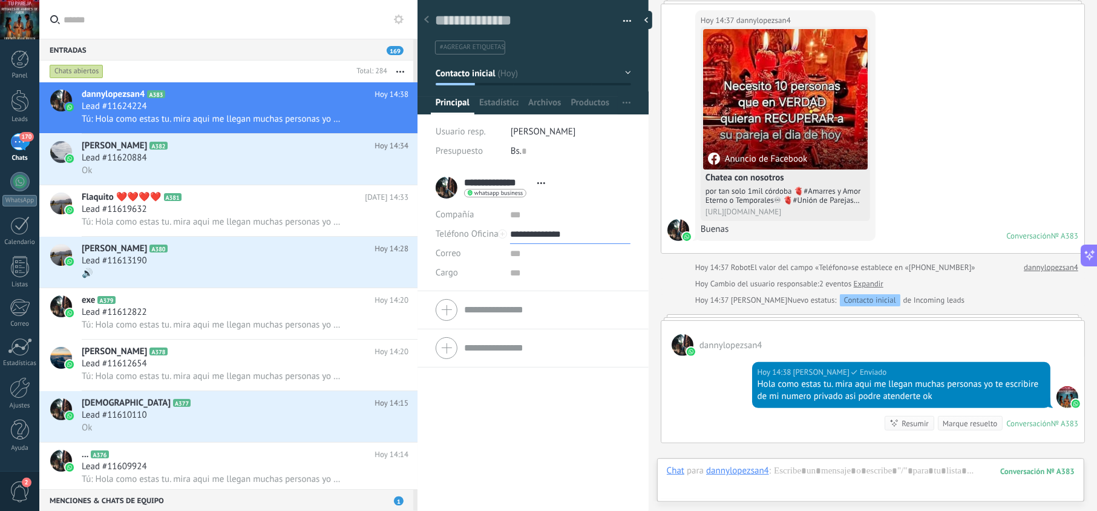
click at [533, 235] on input "**********" at bounding box center [570, 234] width 120 height 19
type input "**********"
click at [545, 297] on div "Copiar" at bounding box center [570, 296] width 119 height 21
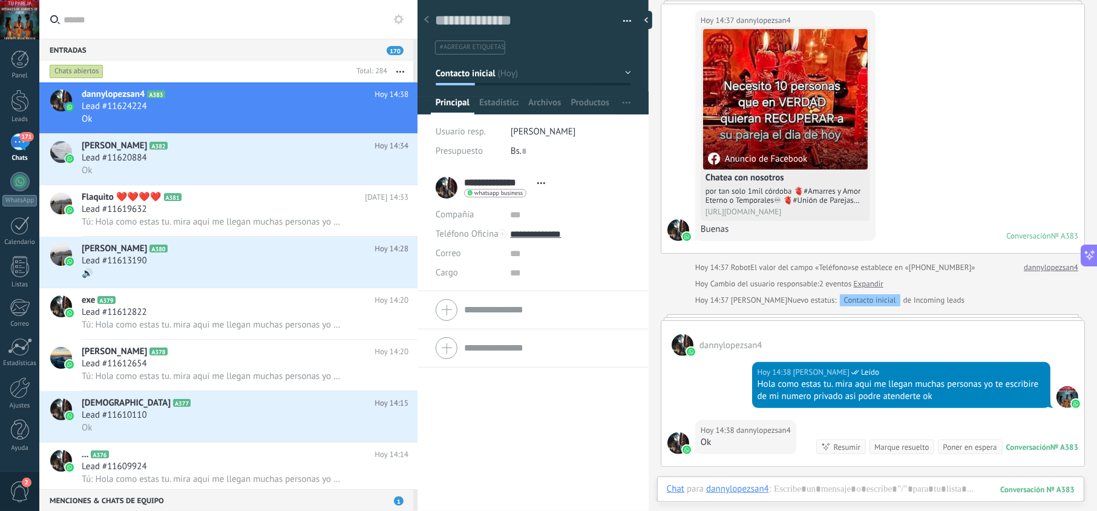
scroll to position [115, 0]
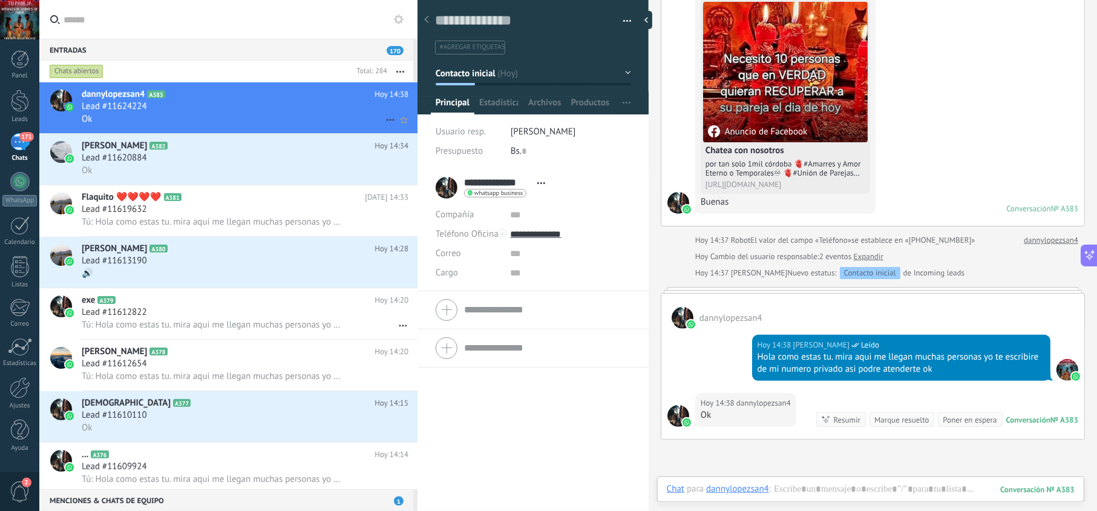
click at [281, 122] on div "Ok" at bounding box center [245, 119] width 327 height 13
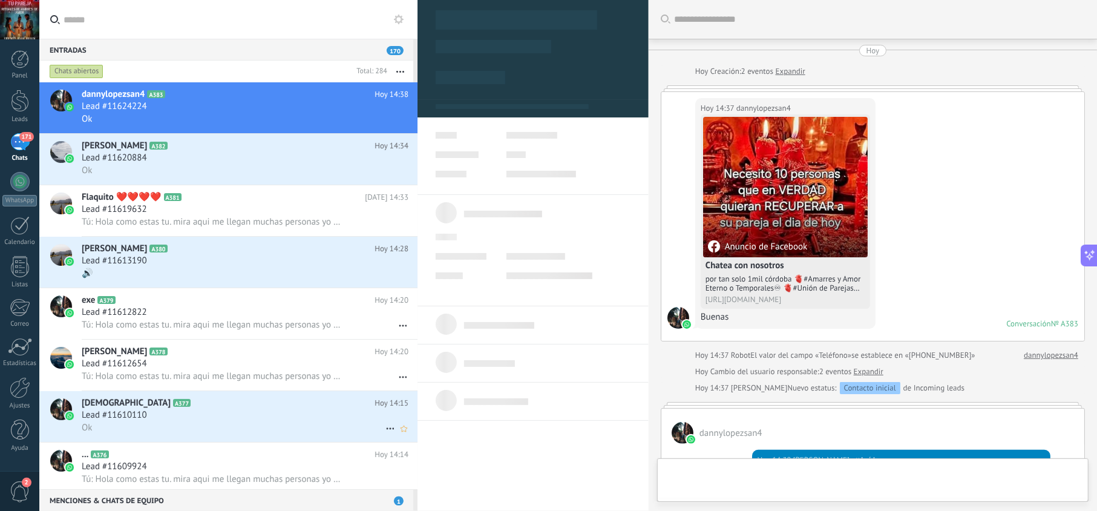
scroll to position [257, 0]
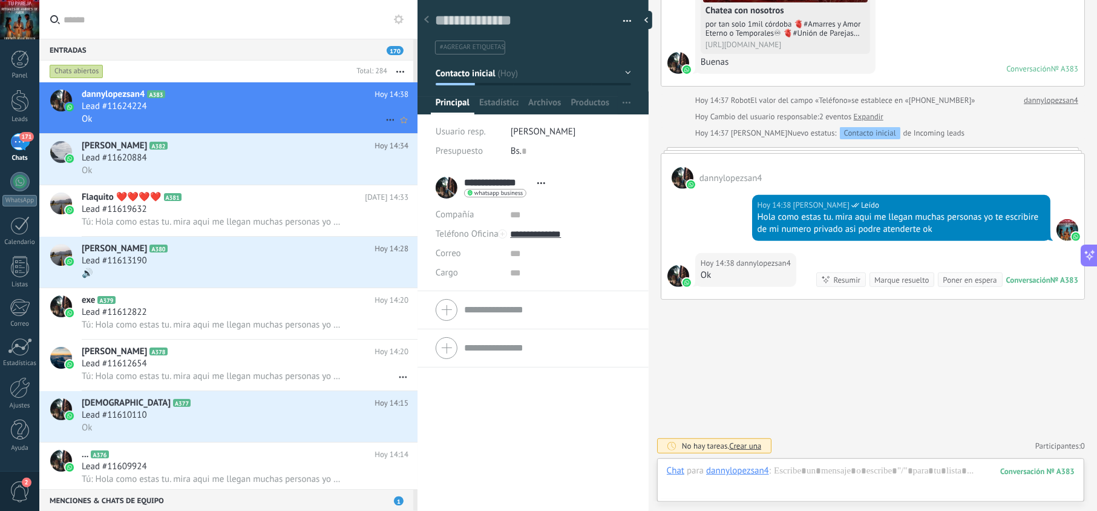
click at [214, 113] on div "Ok" at bounding box center [245, 119] width 327 height 13
click at [274, 167] on div "Ok" at bounding box center [245, 170] width 327 height 13
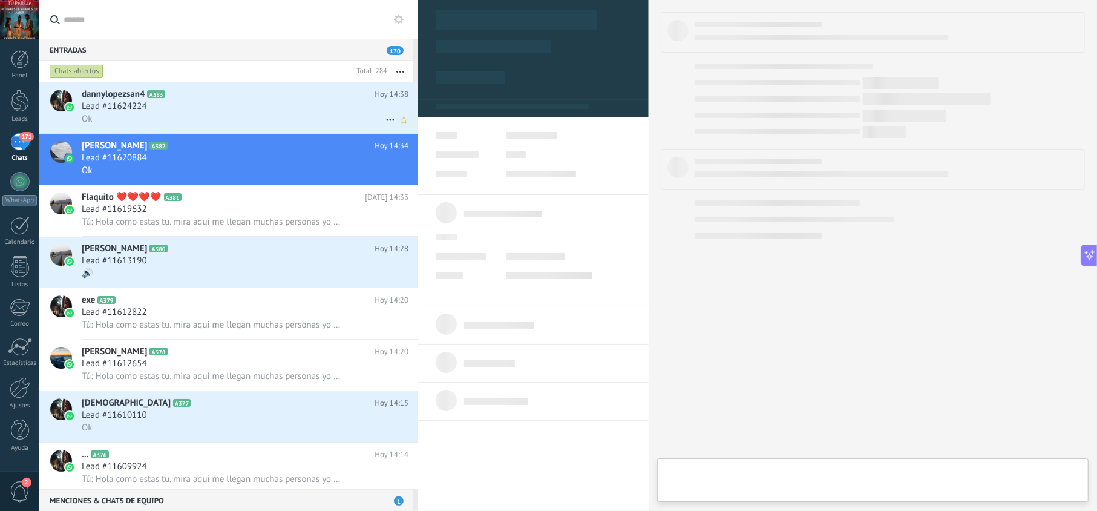
click at [272, 113] on div "Ok" at bounding box center [245, 119] width 327 height 13
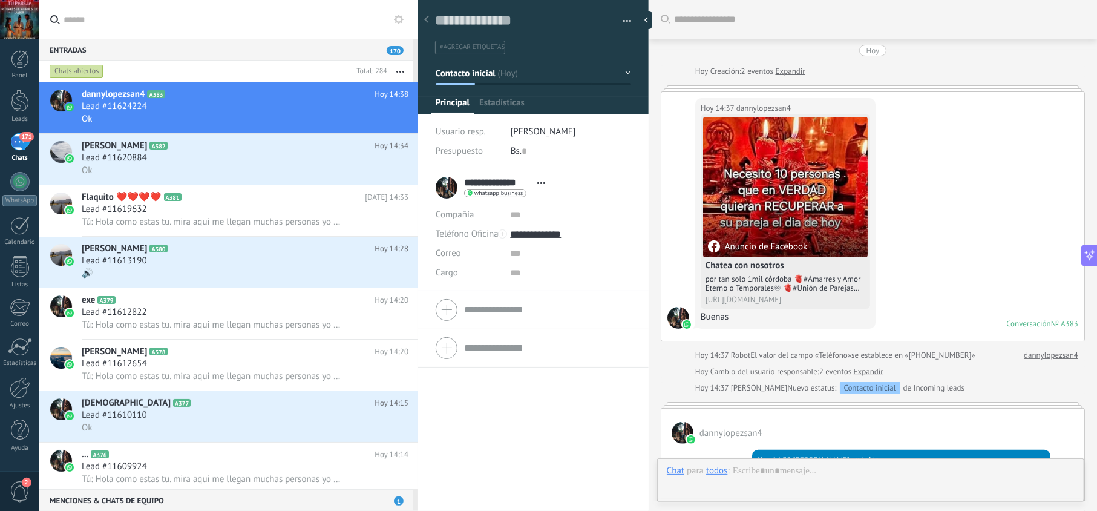
scroll to position [257, 0]
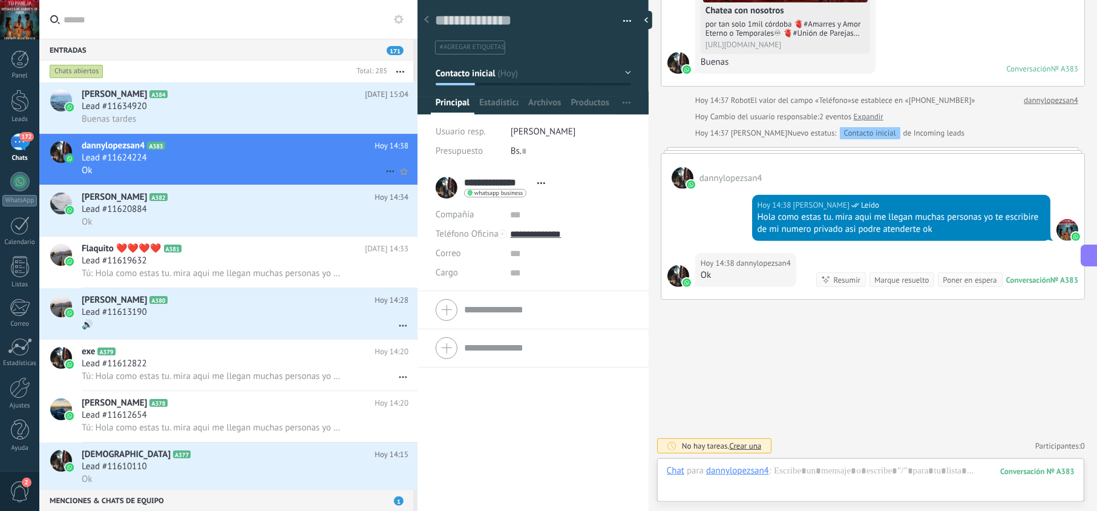
click at [262, 169] on div "Ok" at bounding box center [245, 170] width 327 height 13
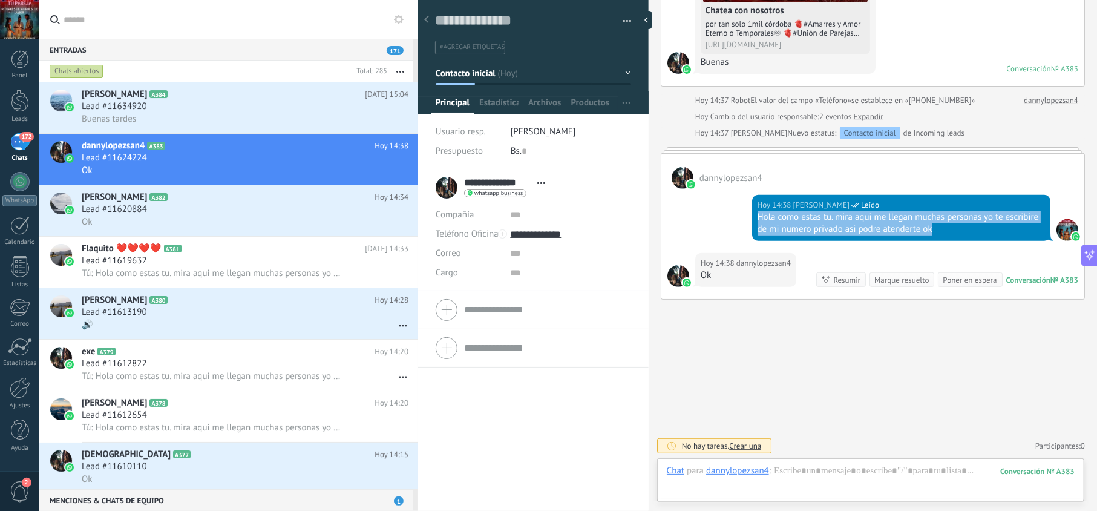
drag, startPoint x: 945, startPoint y: 231, endPoint x: 752, endPoint y: 220, distance: 193.9
click at [752, 220] on div "[DATE] 14:38 [PERSON_NAME] Leído Hola como estas tu. mira aqui me llegan muchas…" at bounding box center [901, 218] width 298 height 46
copy div "Hola como estas tu. mira aqui me llegan muchas personas yo te escribire de mi n…"
click at [240, 114] on div "Buenas tardes" at bounding box center [245, 119] width 327 height 13
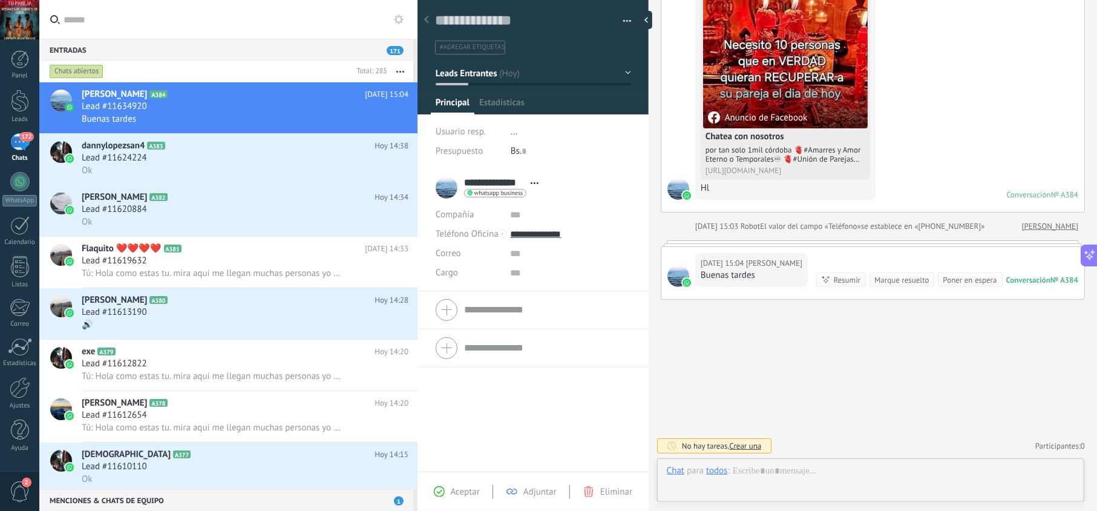
scroll to position [18, 0]
click at [461, 487] on span "Aceptar" at bounding box center [465, 491] width 29 height 11
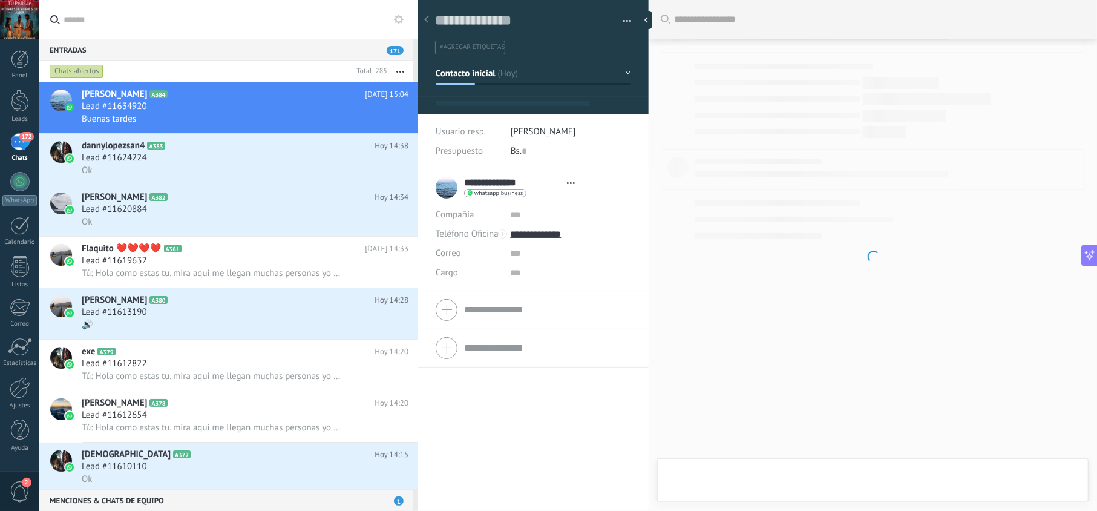
click at [852, 472] on div at bounding box center [873, 255] width 448 height 511
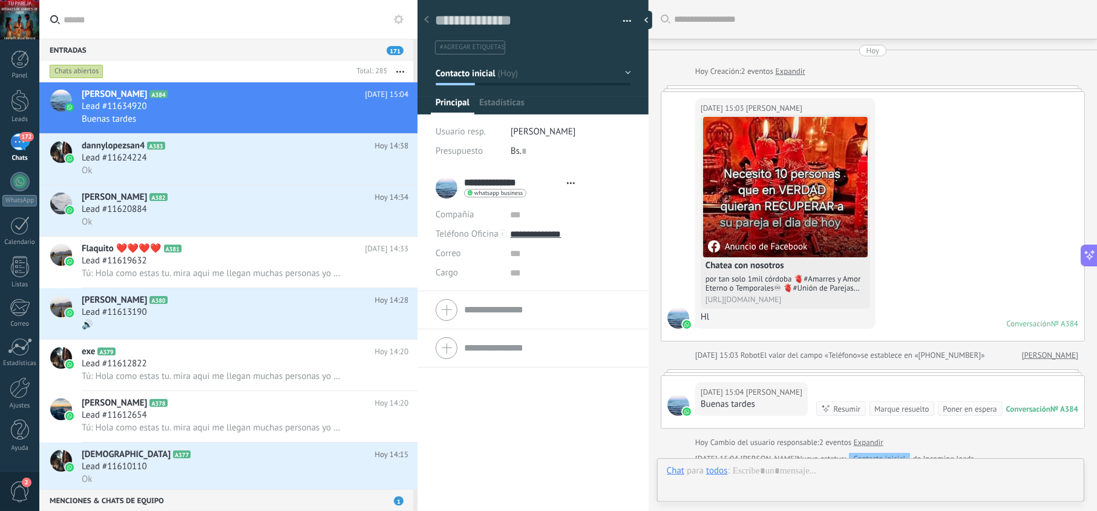
type textarea "**********"
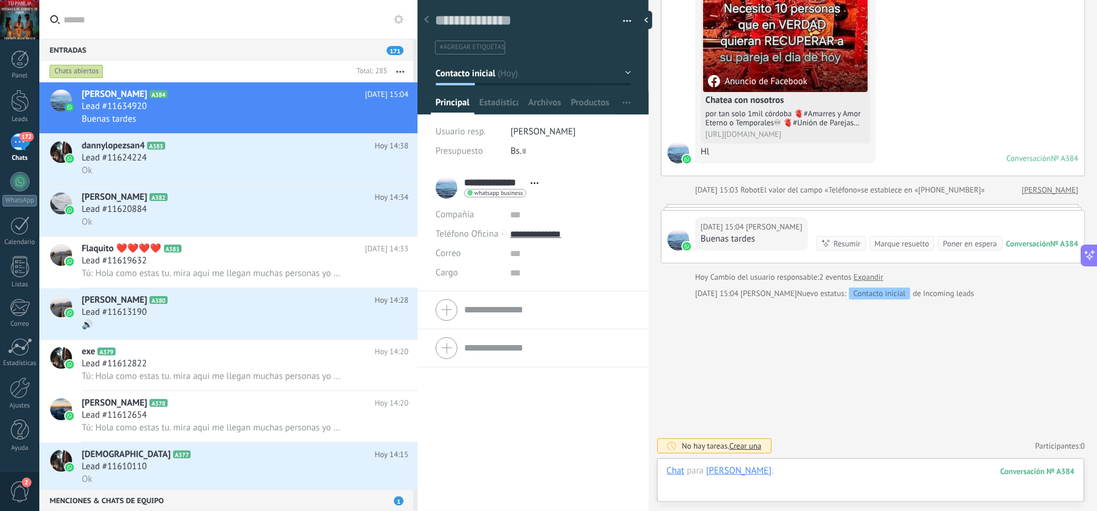
click at [852, 468] on div at bounding box center [871, 483] width 408 height 36
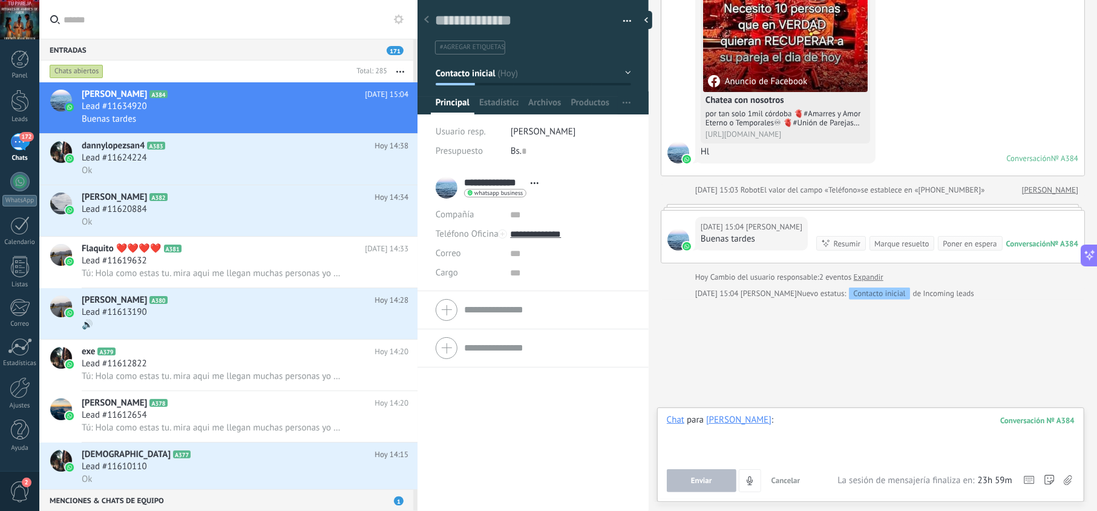
paste div
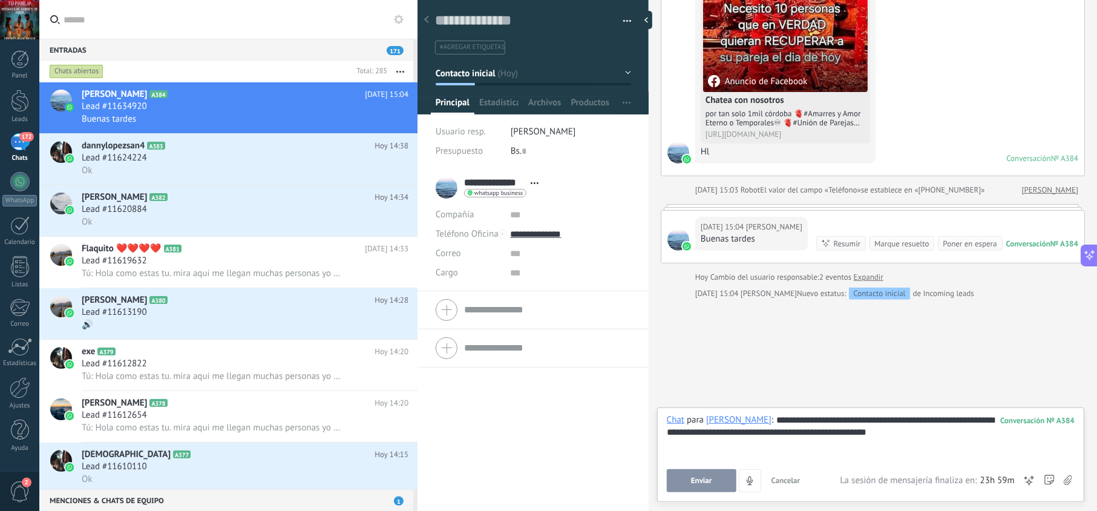
click at [702, 484] on span "Enviar" at bounding box center [701, 480] width 21 height 8
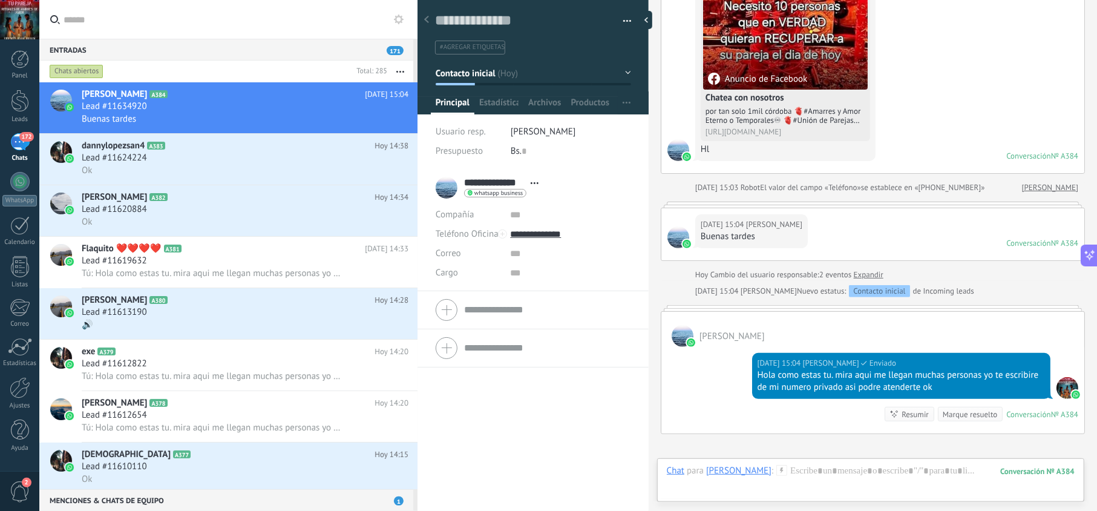
scroll to position [160, 0]
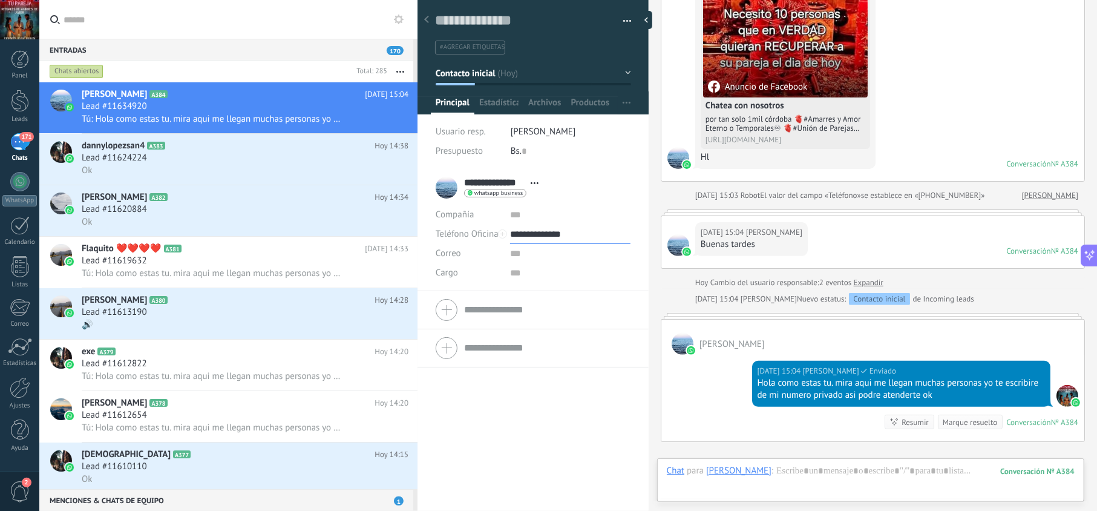
click at [545, 228] on input "**********" at bounding box center [570, 234] width 120 height 19
type input "**********"
click at [546, 298] on div "Copiar" at bounding box center [570, 296] width 119 height 21
click at [303, 168] on div "Ok" at bounding box center [245, 170] width 327 height 13
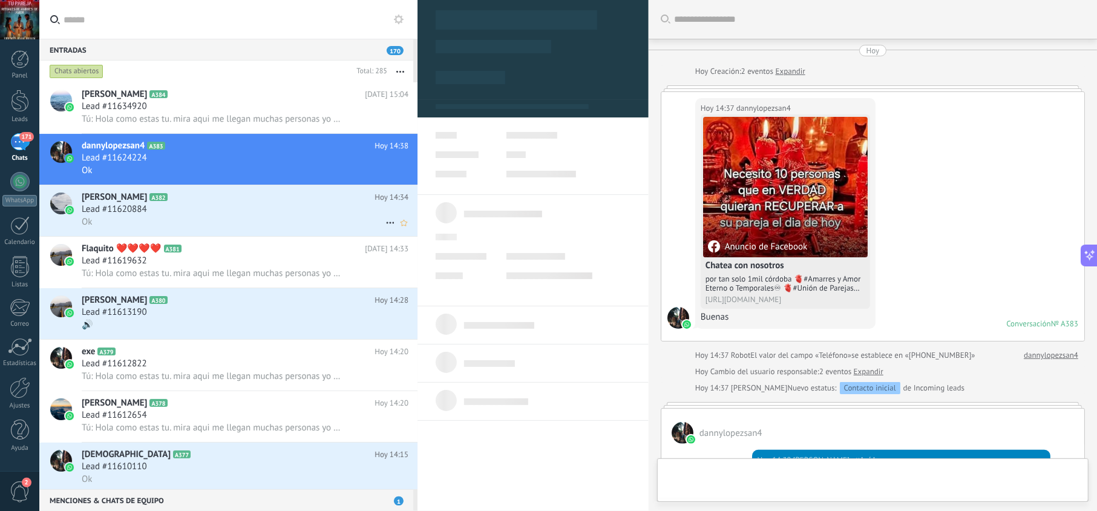
scroll to position [257, 0]
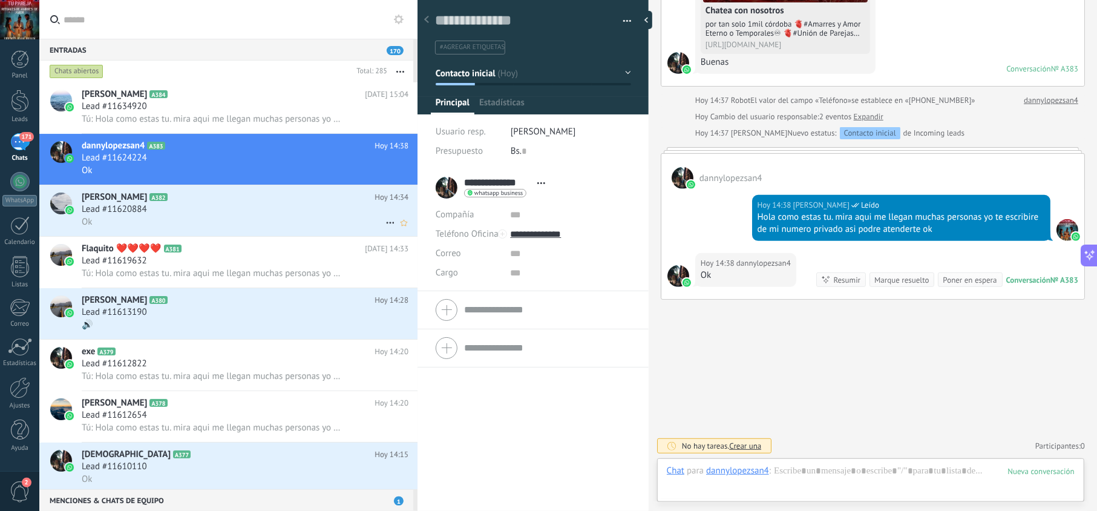
click at [294, 209] on div "Lead #11620884" at bounding box center [245, 209] width 327 height 12
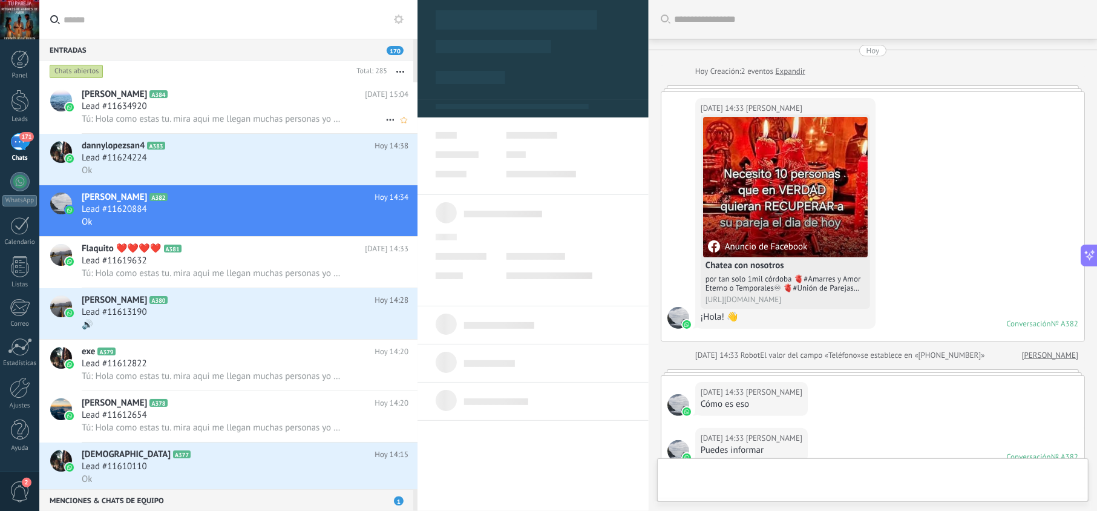
scroll to position [375, 0]
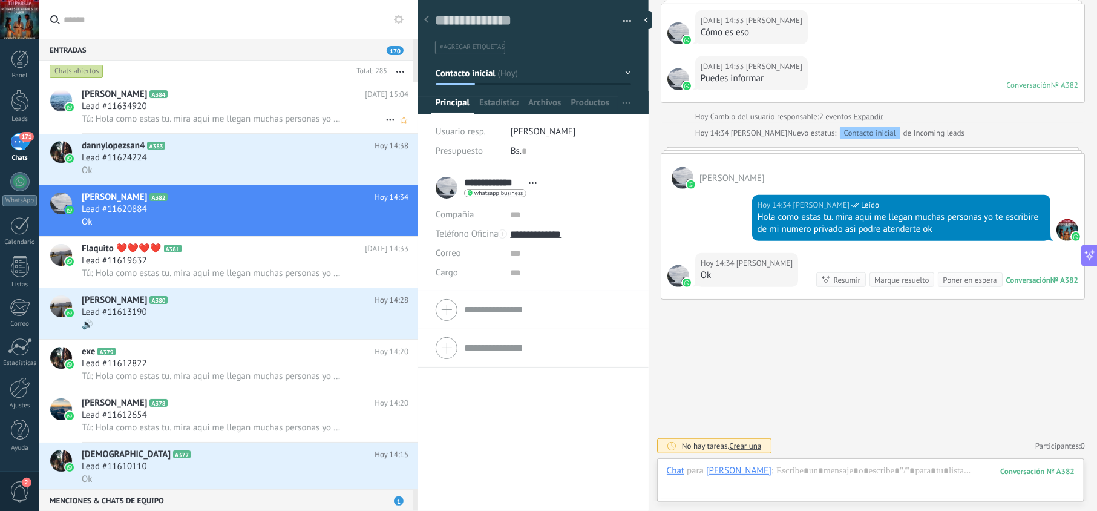
click at [289, 121] on span "Tú: Hola como estas tu. mira aqui me llegan muchas personas yo te escribire de …" at bounding box center [212, 118] width 260 height 11
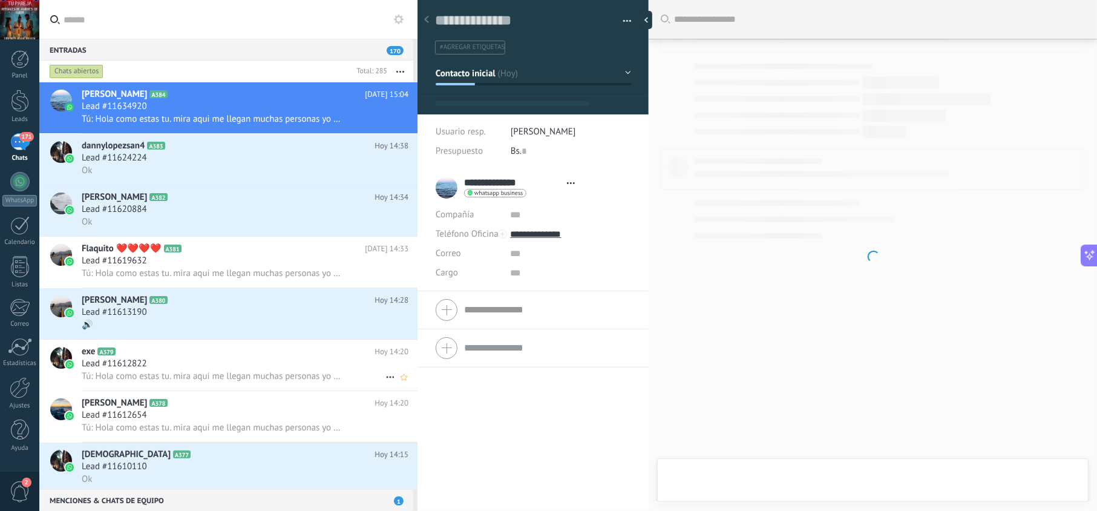
type textarea "**********"
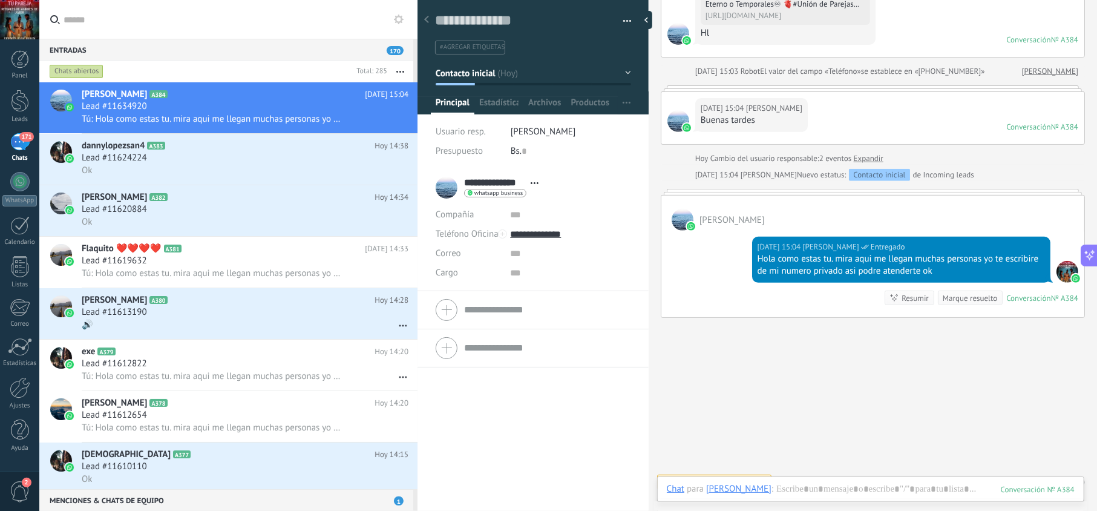
scroll to position [18, 0]
click at [283, 90] on h2 "salinas saiman A384" at bounding box center [223, 94] width 283 height 12
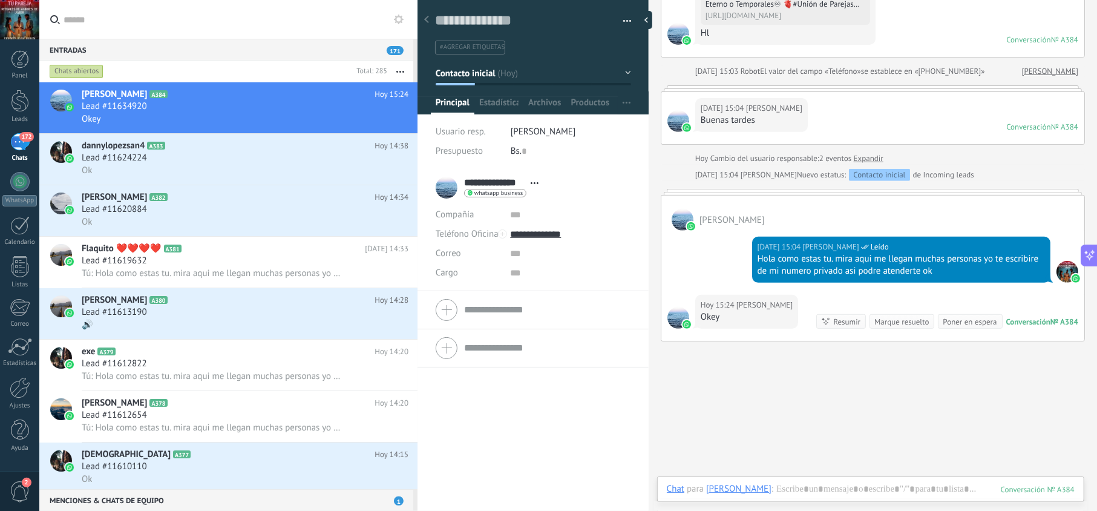
scroll to position [311, 0]
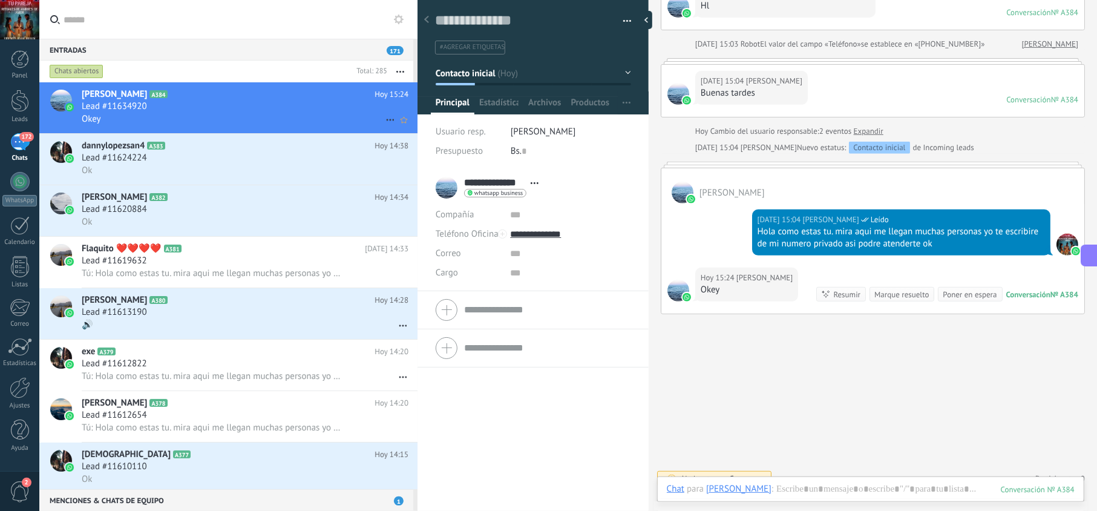
click at [293, 117] on div "Okey" at bounding box center [245, 119] width 327 height 13
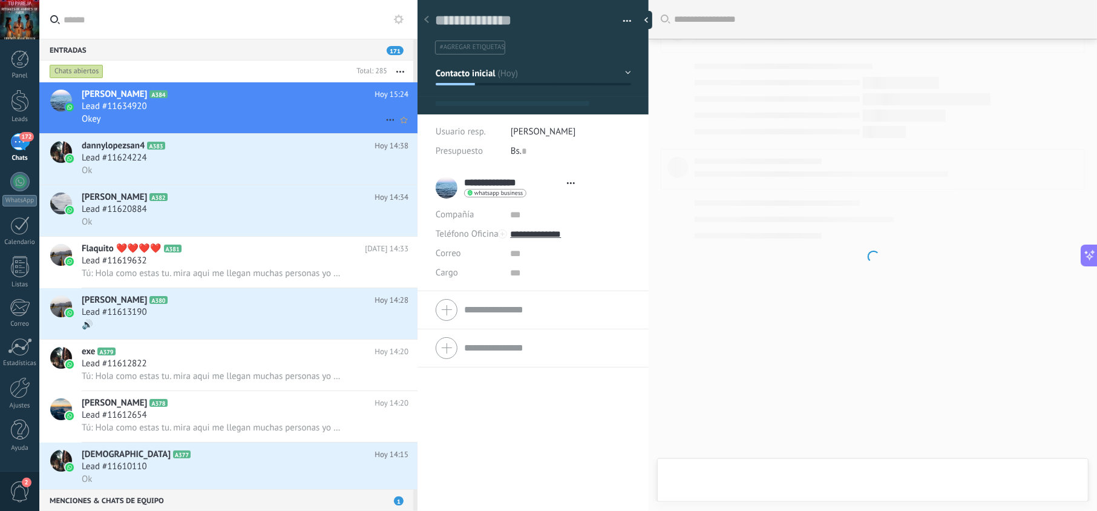
type textarea "**********"
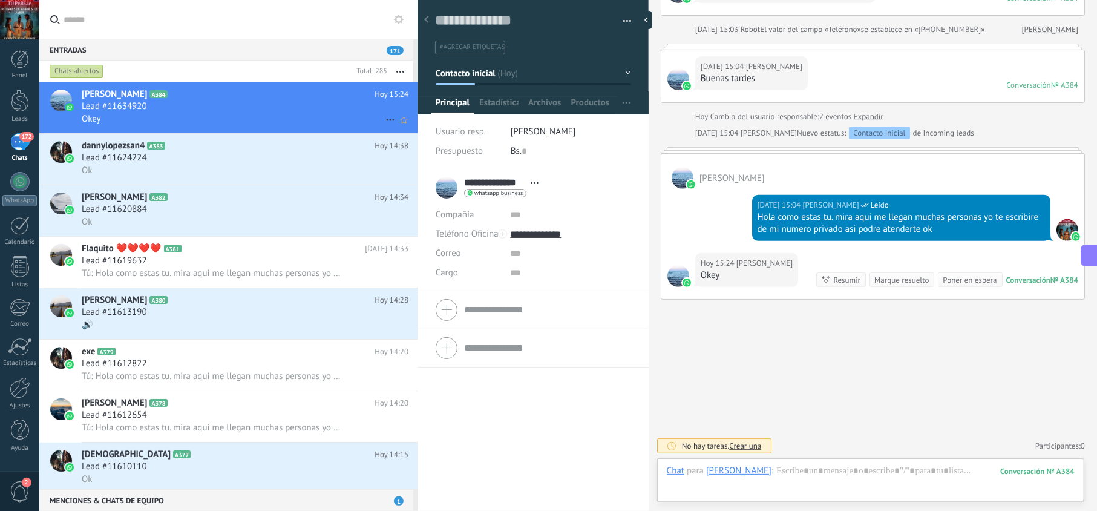
drag, startPoint x: 235, startPoint y: 116, endPoint x: 244, endPoint y: 111, distance: 10.8
click at [235, 116] on div "Okey" at bounding box center [245, 119] width 327 height 13
click at [269, 115] on div "Okey" at bounding box center [245, 119] width 327 height 13
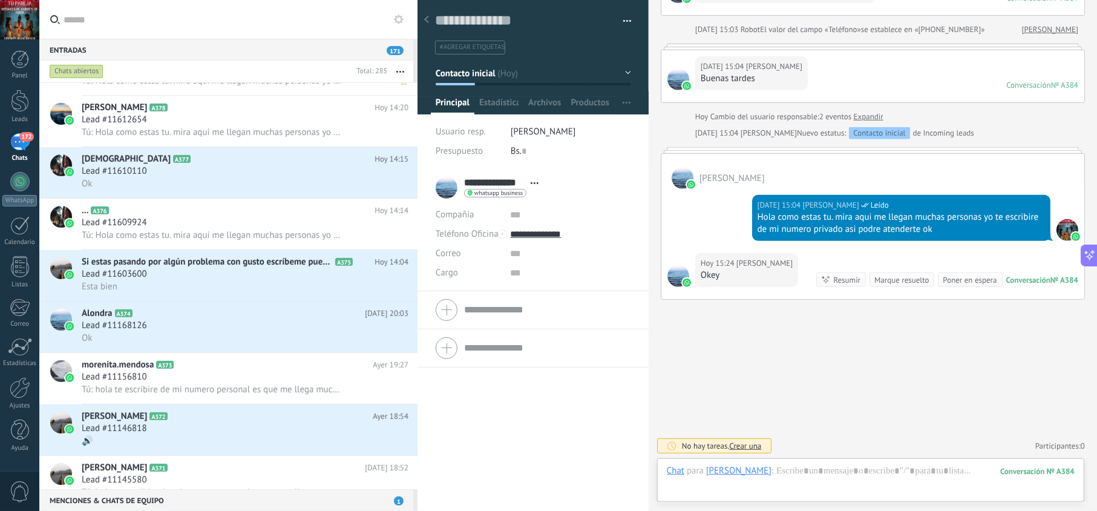
scroll to position [216, 0]
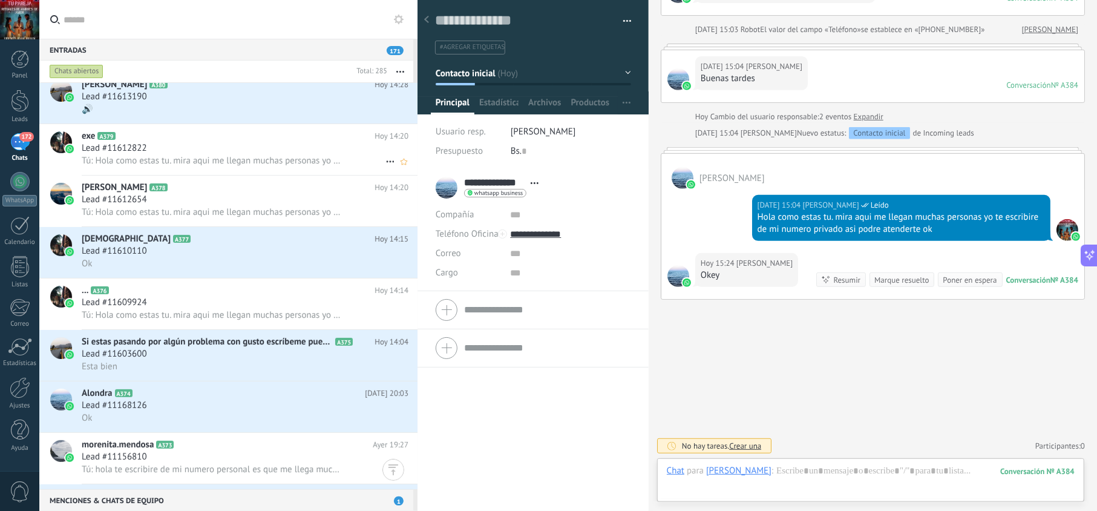
click at [272, 139] on h2 "exe A379" at bounding box center [228, 136] width 293 height 12
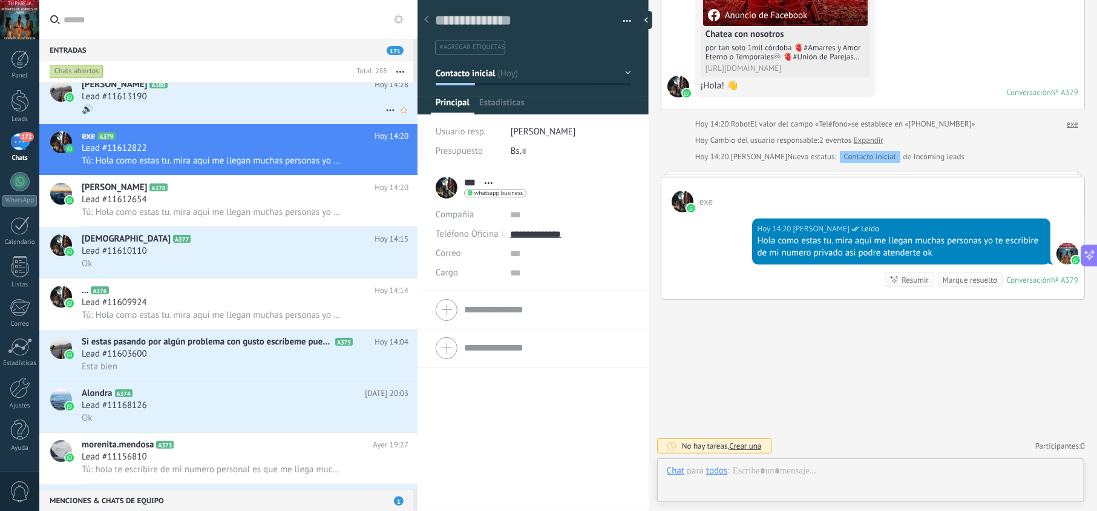
scroll to position [18, 0]
click at [235, 90] on h2 "FRAN CHABARRIA Rodriguez A380" at bounding box center [228, 85] width 293 height 12
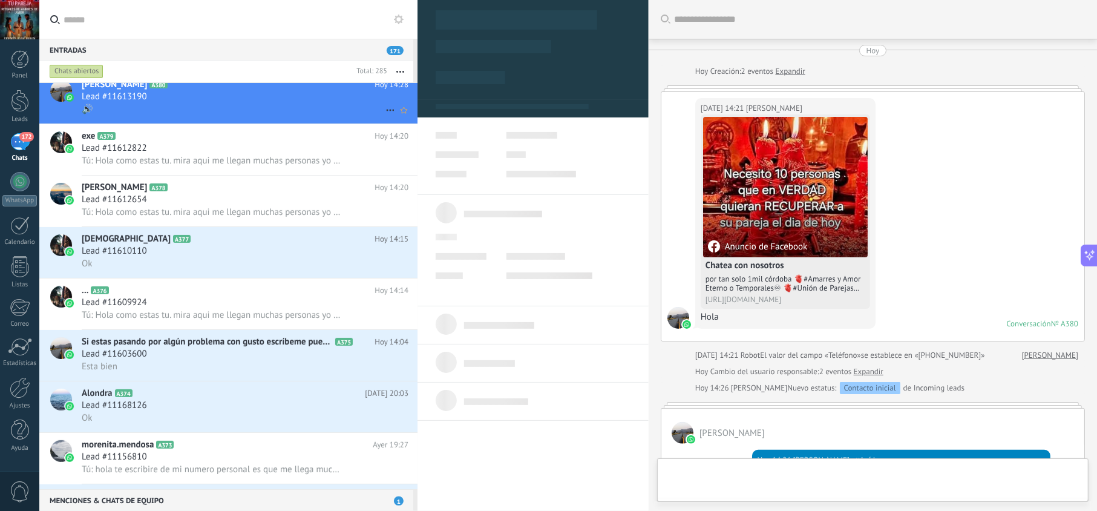
type textarea "**********"
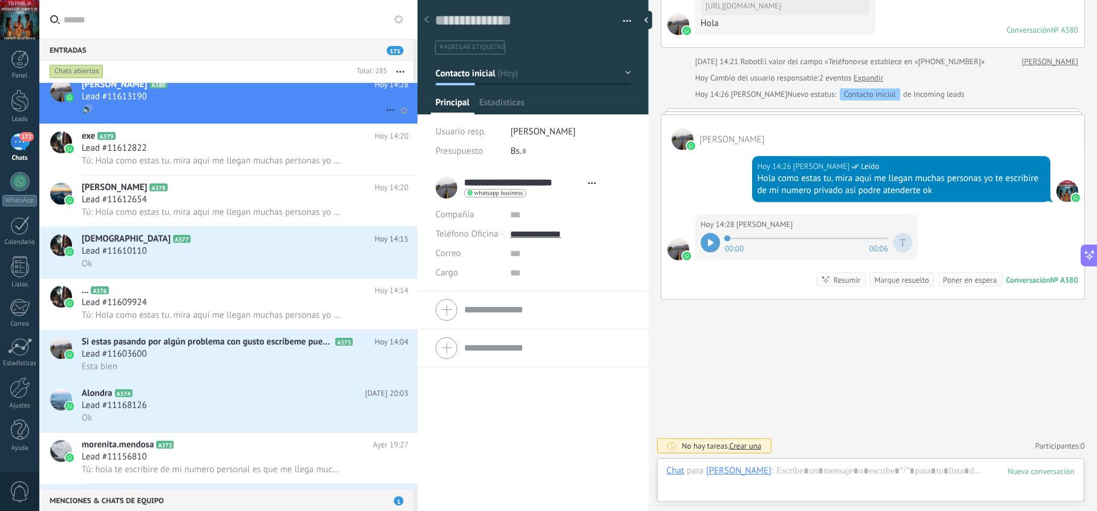
scroll to position [18, 0]
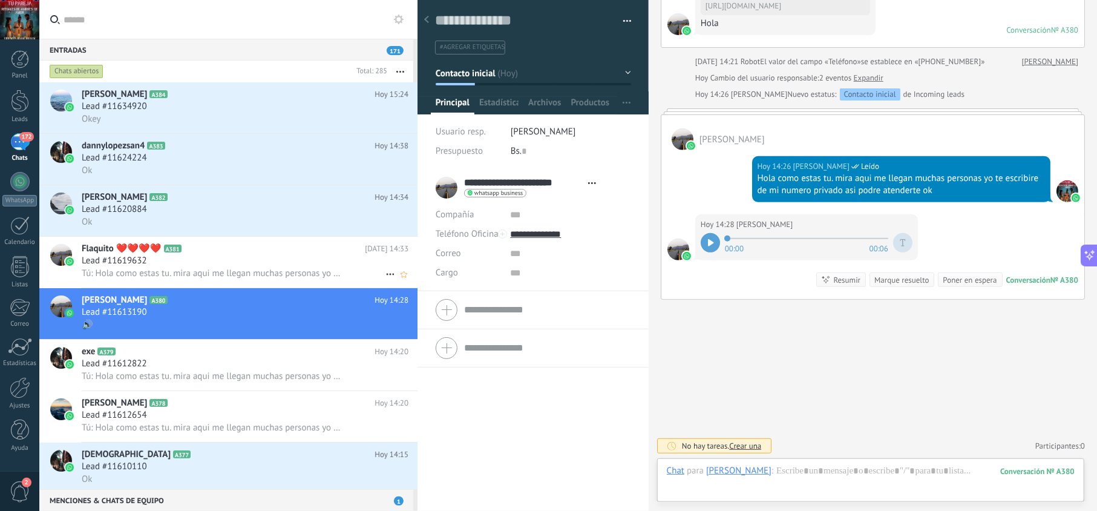
click at [294, 250] on h2 "Flaquito ❤️❤️❤️❤️ A381" at bounding box center [223, 249] width 283 height 12
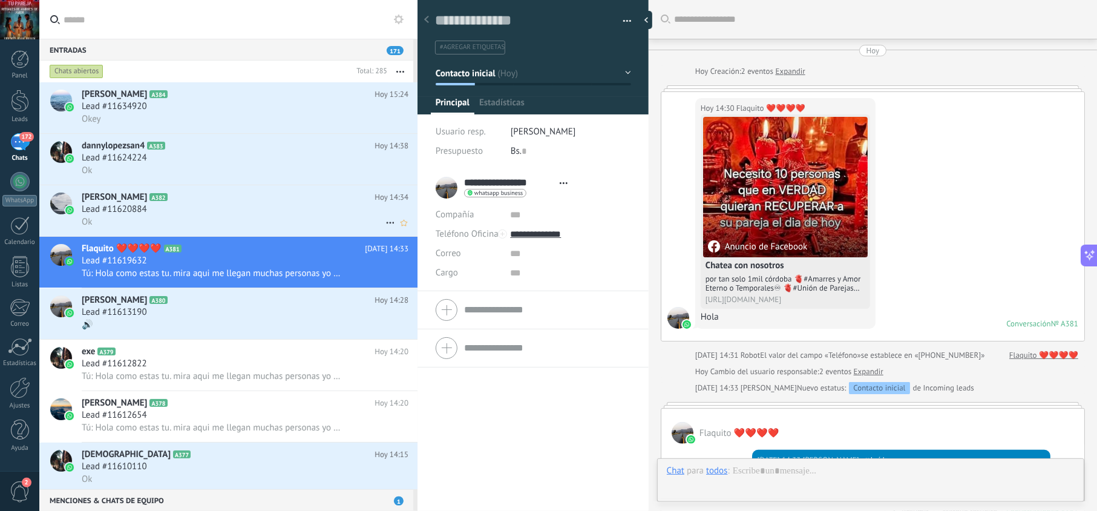
scroll to position [234, 0]
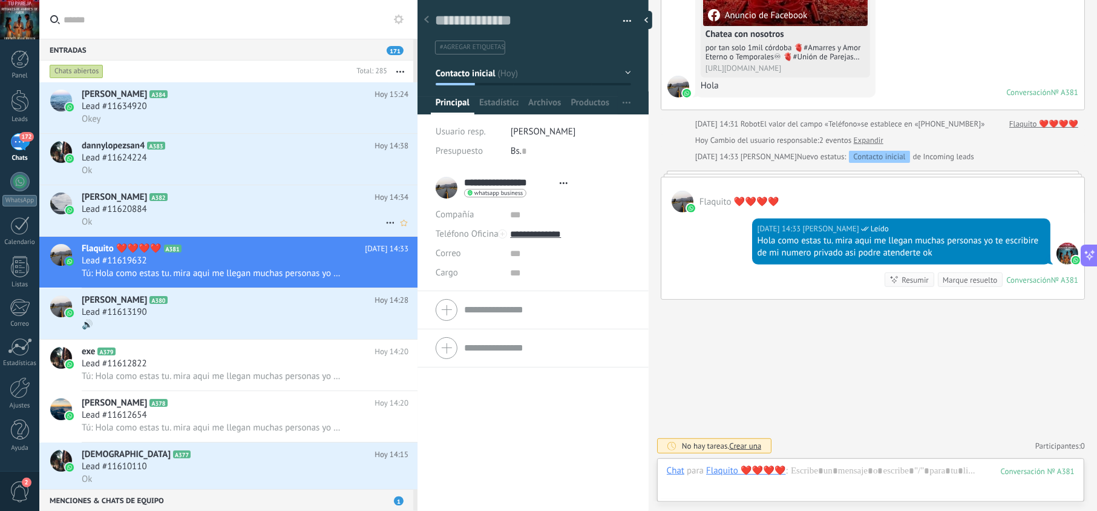
click at [295, 214] on div "Lead #11620884" at bounding box center [245, 209] width 327 height 12
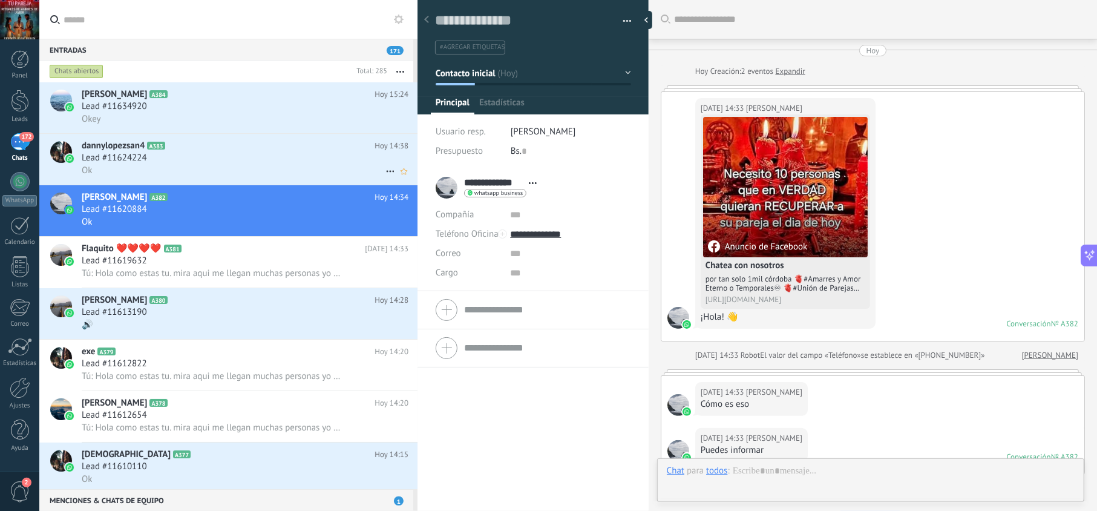
scroll to position [375, 0]
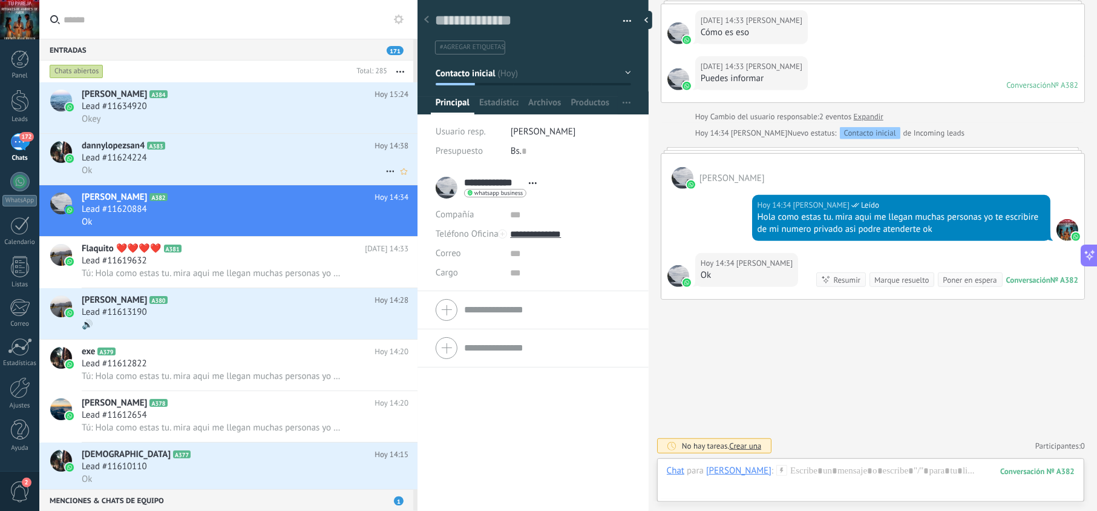
click at [298, 182] on div "dannylopezsan4 A383 [DATE] 14:38 Lead #11624224 Ok" at bounding box center [250, 159] width 336 height 51
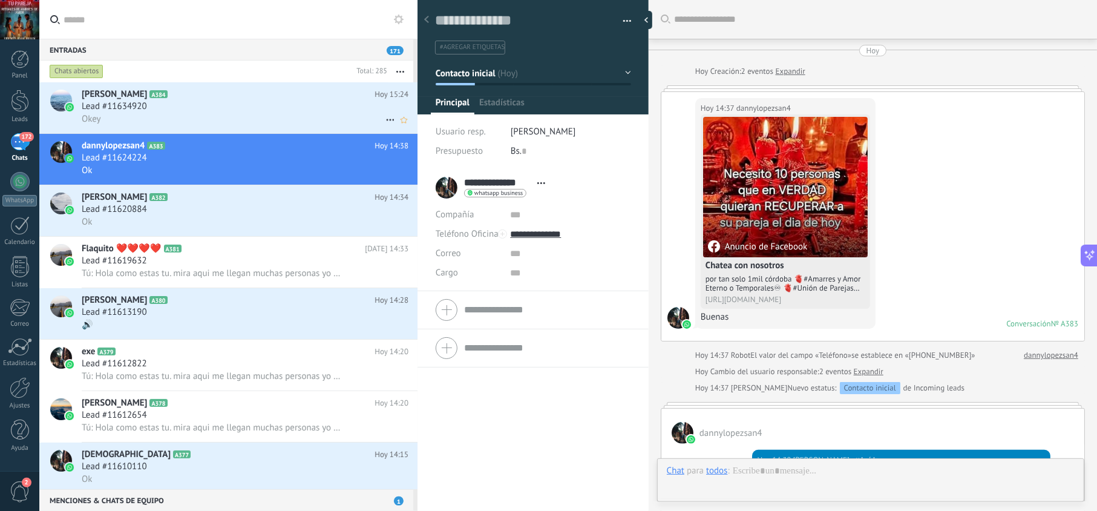
scroll to position [257, 0]
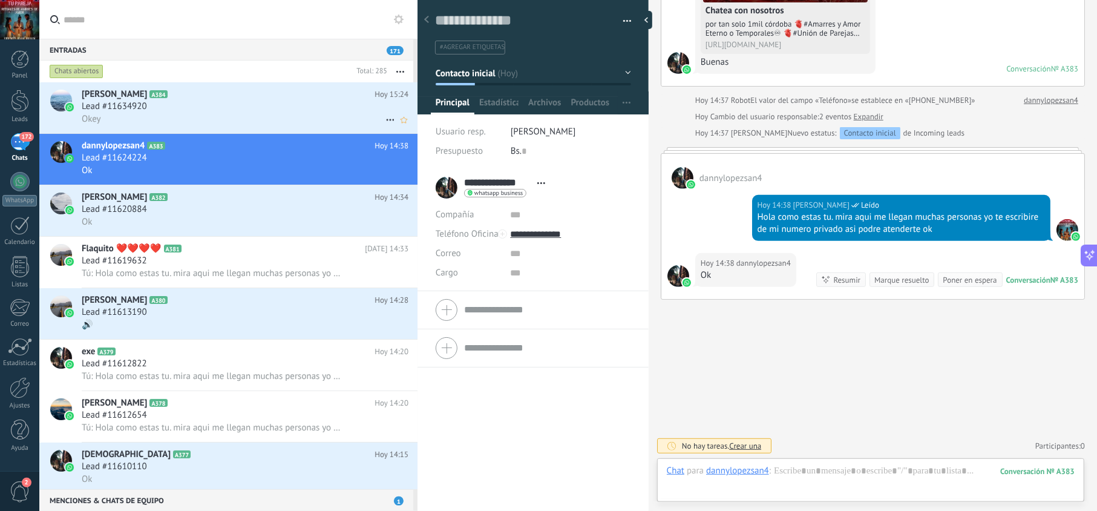
click at [287, 114] on div "Okey" at bounding box center [245, 119] width 327 height 13
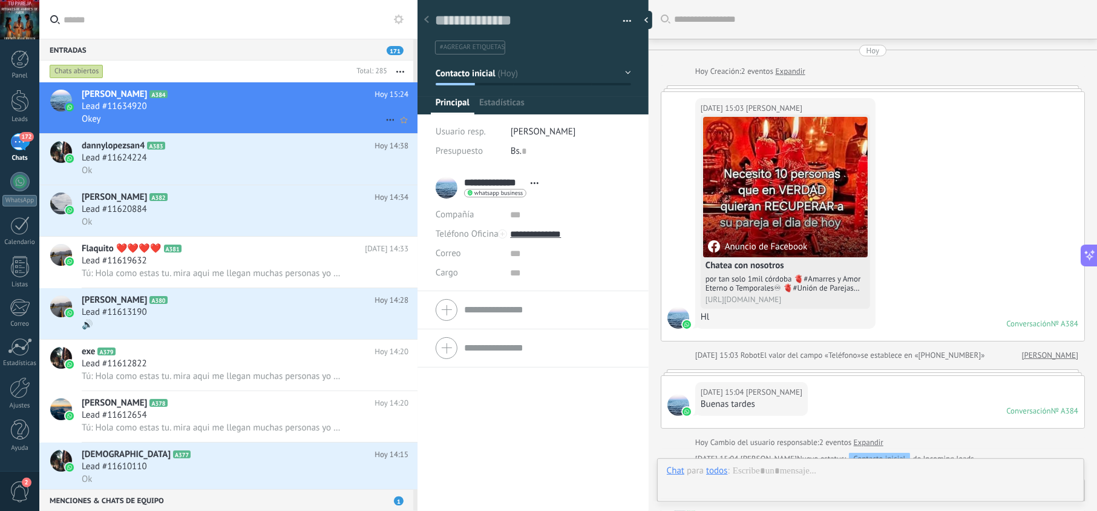
scroll to position [329, 0]
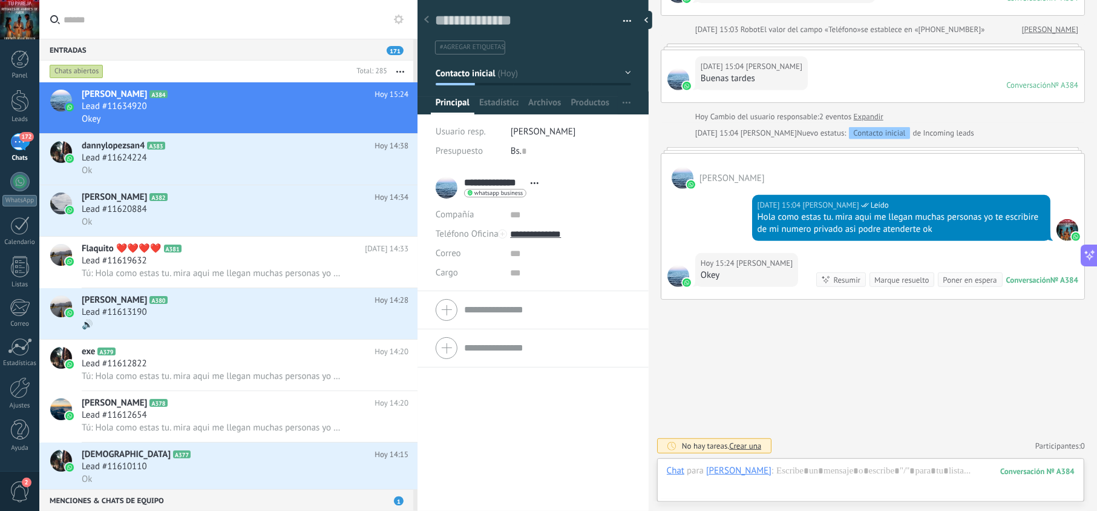
click at [23, 139] on span "172" at bounding box center [26, 137] width 14 height 10
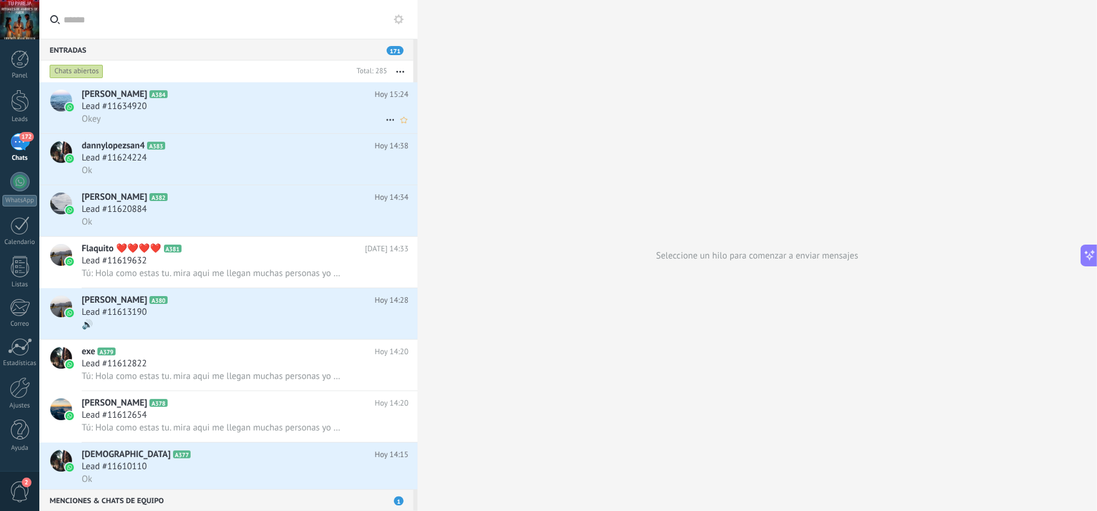
click at [338, 116] on div "Okey" at bounding box center [245, 119] width 327 height 13
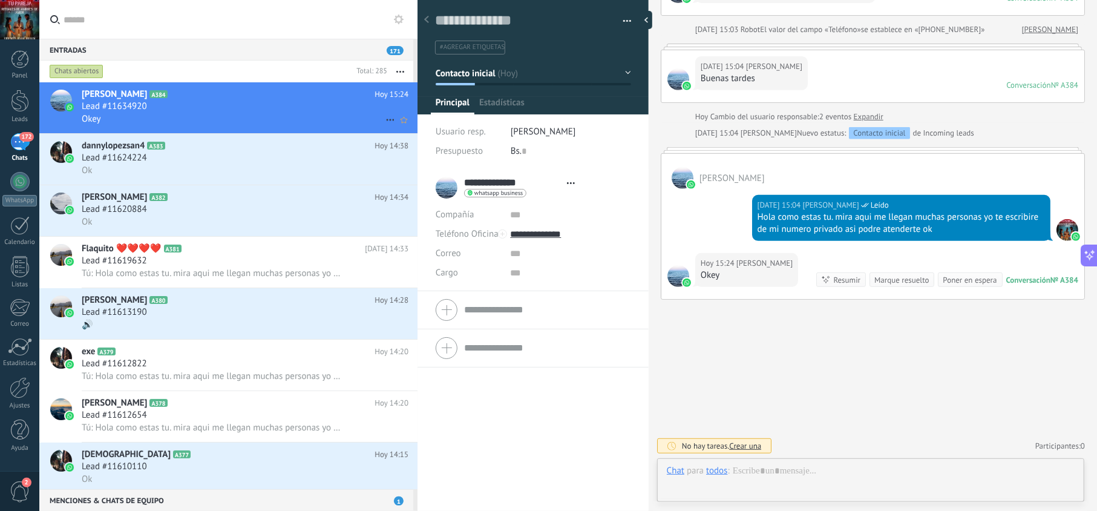
scroll to position [18, 0]
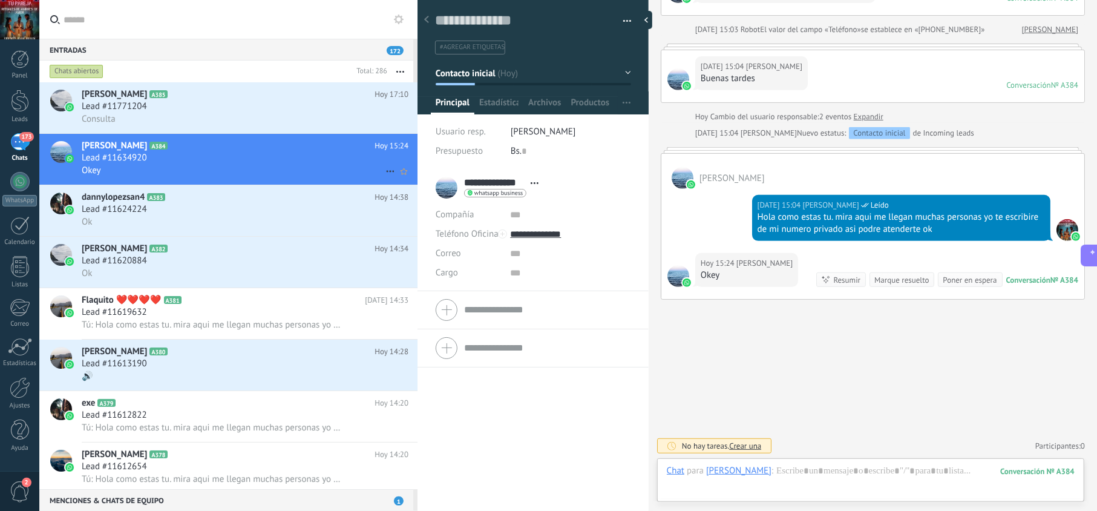
click at [264, 171] on div "Okey" at bounding box center [245, 170] width 327 height 13
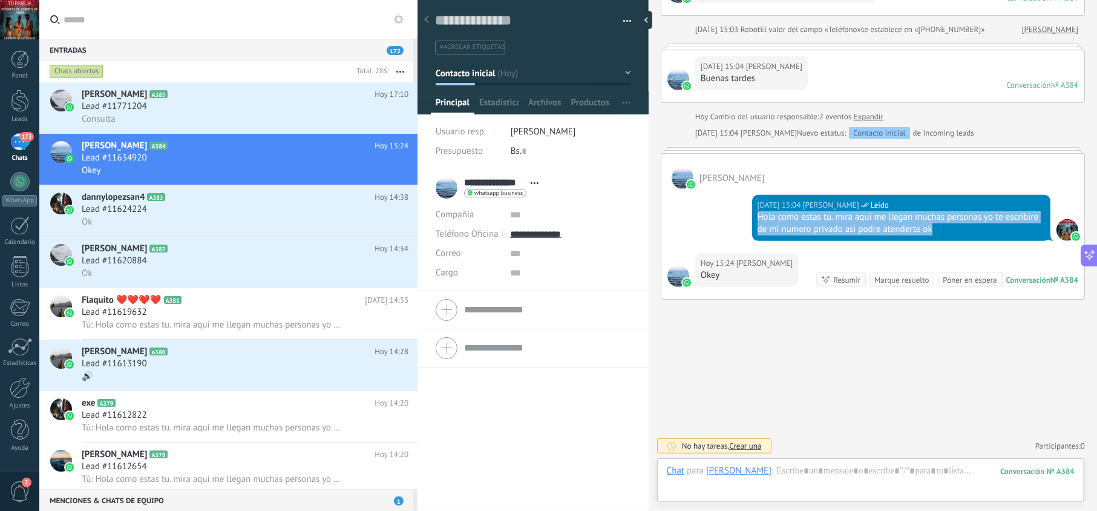
drag, startPoint x: 954, startPoint y: 226, endPoint x: 739, endPoint y: 217, distance: 215.1
click at [739, 217] on div "Hoy 15:04 jesus hernandez Leído Hola como estas tu. mira aqui me llegan muchas …" at bounding box center [872, 221] width 423 height 64
copy div "Hola como estas tu. mira aqui me llegan muchas personas yo te escribire de mi n…"
click at [216, 87] on div "Rafaela A385 Hoy 17:10 Lead #11771204 Consulta" at bounding box center [250, 107] width 336 height 51
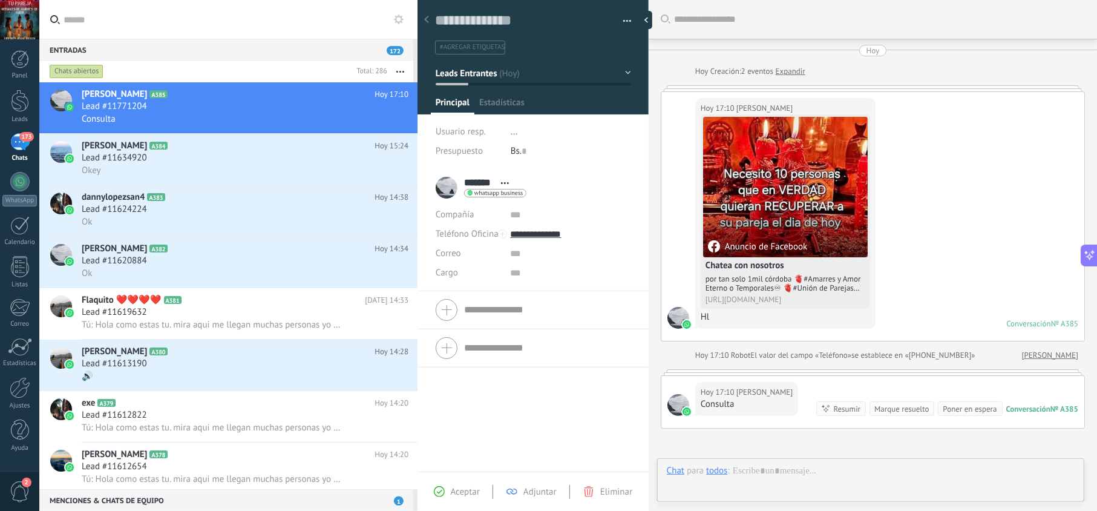
scroll to position [131, 0]
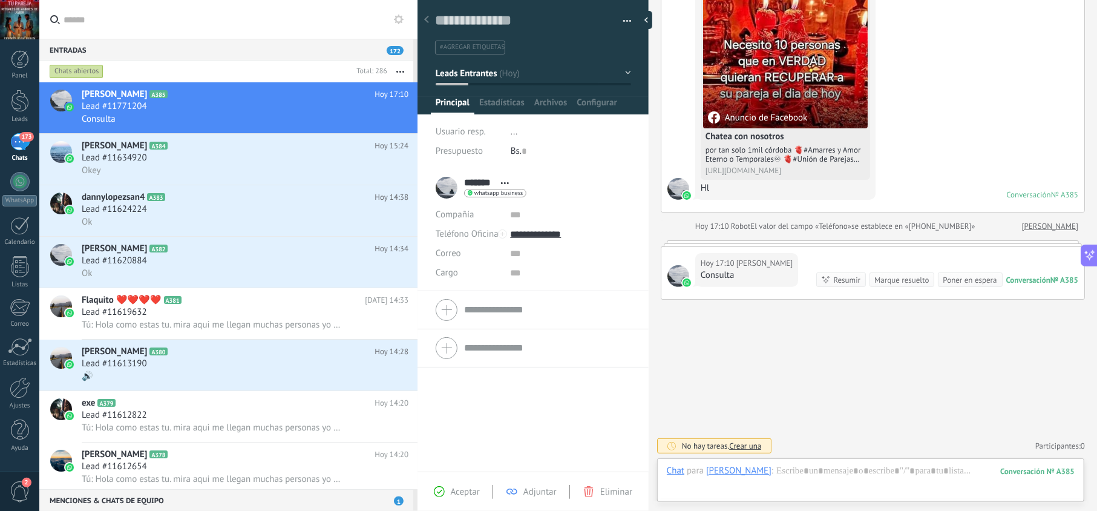
click at [448, 491] on div "Aceptar" at bounding box center [457, 491] width 46 height 11
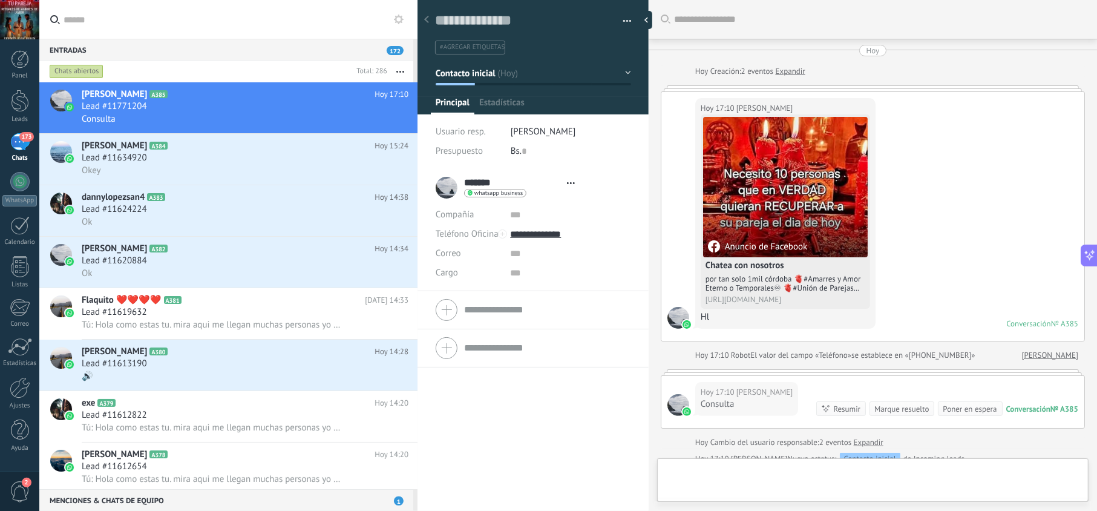
type textarea "**********"
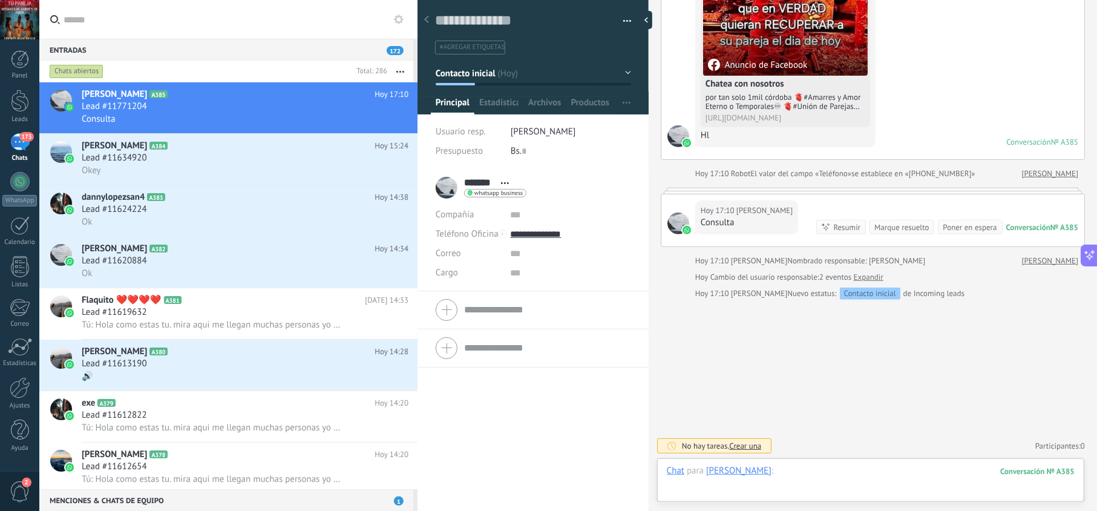
click at [806, 472] on div at bounding box center [871, 483] width 408 height 36
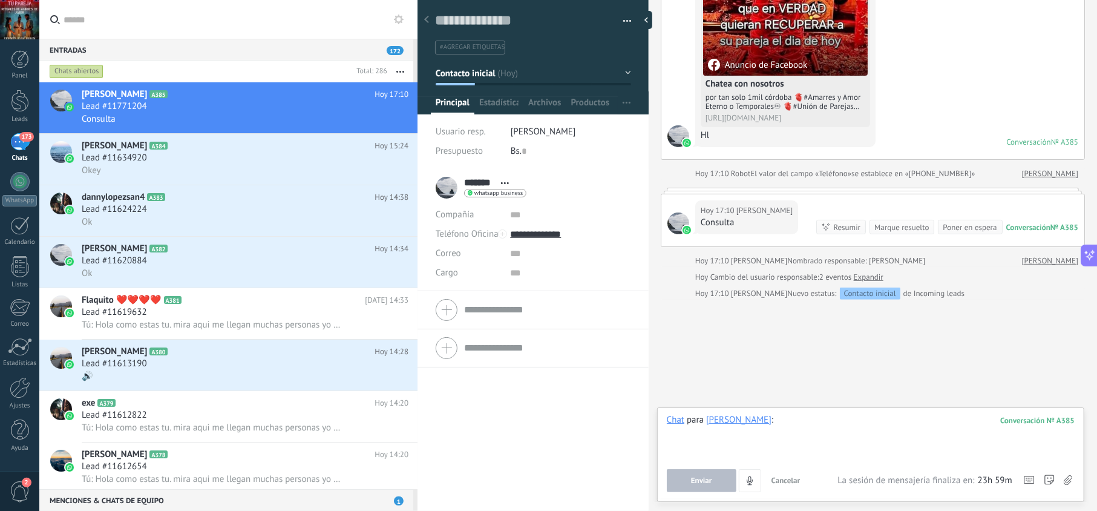
paste div
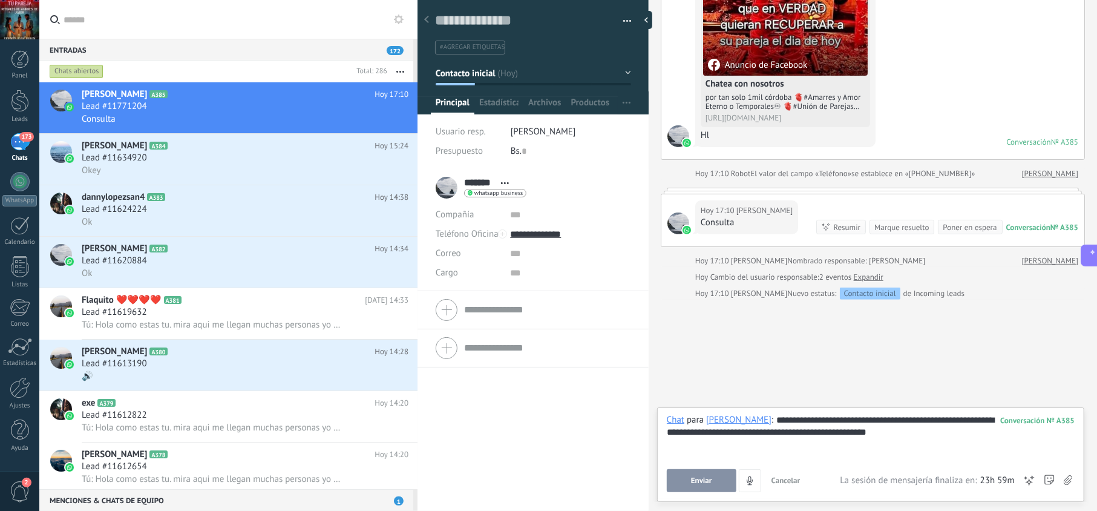
click at [712, 482] on span "Enviar" at bounding box center [701, 480] width 21 height 8
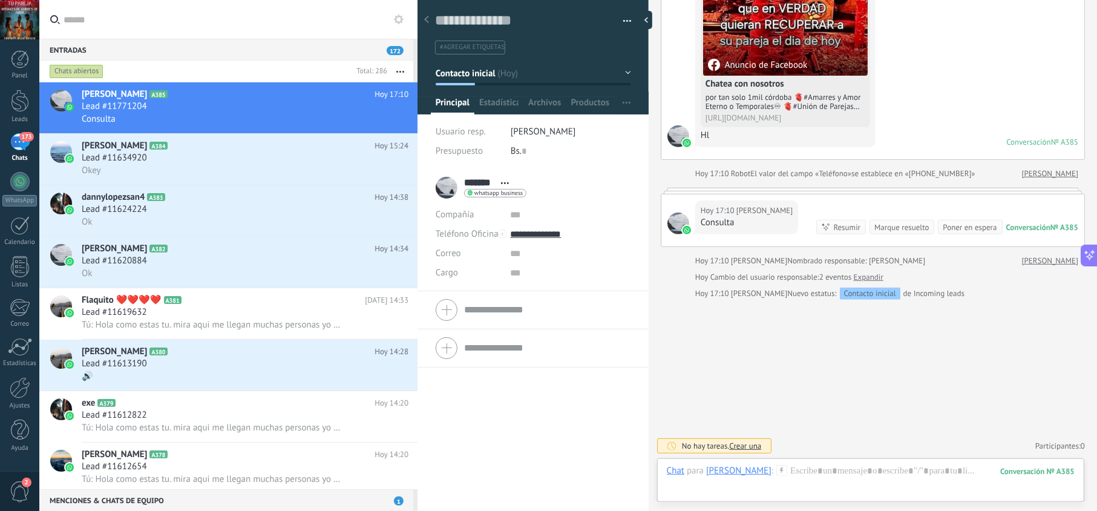
scroll to position [175, 0]
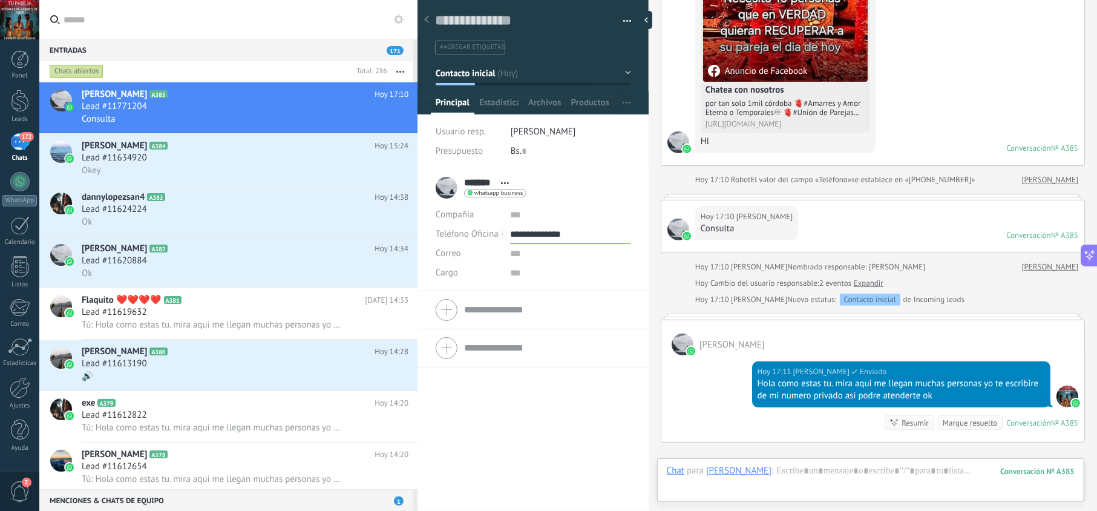
click at [562, 235] on input "**********" at bounding box center [570, 234] width 120 height 19
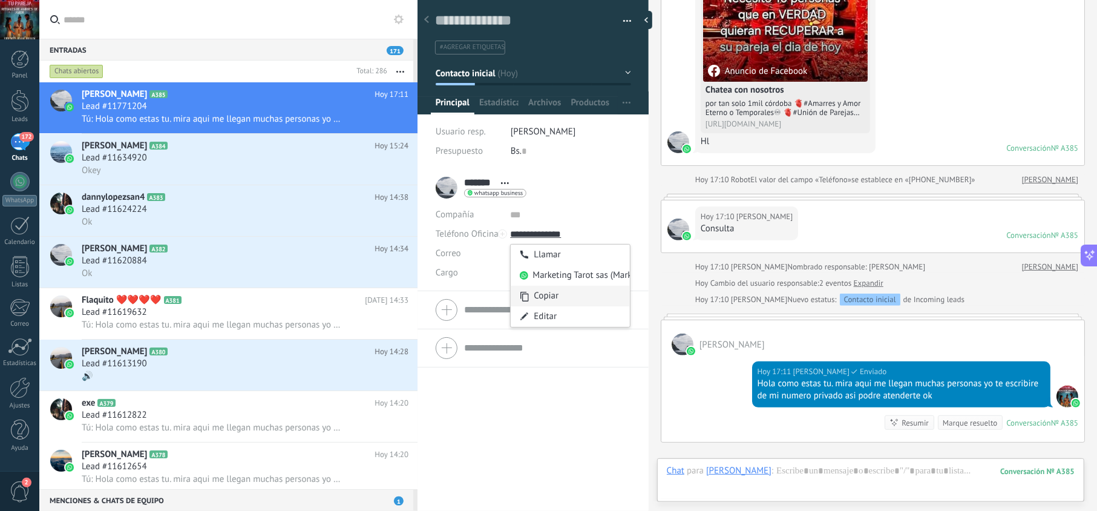
type input "**********"
click at [549, 294] on div "Copiar" at bounding box center [570, 296] width 119 height 21
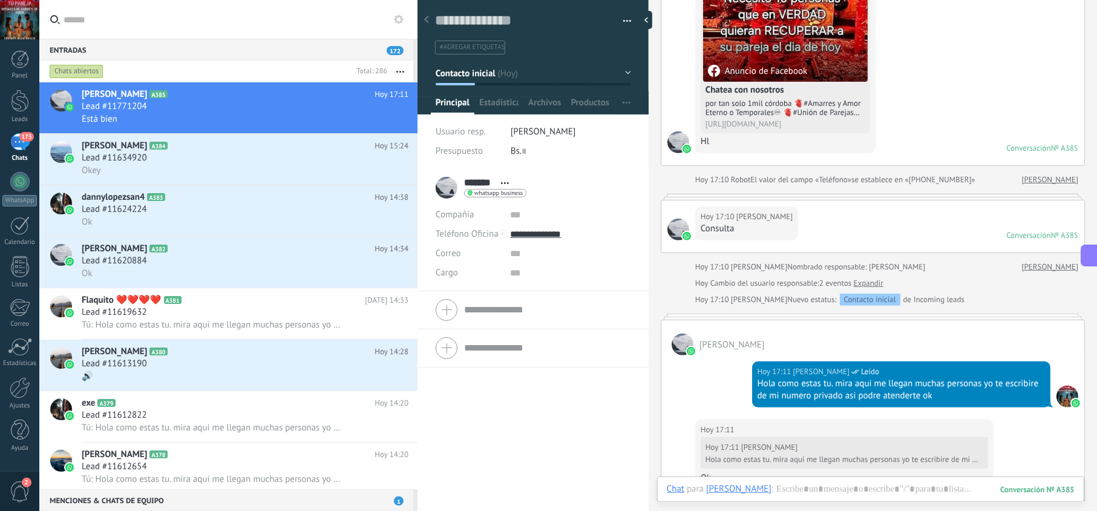
scroll to position [305, 0]
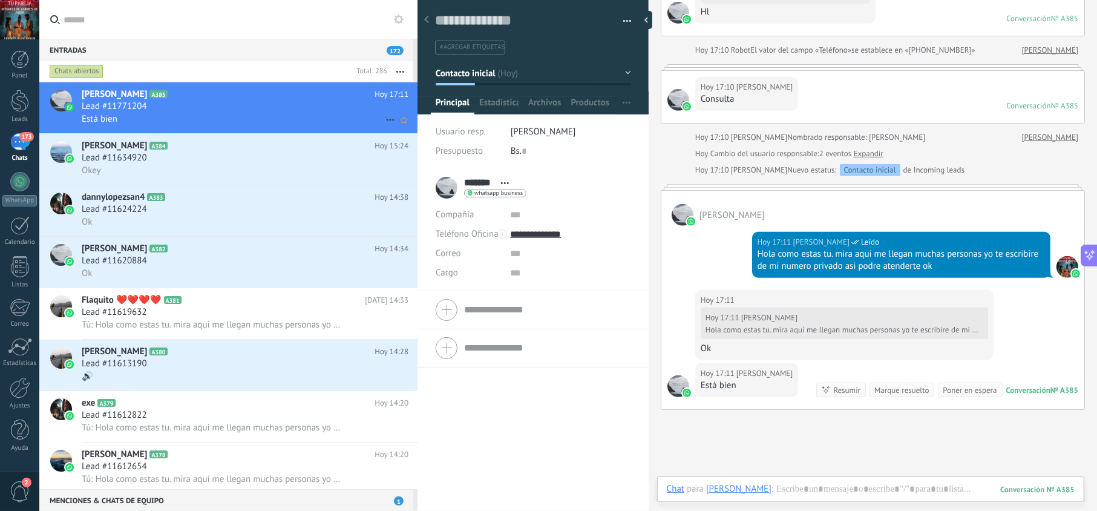
click at [262, 120] on div "Está bien" at bounding box center [245, 119] width 327 height 13
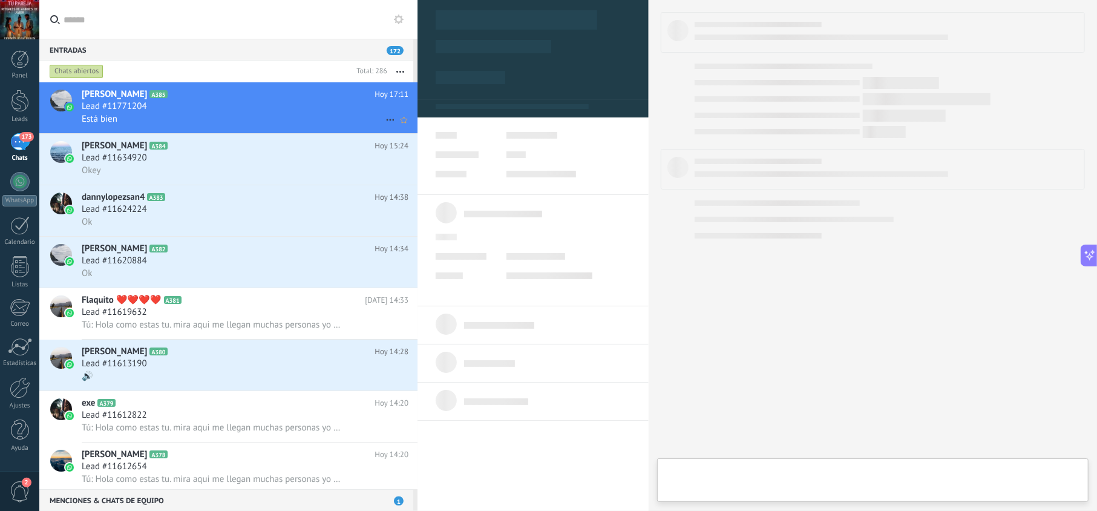
type textarea "**********"
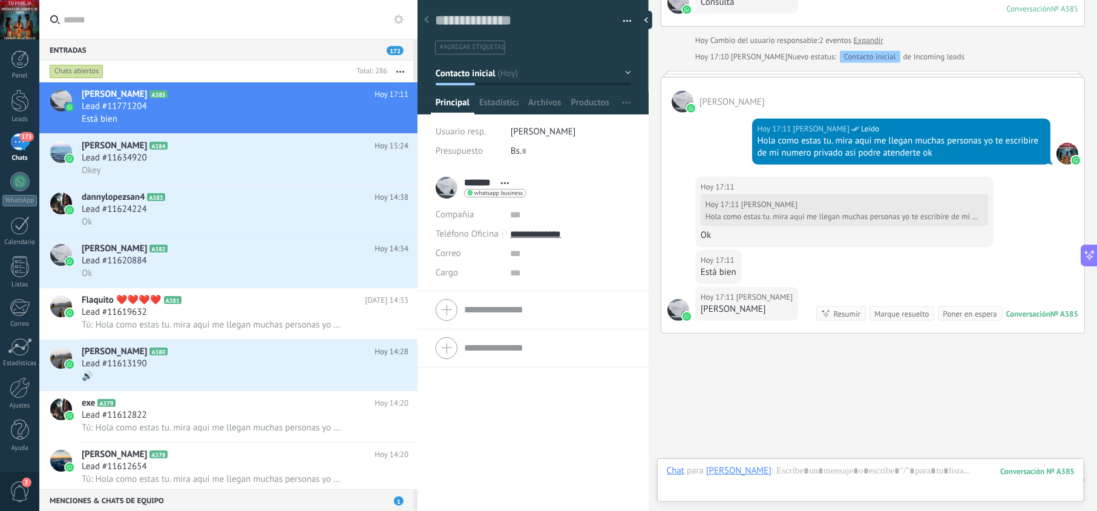
scroll to position [439, 0]
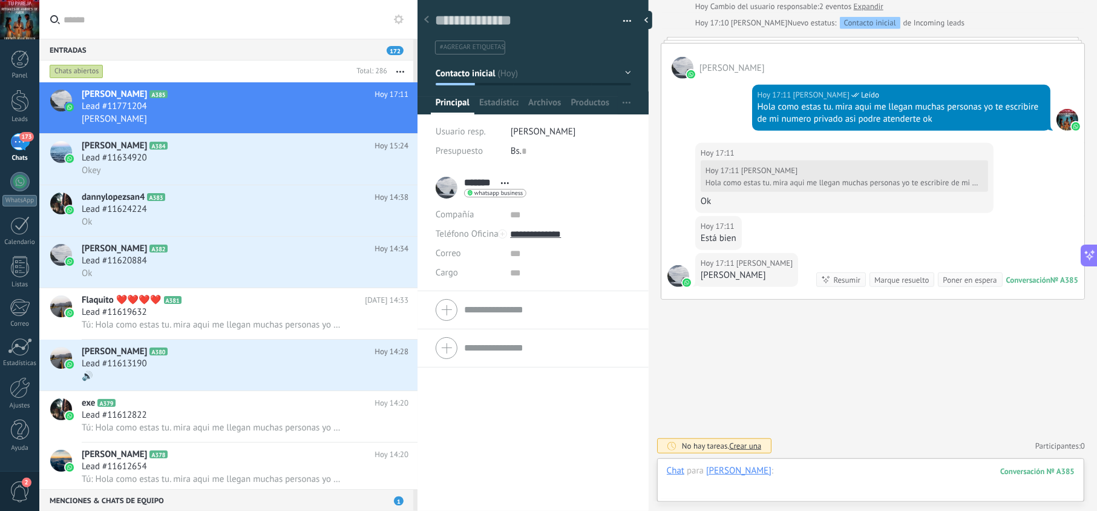
click at [799, 472] on div at bounding box center [871, 483] width 408 height 36
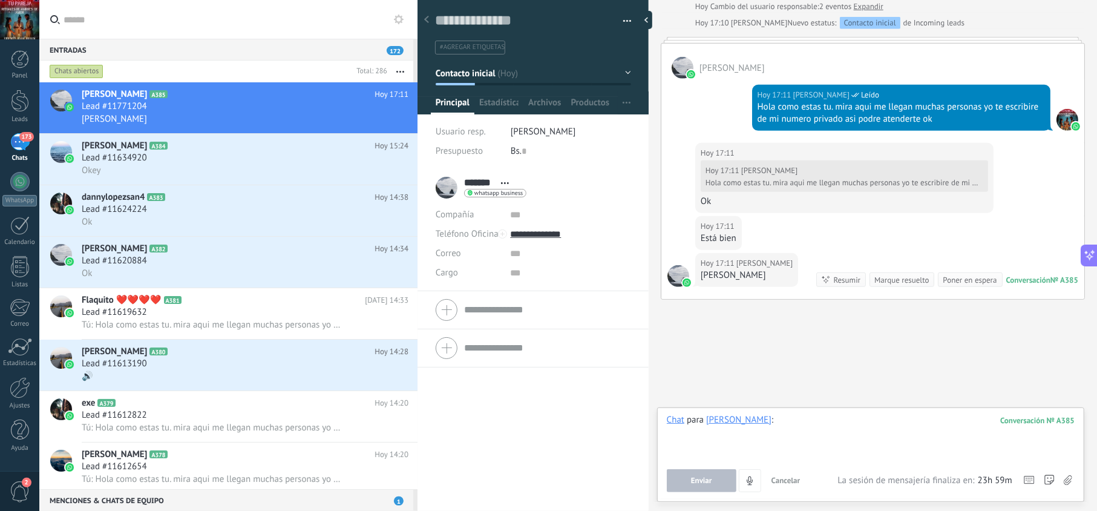
click at [800, 453] on div at bounding box center [871, 437] width 408 height 46
click at [693, 476] on span "Enviar" at bounding box center [701, 480] width 21 height 8
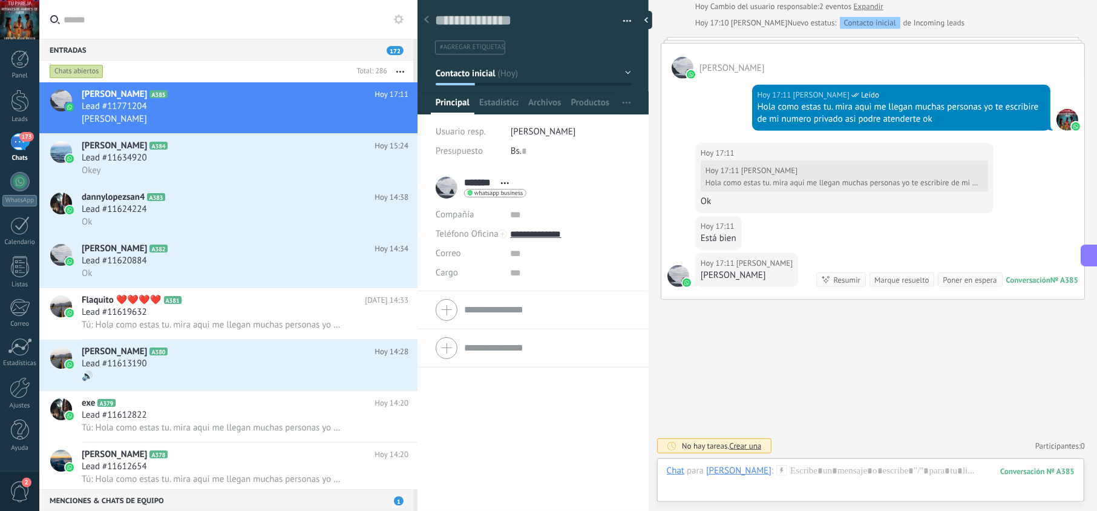
scroll to position [507, 0]
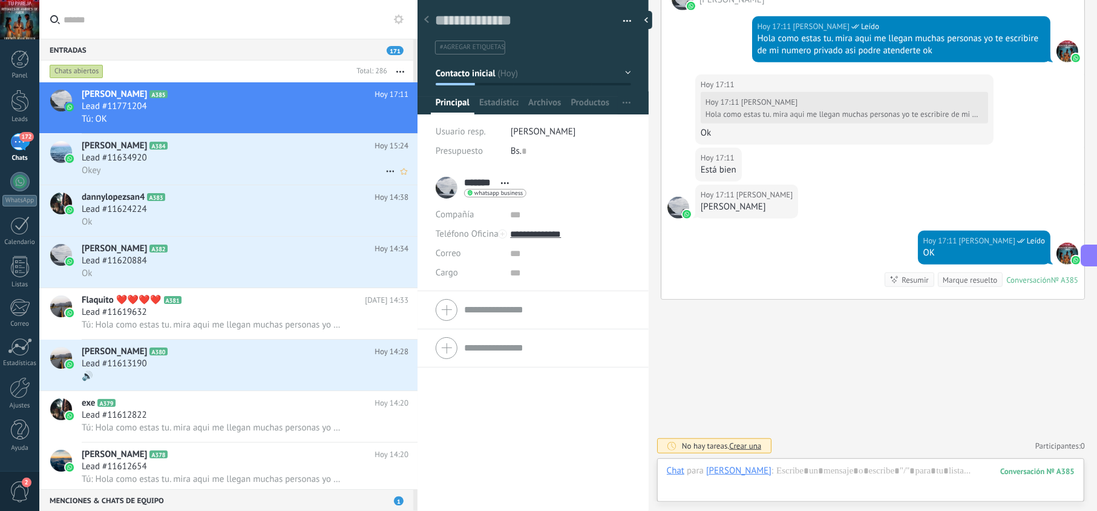
click at [250, 160] on div "Lead #11634920" at bounding box center [245, 158] width 327 height 12
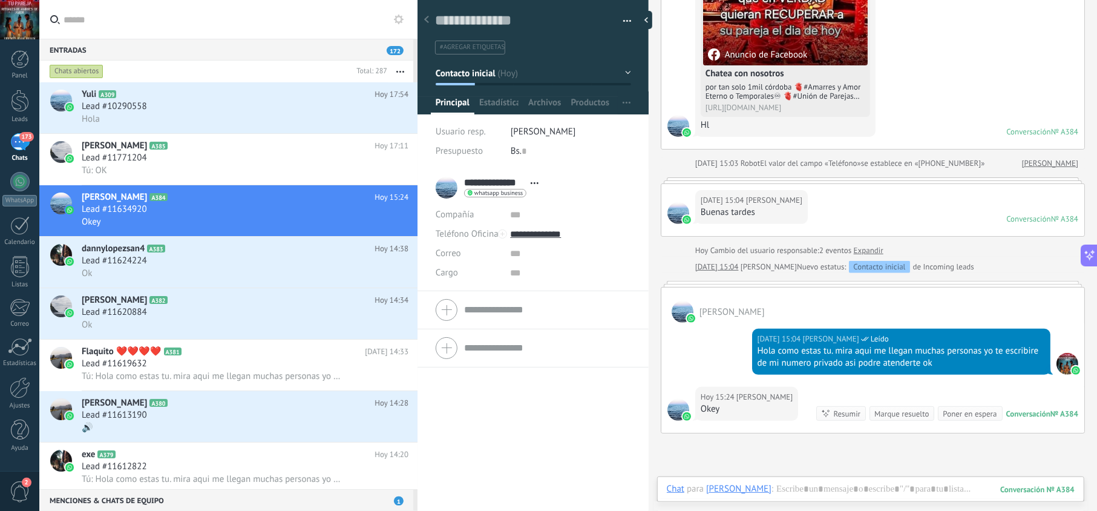
scroll to position [329, 0]
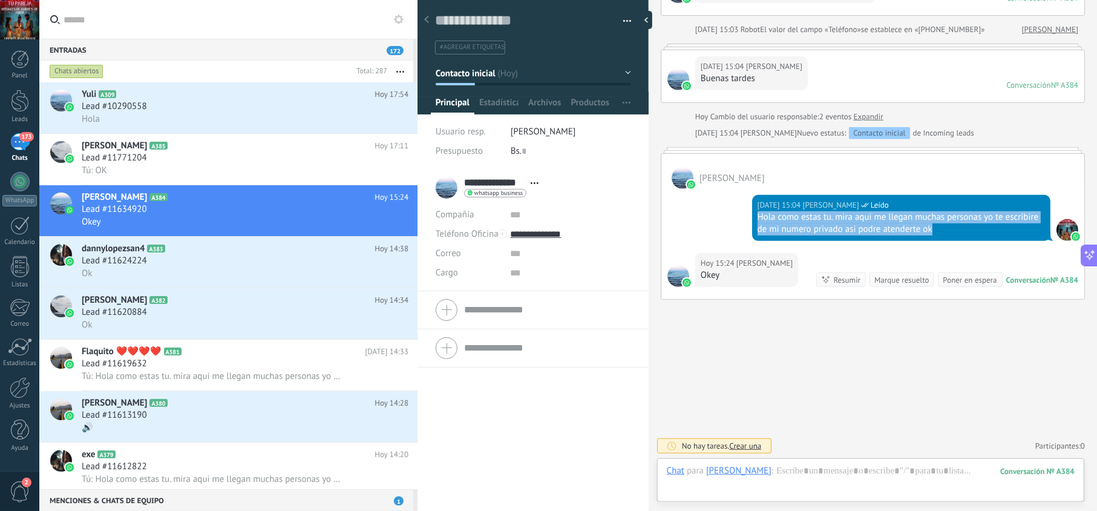
drag, startPoint x: 939, startPoint y: 223, endPoint x: 752, endPoint y: 218, distance: 187.7
click at [752, 218] on div "Hoy 15:04 jesus hernandez Leído Hola como estas tu. mira aqui me llegan muchas …" at bounding box center [901, 218] width 298 height 46
copy div "Hola como estas tu. mira aqui me llegan muchas personas yo te escribire de mi n…"
click at [294, 153] on div "Lead #11771204" at bounding box center [245, 158] width 327 height 12
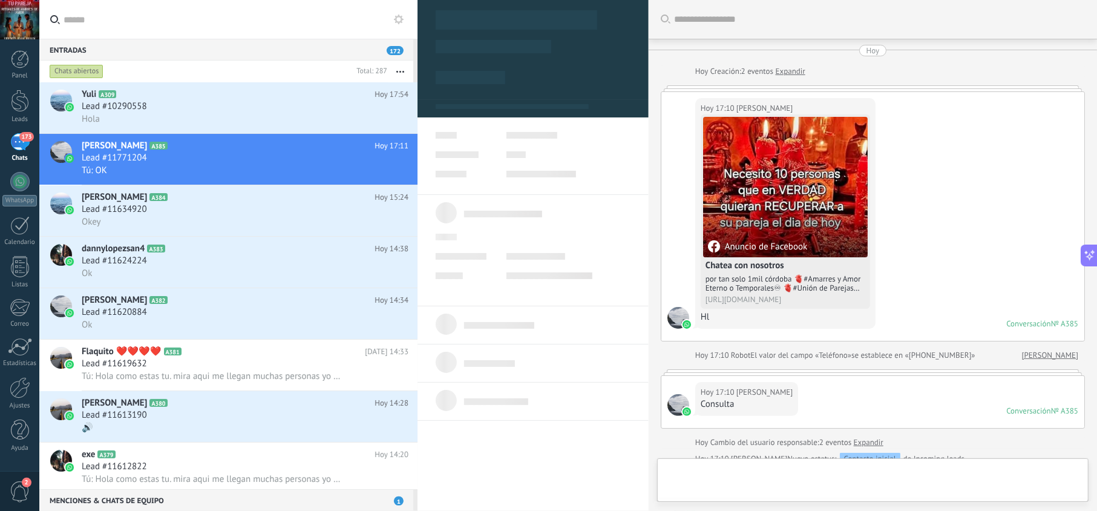
scroll to position [507, 0]
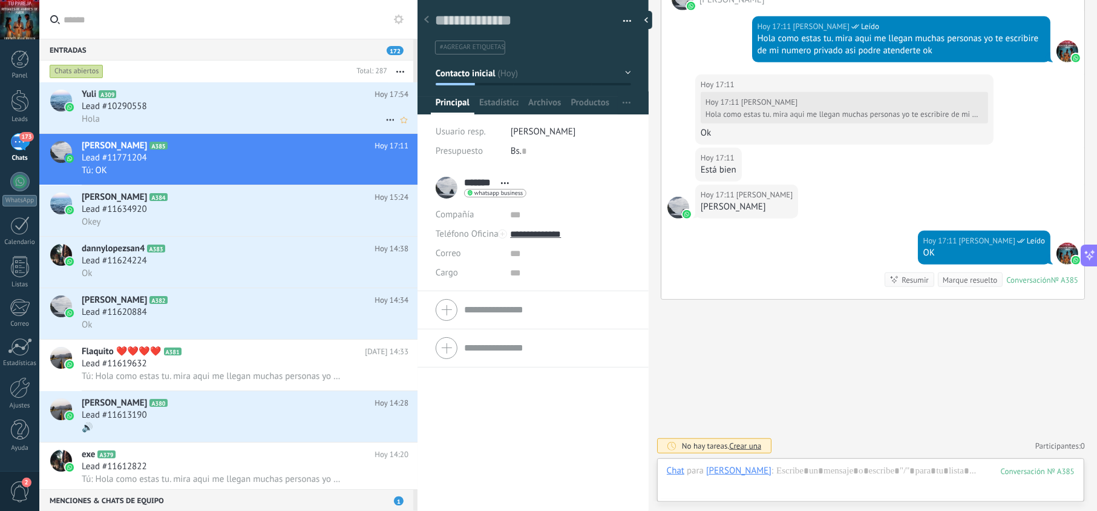
click at [236, 105] on div "Lead #10290558" at bounding box center [245, 106] width 327 height 12
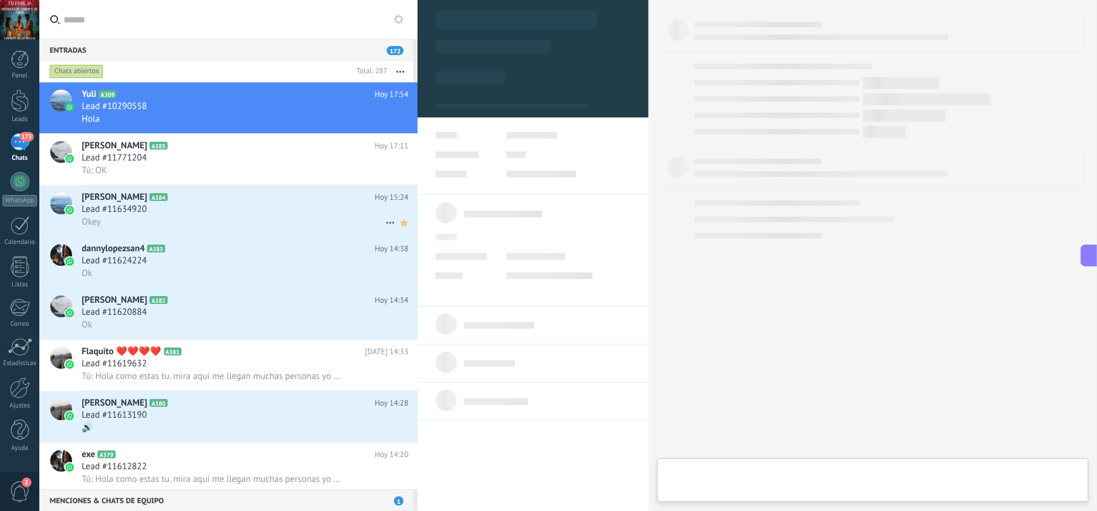
type textarea "**********"
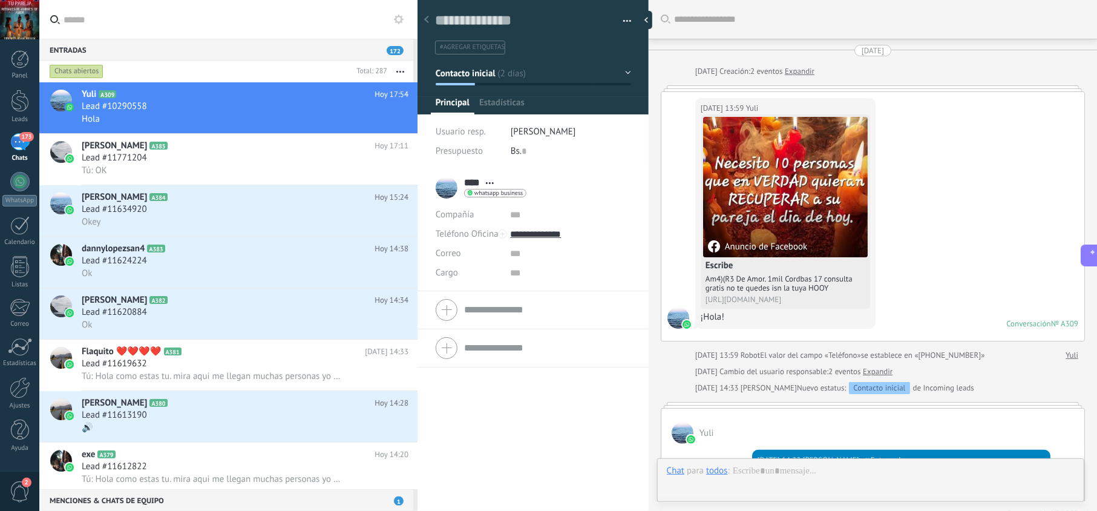
scroll to position [324, 0]
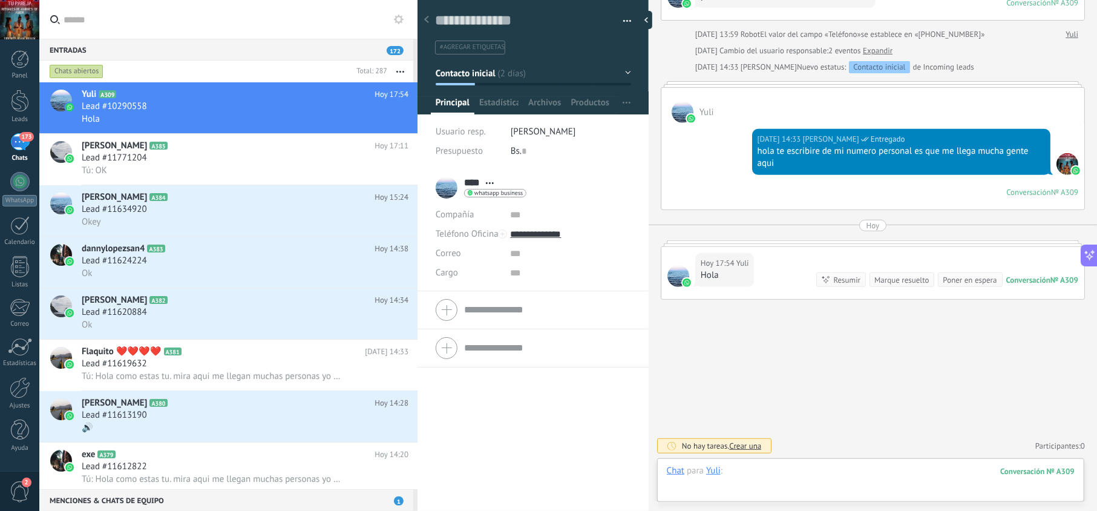
click at [781, 477] on div at bounding box center [871, 483] width 408 height 36
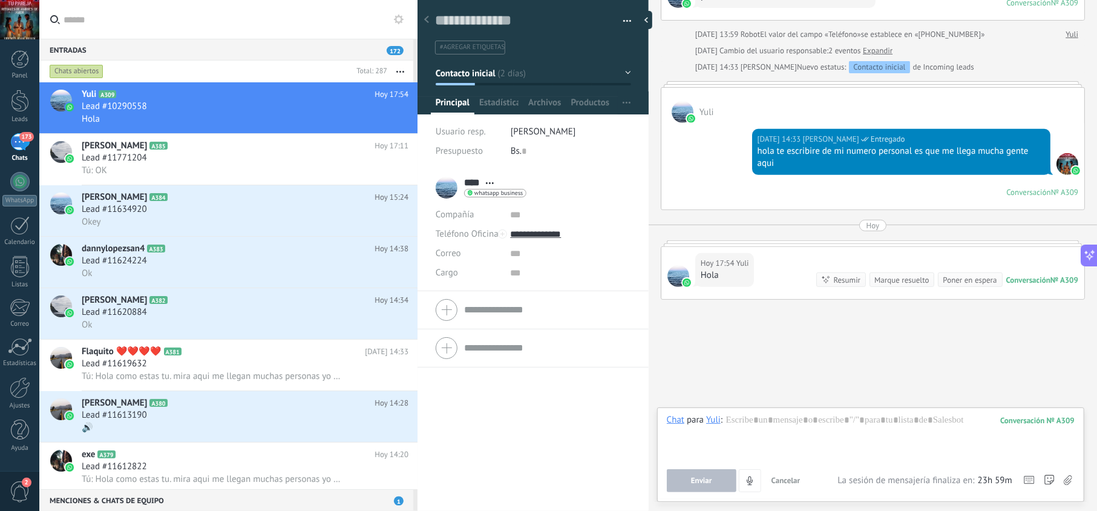
click at [810, 476] on div "Enviar Cancelar Rastrear clics en links ? Reducir links largos y rastrear clics…" at bounding box center [752, 480] width 171 height 23
click at [821, 434] on div at bounding box center [871, 437] width 408 height 46
click at [694, 481] on span "Enviar" at bounding box center [701, 480] width 21 height 8
